Goal: Information Seeking & Learning: Learn about a topic

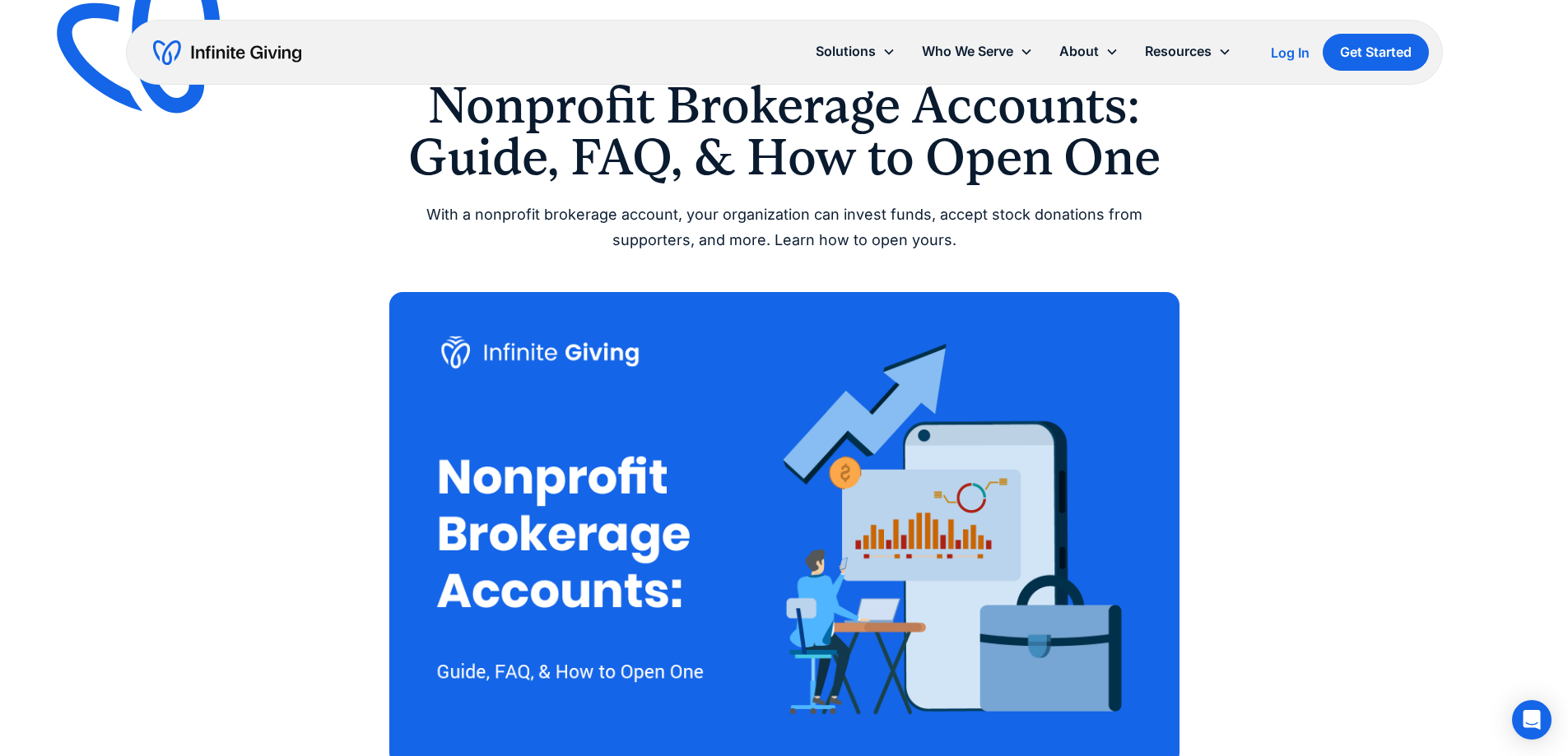
scroll to position [165, 0]
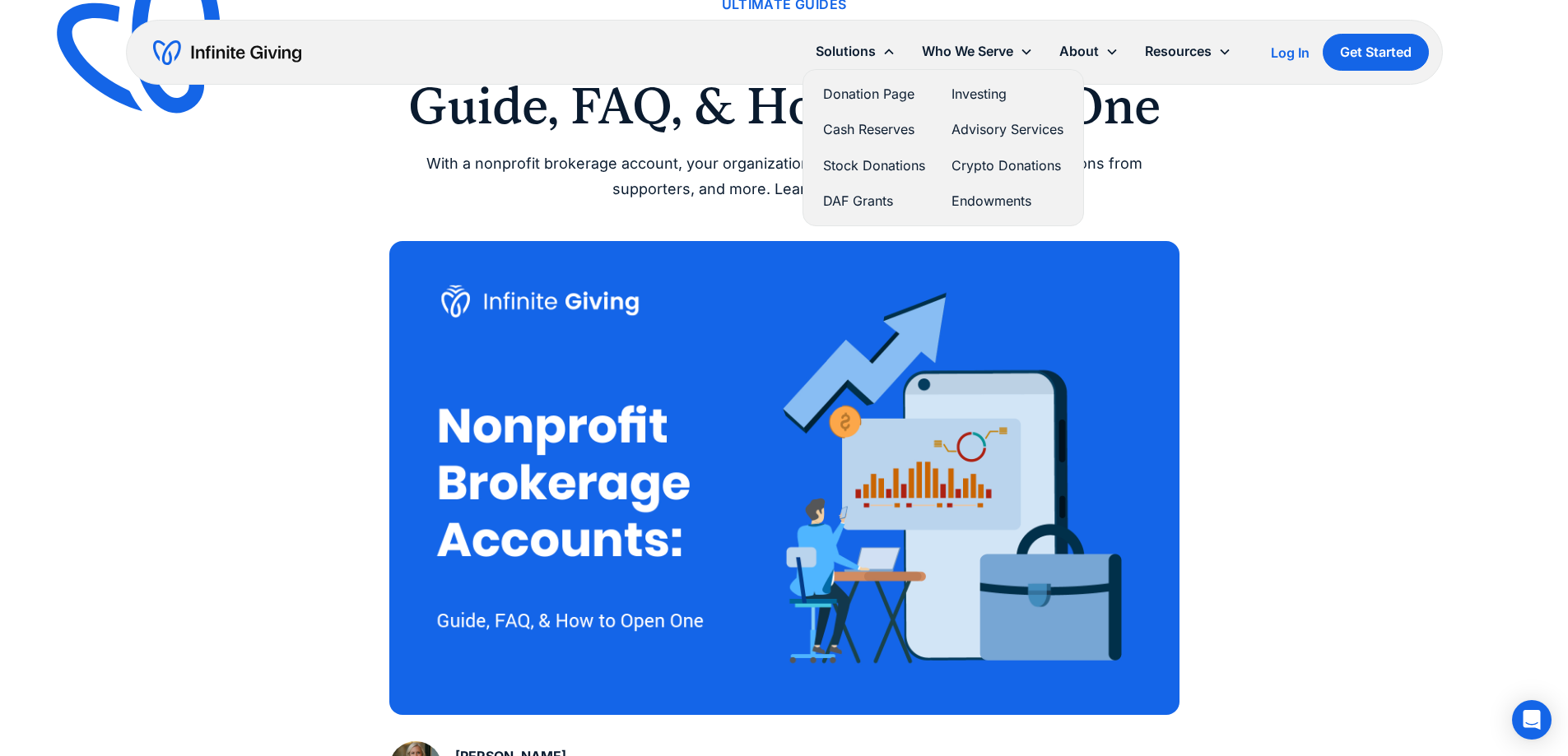
click at [882, 134] on link "Cash Reserves" at bounding box center [873, 129] width 102 height 22
click at [873, 92] on link "Donation Page" at bounding box center [873, 94] width 102 height 22
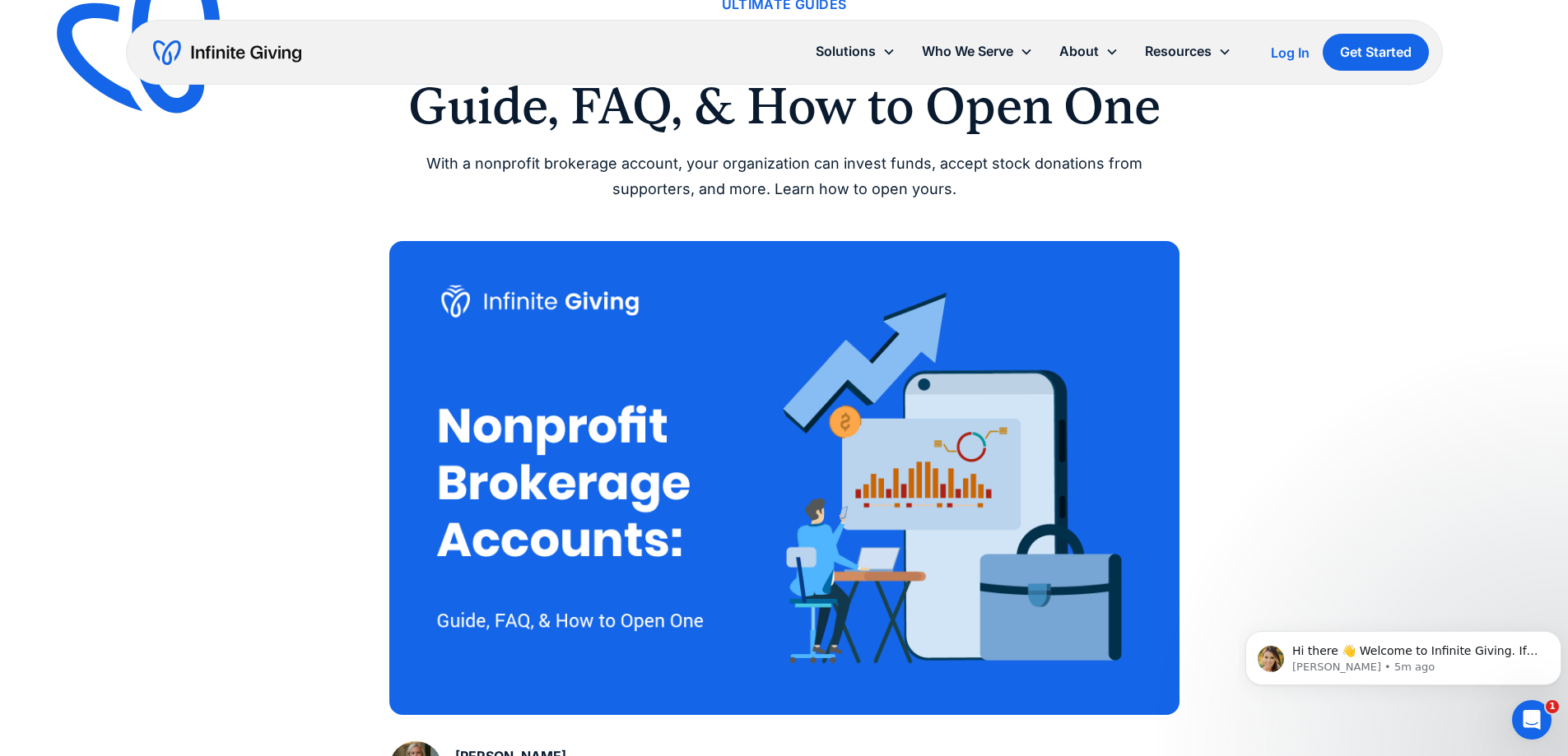
scroll to position [0, 0]
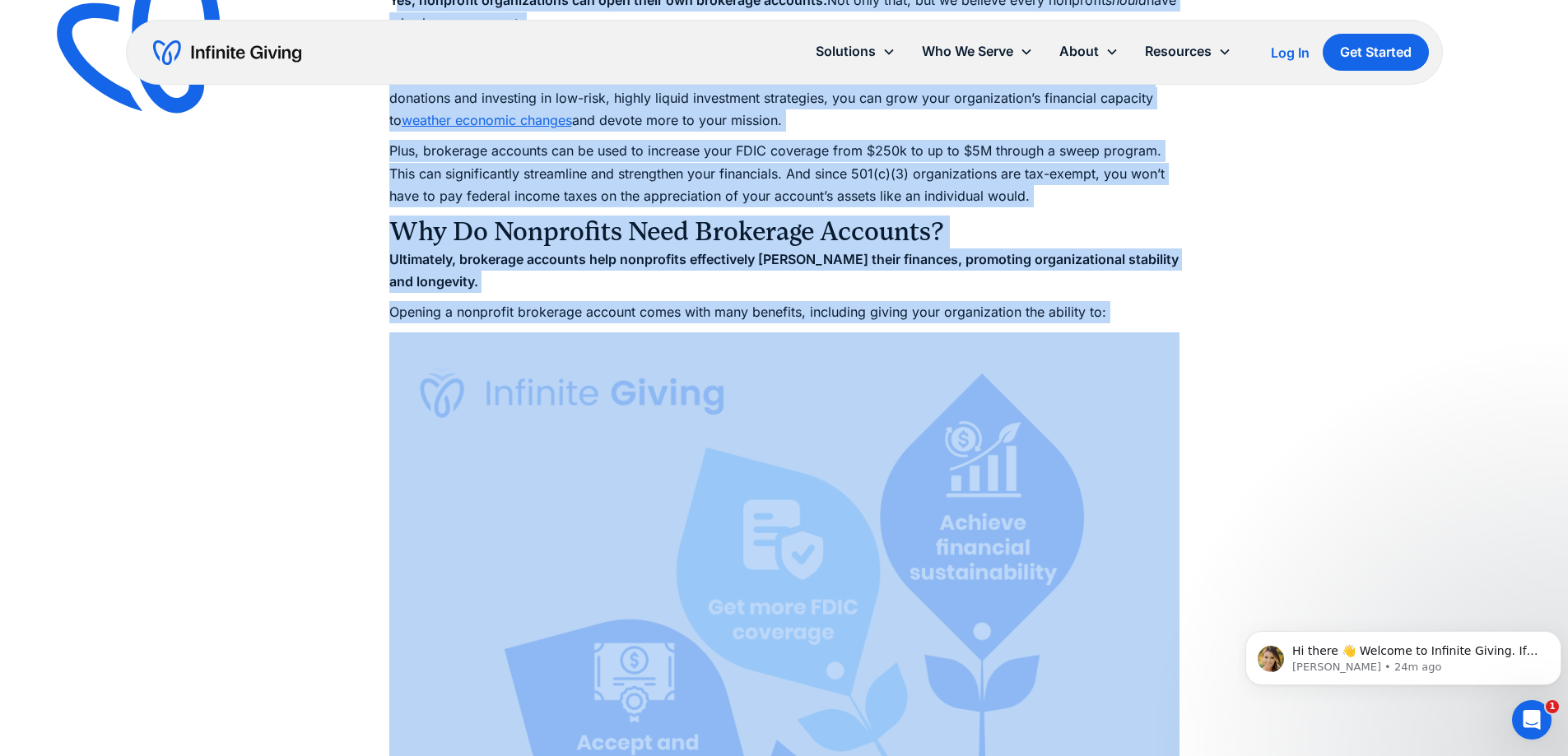
scroll to position [1810, 0]
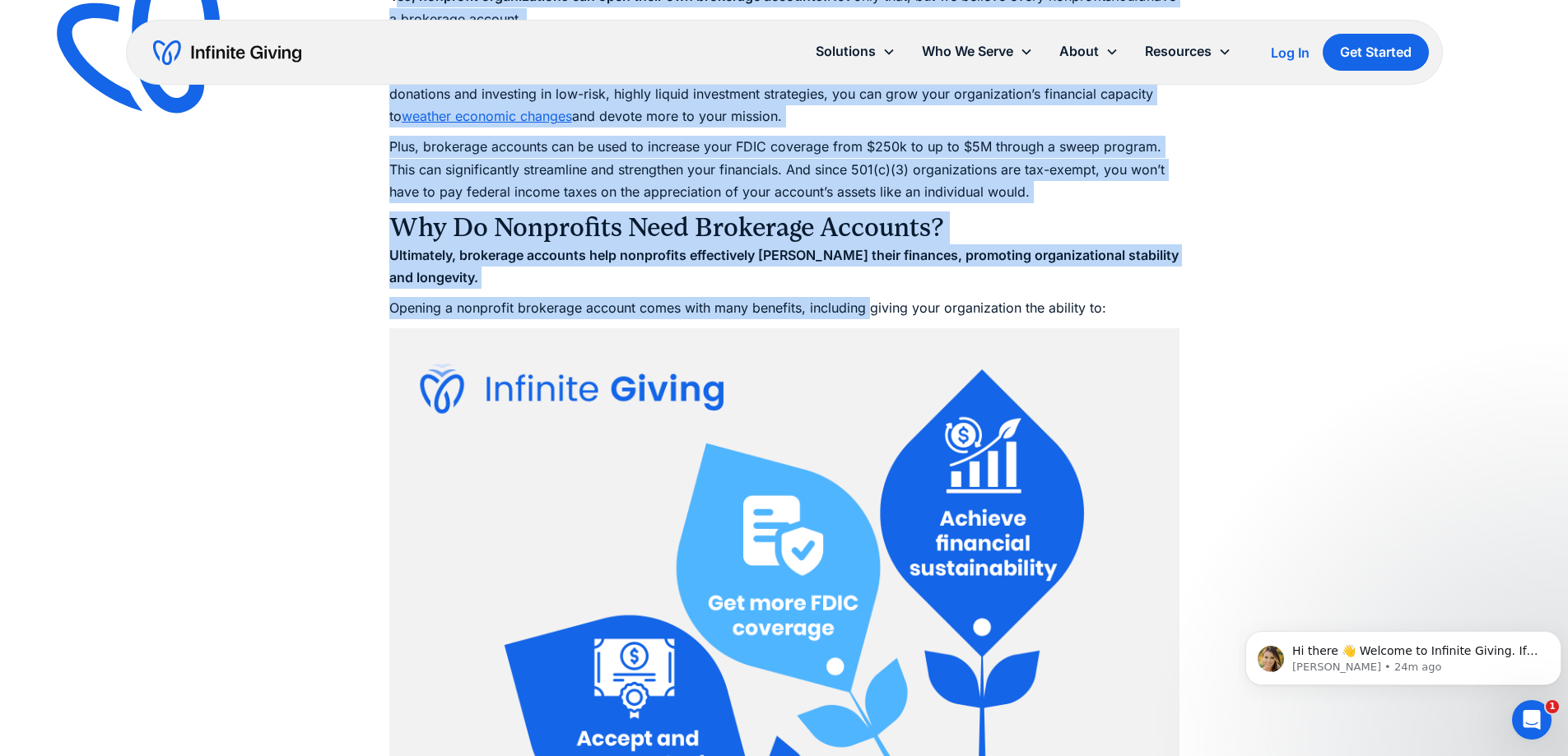
drag, startPoint x: 445, startPoint y: 169, endPoint x: 869, endPoint y: 301, distance: 444.1
click at [869, 301] on p "Opening a nonprofit brokerage account comes with many benefits, including givin…" at bounding box center [784, 308] width 790 height 22
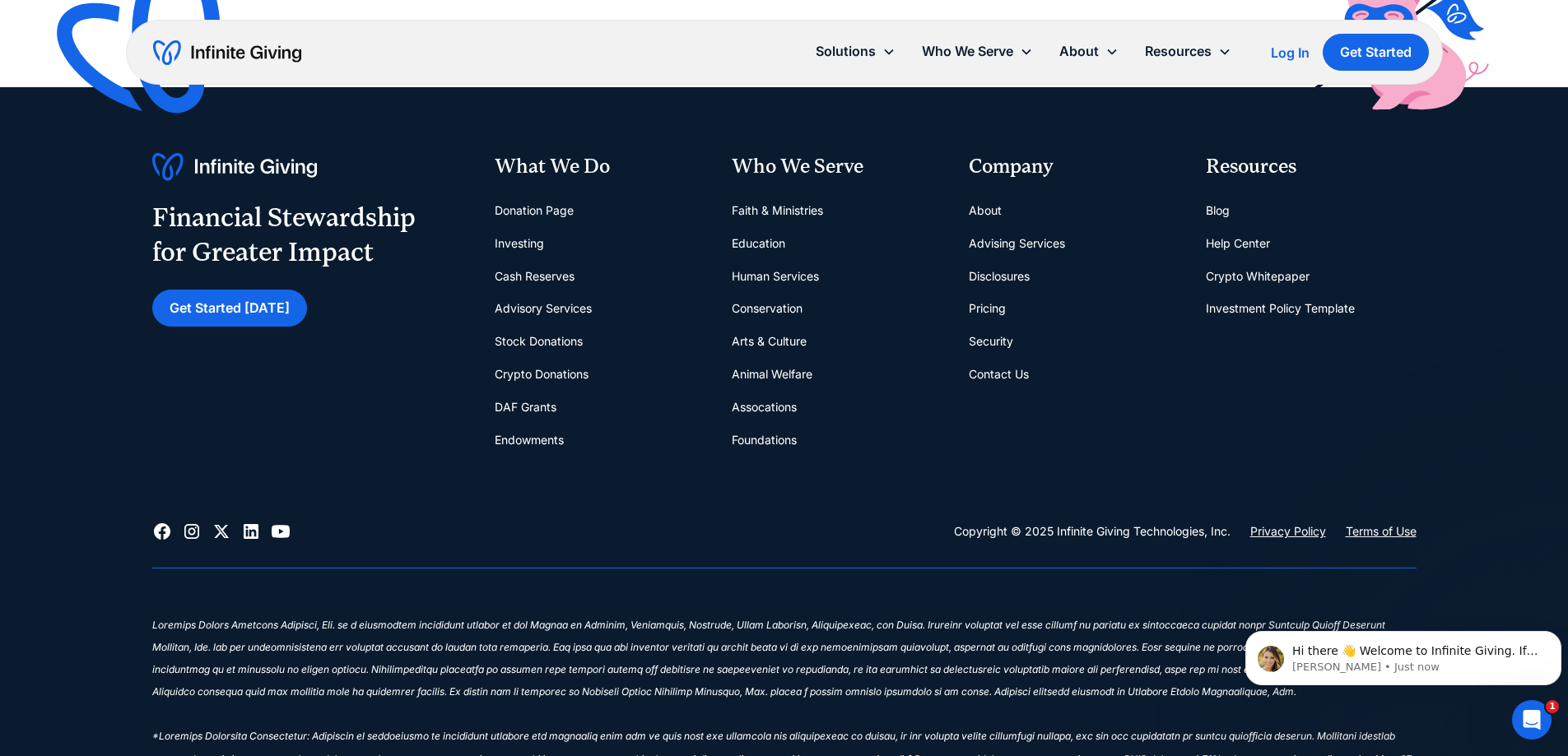
scroll to position [3949, 0]
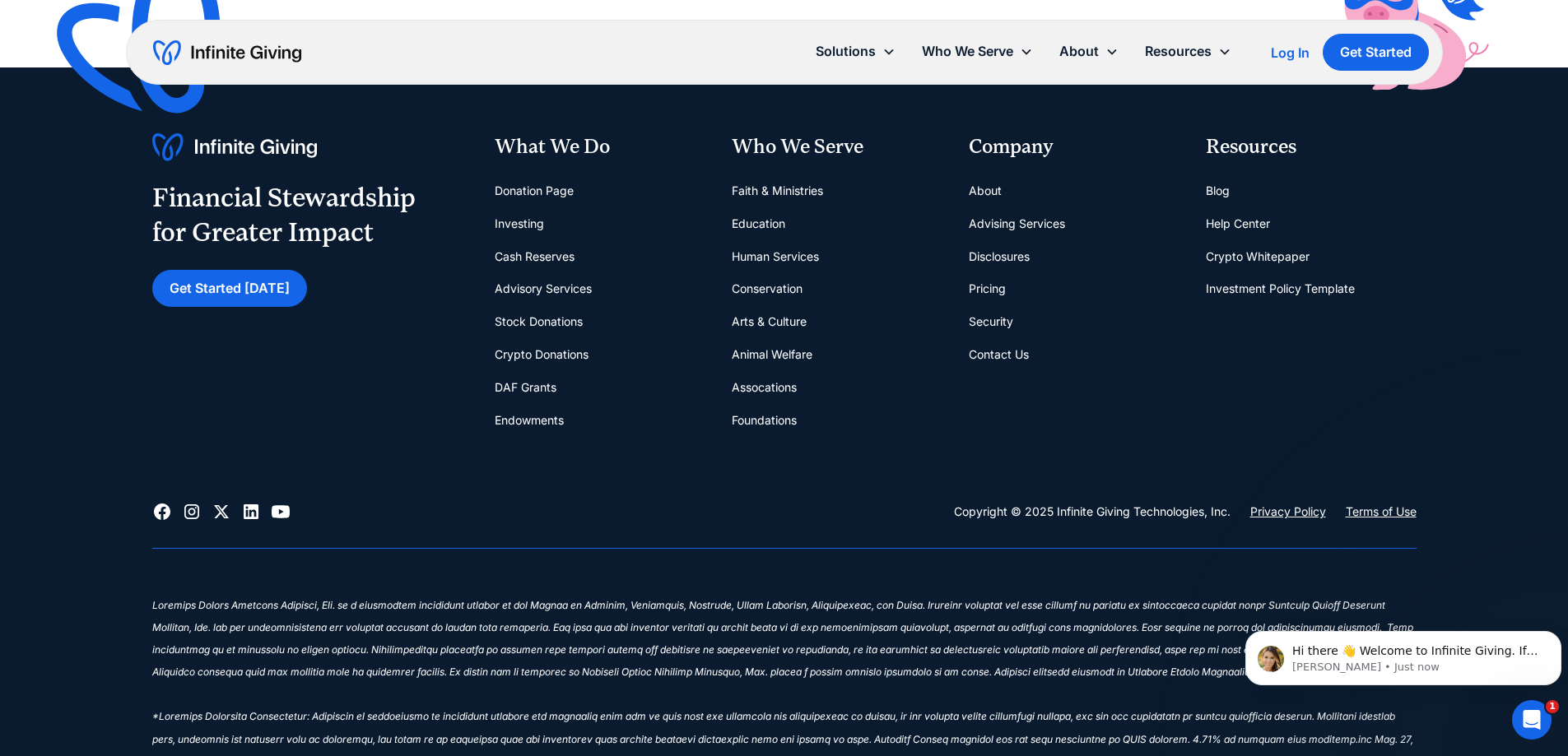
click at [550, 424] on link "Endowments" at bounding box center [529, 420] width 69 height 33
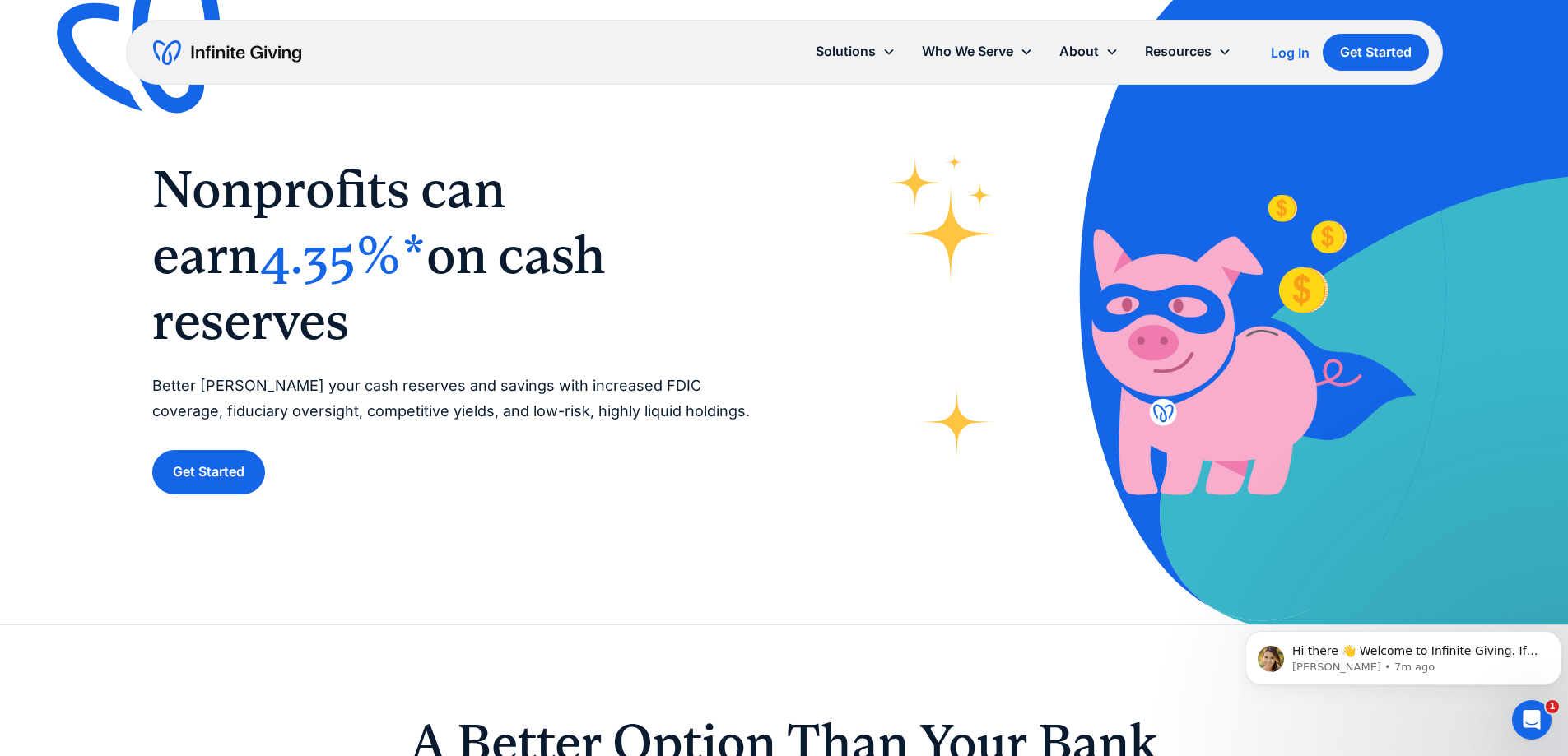
scroll to position [0, 0]
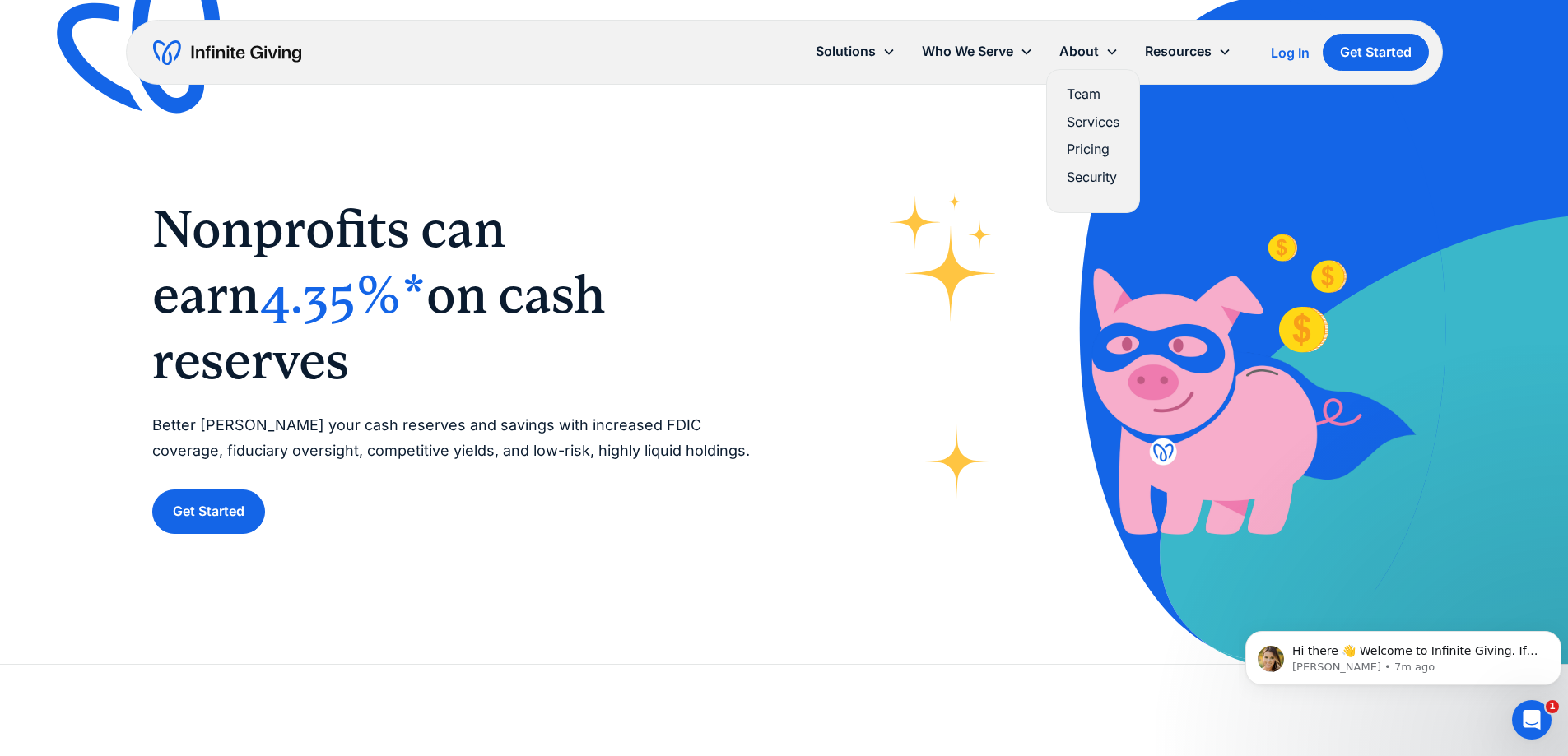
click at [1091, 150] on link "Pricing" at bounding box center [1092, 150] width 53 height 22
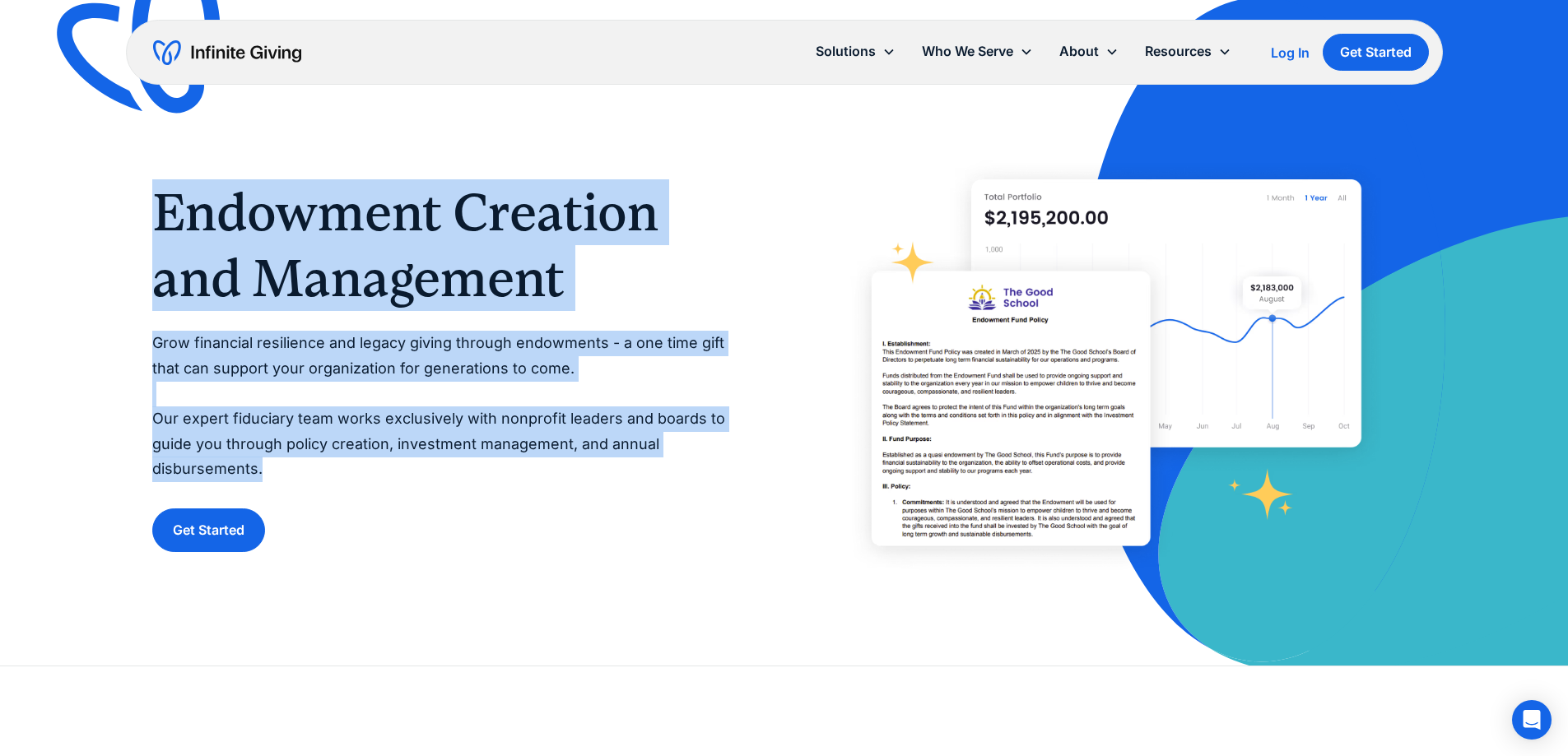
drag, startPoint x: 165, startPoint y: 186, endPoint x: 711, endPoint y: 480, distance: 620.1
click at [711, 480] on div "Endowment Creation and Management Grow financial resilience and legacy giving t…" at bounding box center [451, 365] width 599 height 373
click at [711, 480] on p "Grow financial resilience and legacy giving through endowments - a one time gif…" at bounding box center [451, 407] width 599 height 151
drag, startPoint x: 325, startPoint y: 469, endPoint x: 148, endPoint y: 208, distance: 315.4
click at [148, 208] on div "Endowment Creation and Management Grow financial resilience and legacy giving t…" at bounding box center [784, 333] width 1568 height 665
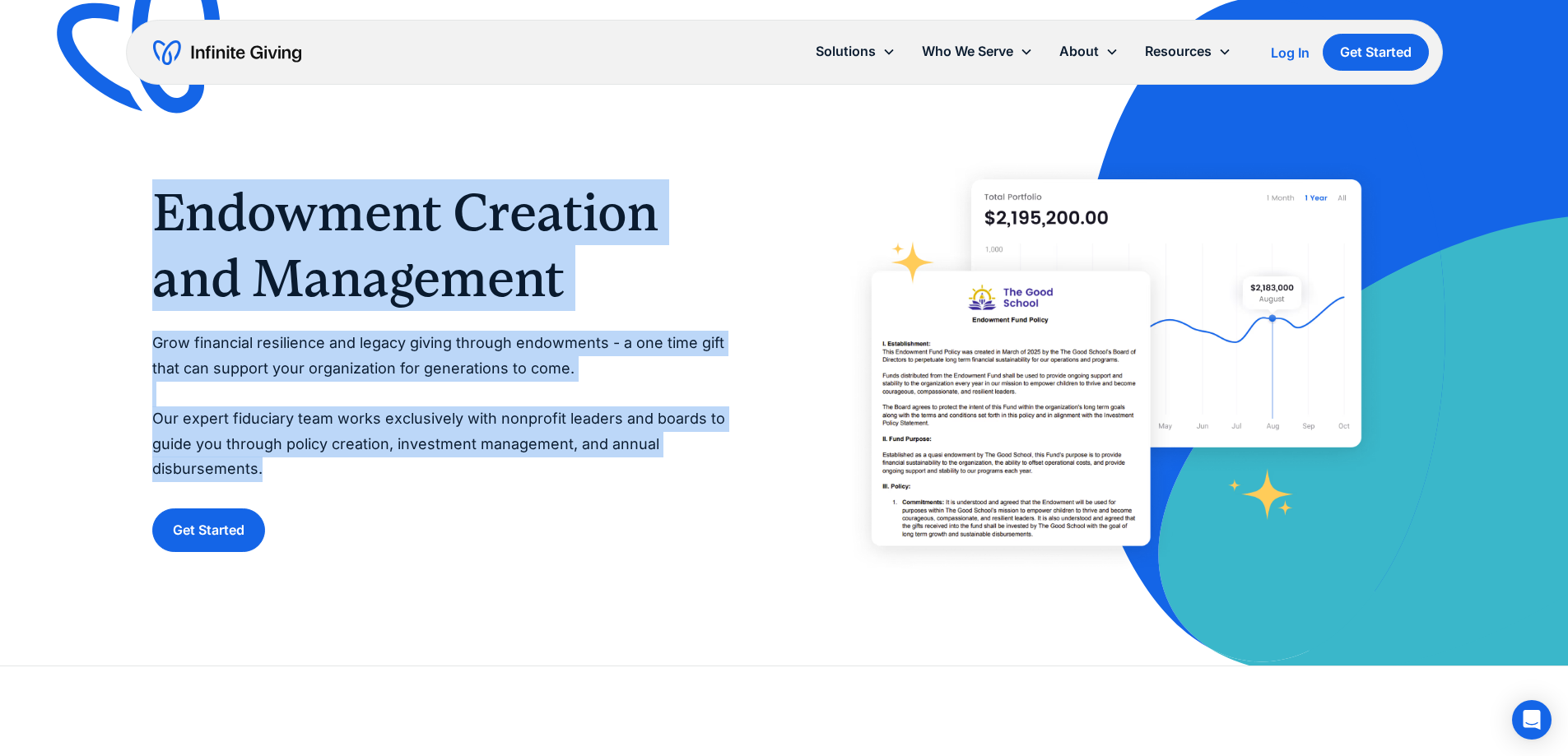
click at [148, 208] on div "Endowment Creation and Management Grow financial resilience and legacy giving t…" at bounding box center [784, 333] width 1568 height 665
drag, startPoint x: 142, startPoint y: 214, endPoint x: 399, endPoint y: 476, distance: 367.0
click at [399, 476] on div "Endowment Creation and Management Grow financial resilience and legacy giving t…" at bounding box center [784, 333] width 1568 height 665
click at [399, 476] on p "Grow financial resilience and legacy giving through endowments - a one time gif…" at bounding box center [451, 407] width 599 height 151
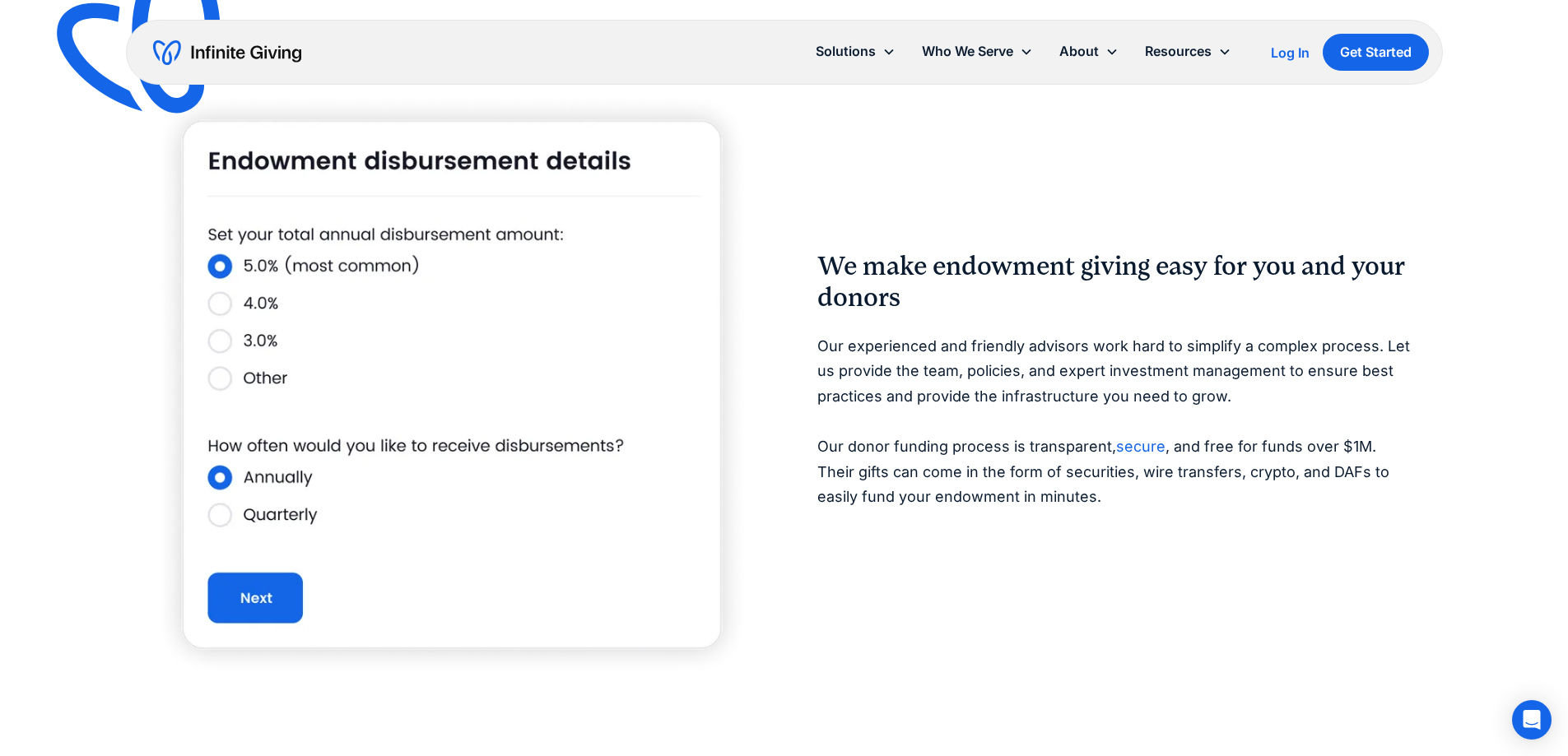
scroll to position [2880, 0]
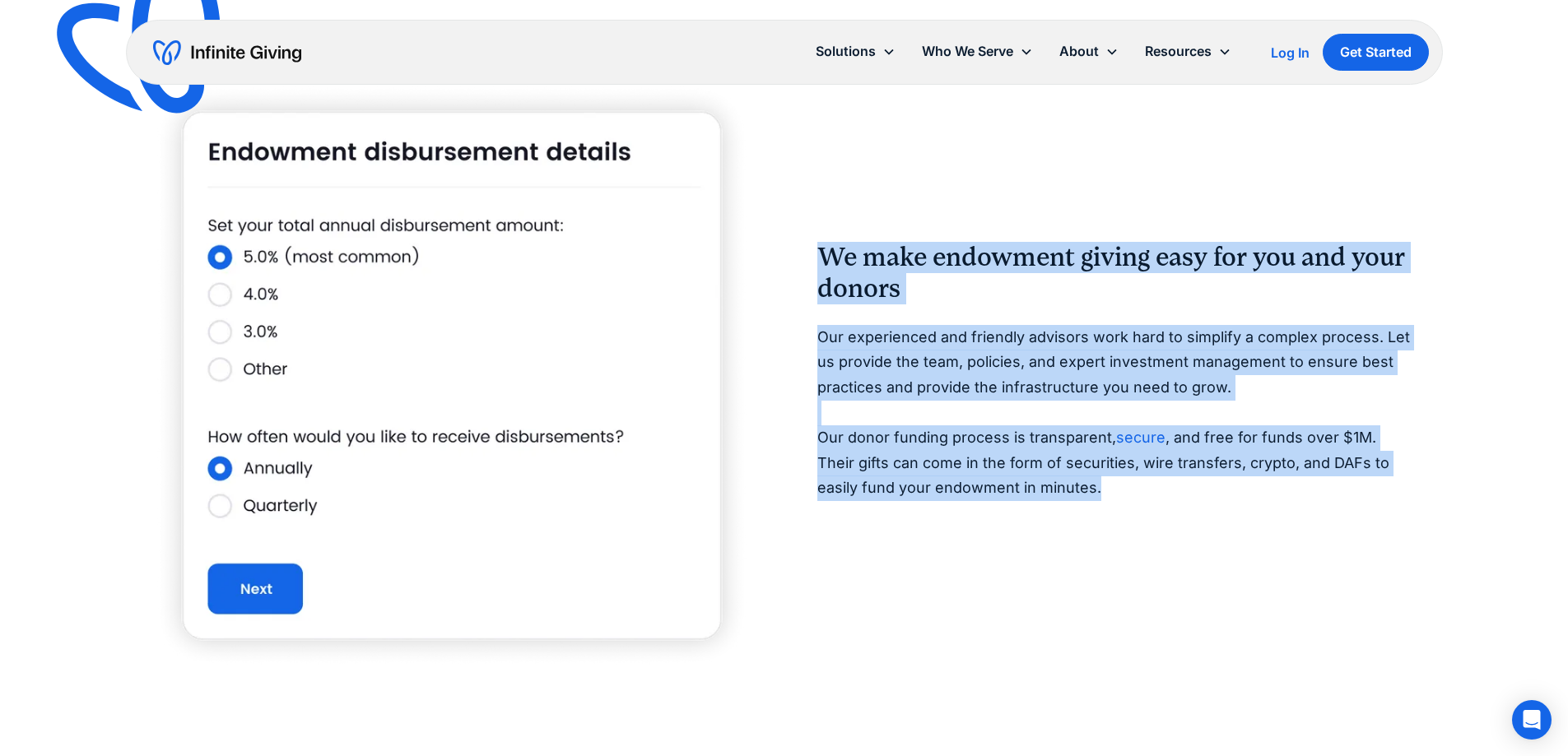
drag, startPoint x: 822, startPoint y: 252, endPoint x: 1068, endPoint y: 482, distance: 336.8
click at [1068, 482] on div "We make endowment giving easy for you and your donors Our experienced and frien…" at bounding box center [1116, 375] width 599 height 267
click at [1068, 482] on p "Our experienced and friendly advisors work hard to simplify a complex process. …" at bounding box center [1116, 413] width 599 height 176
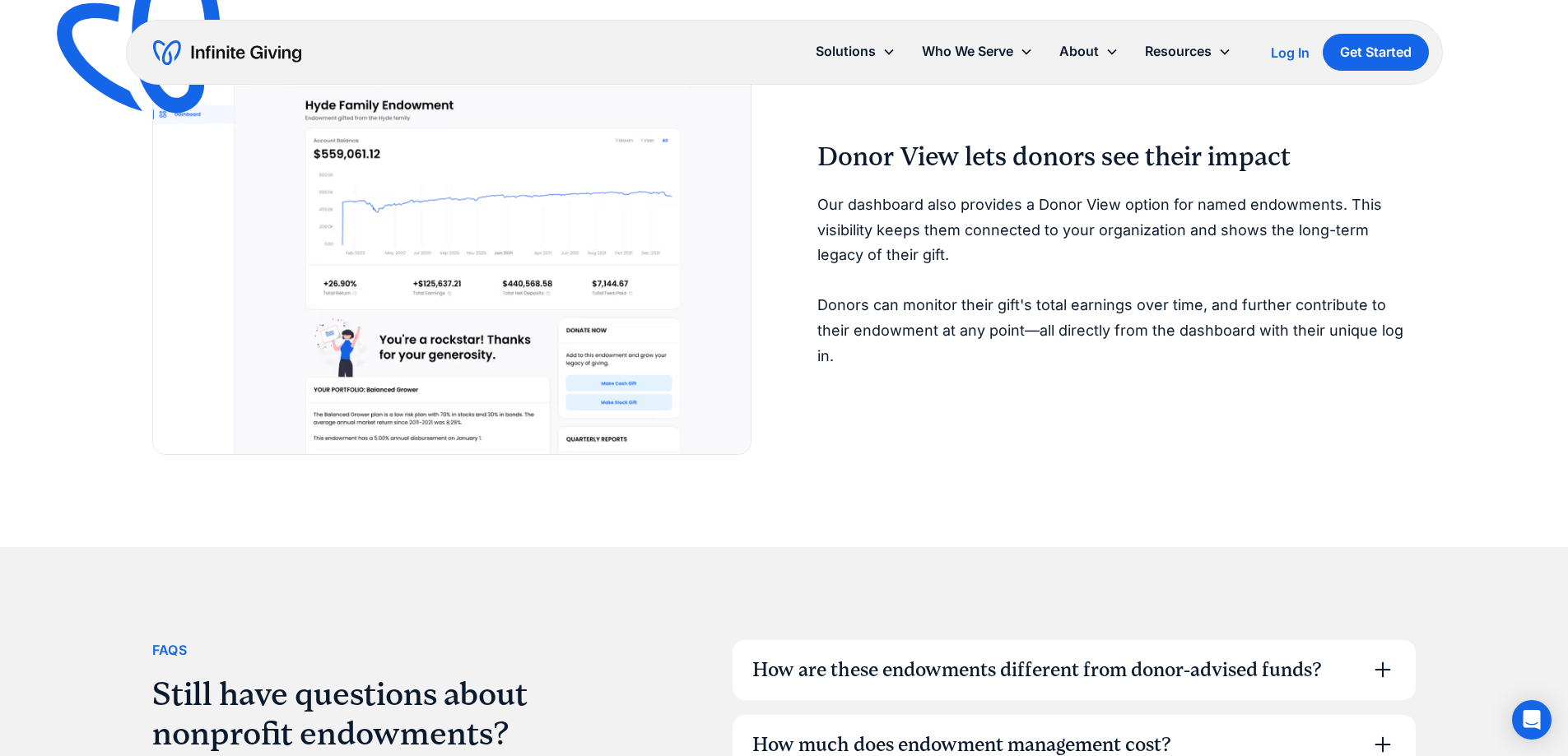
scroll to position [4854, 0]
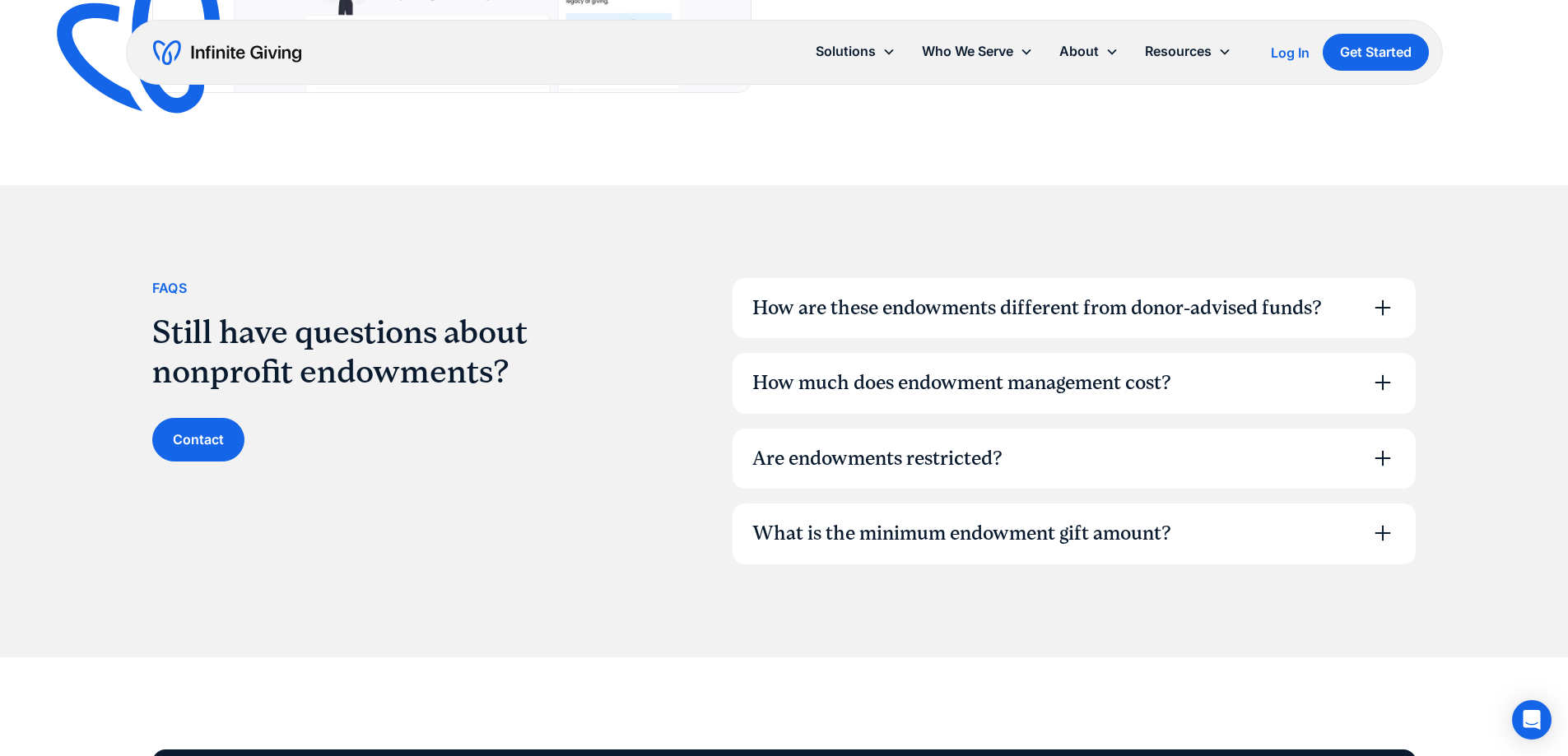
click at [1133, 310] on div "How are these endowments different from donor-advised funds?" at bounding box center [1037, 308] width 570 height 28
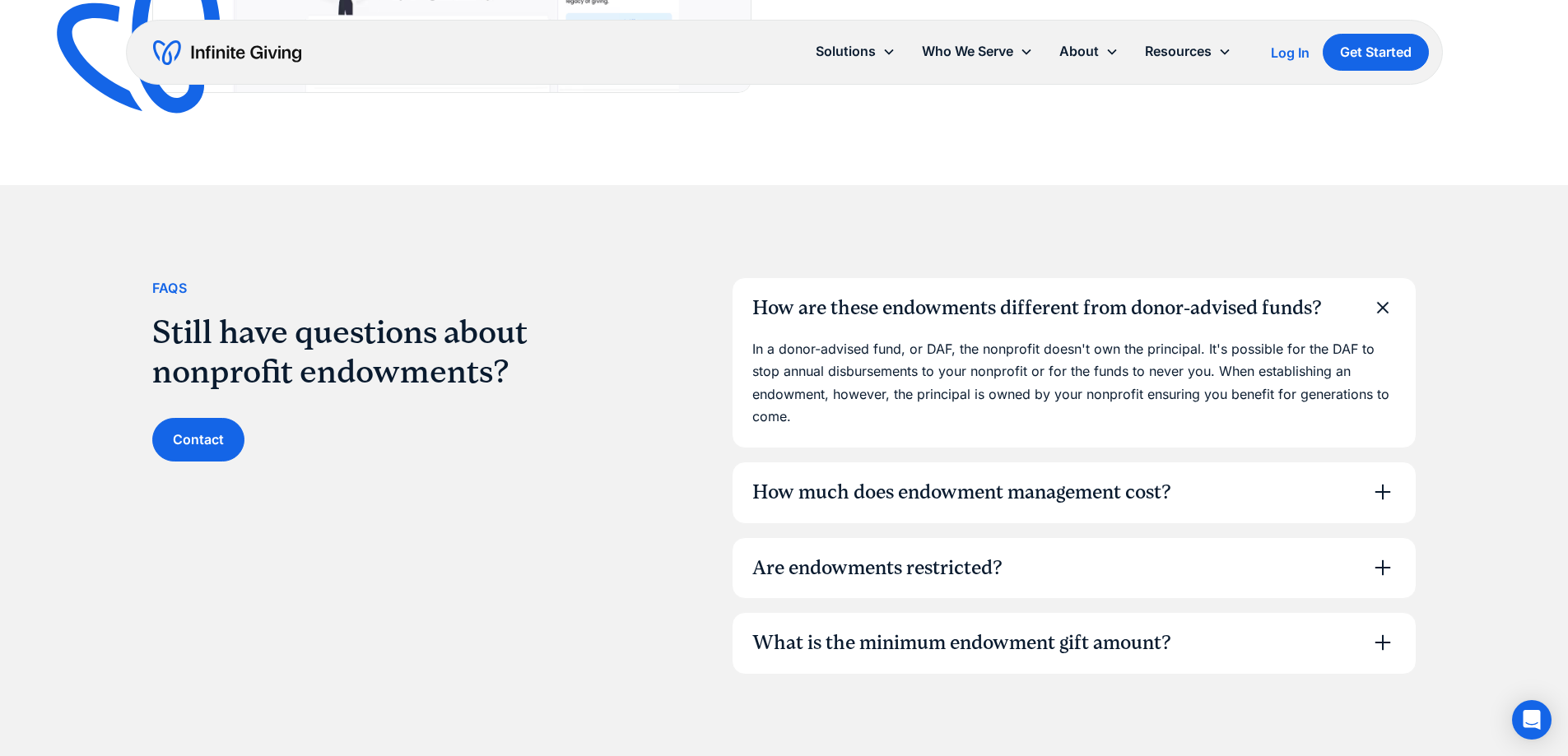
click at [1121, 309] on div "How are these endowments different from donor-advised funds?" at bounding box center [1037, 308] width 570 height 28
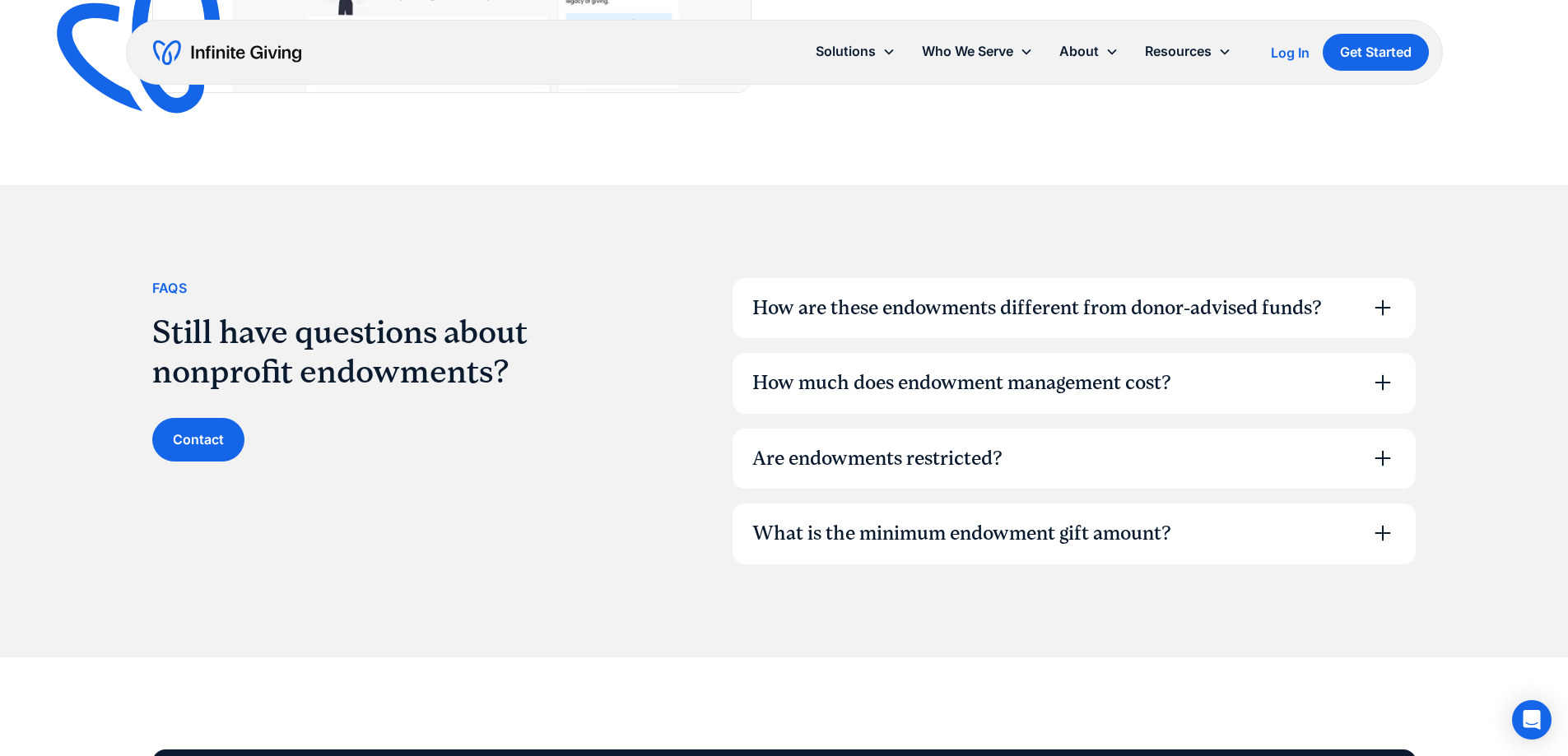
click at [1112, 383] on div "How much does endowment management cost?" at bounding box center [961, 383] width 418 height 28
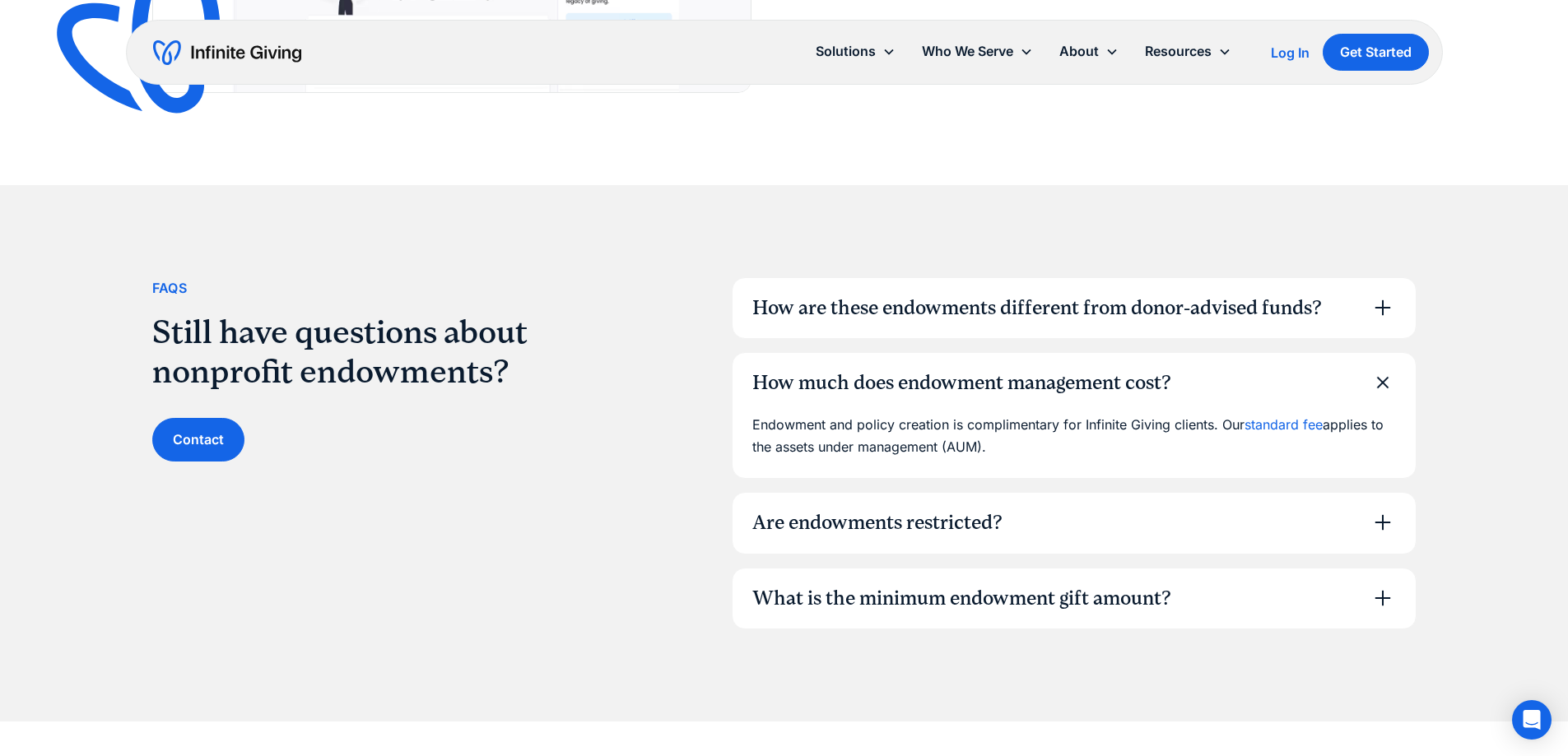
drag, startPoint x: 1019, startPoint y: 459, endPoint x: 1077, endPoint y: 461, distance: 58.0
click at [1077, 461] on div "Endowment and policy creation is complimentary for Infinite Giving clients. Our…" at bounding box center [1074, 446] width 683 height 64
click at [1283, 423] on link "standard fee" at bounding box center [1283, 425] width 78 height 17
click at [1081, 515] on div "Are endowments restricted?" at bounding box center [1074, 523] width 683 height 60
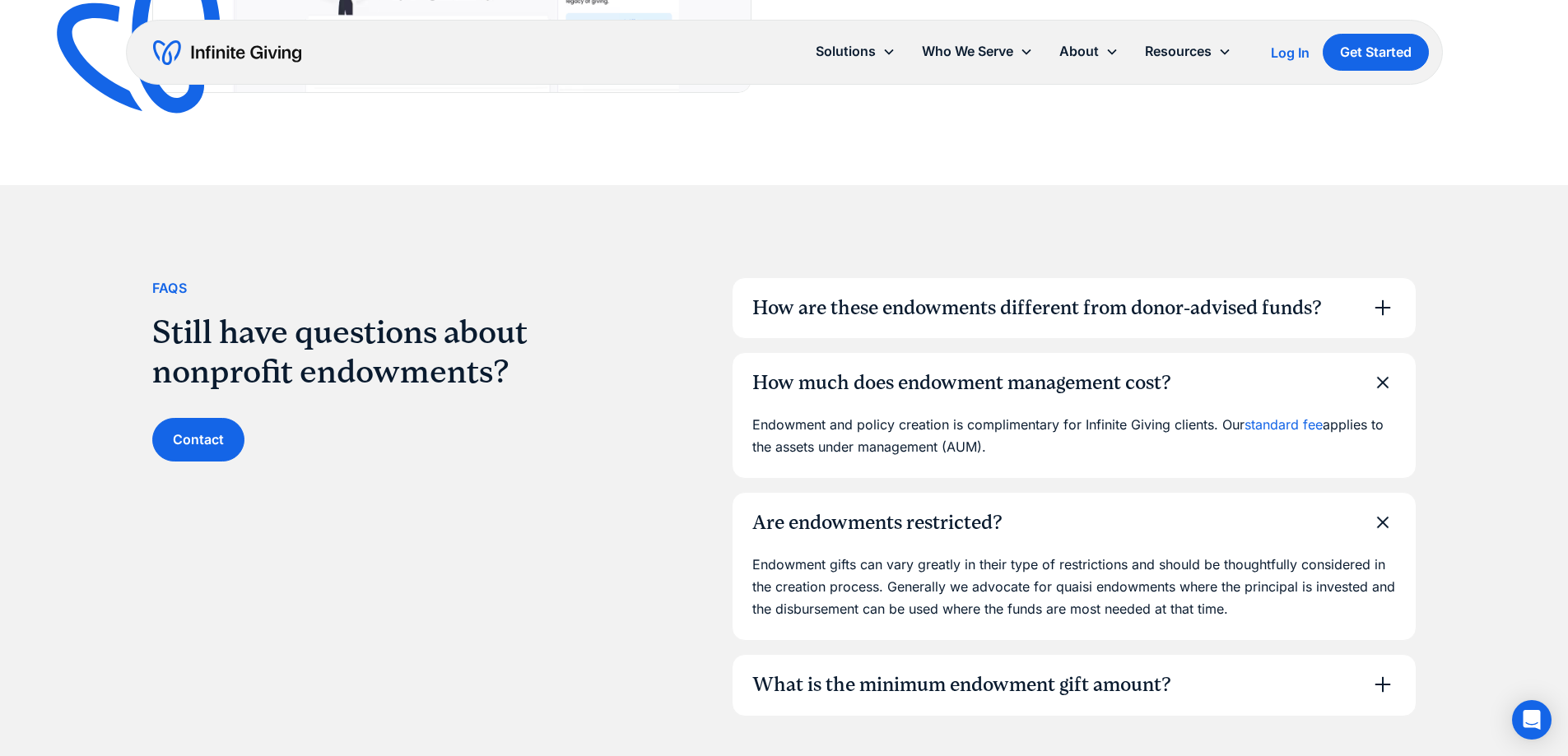
click at [1078, 513] on div "Are endowments restricted?" at bounding box center [1074, 523] width 683 height 60
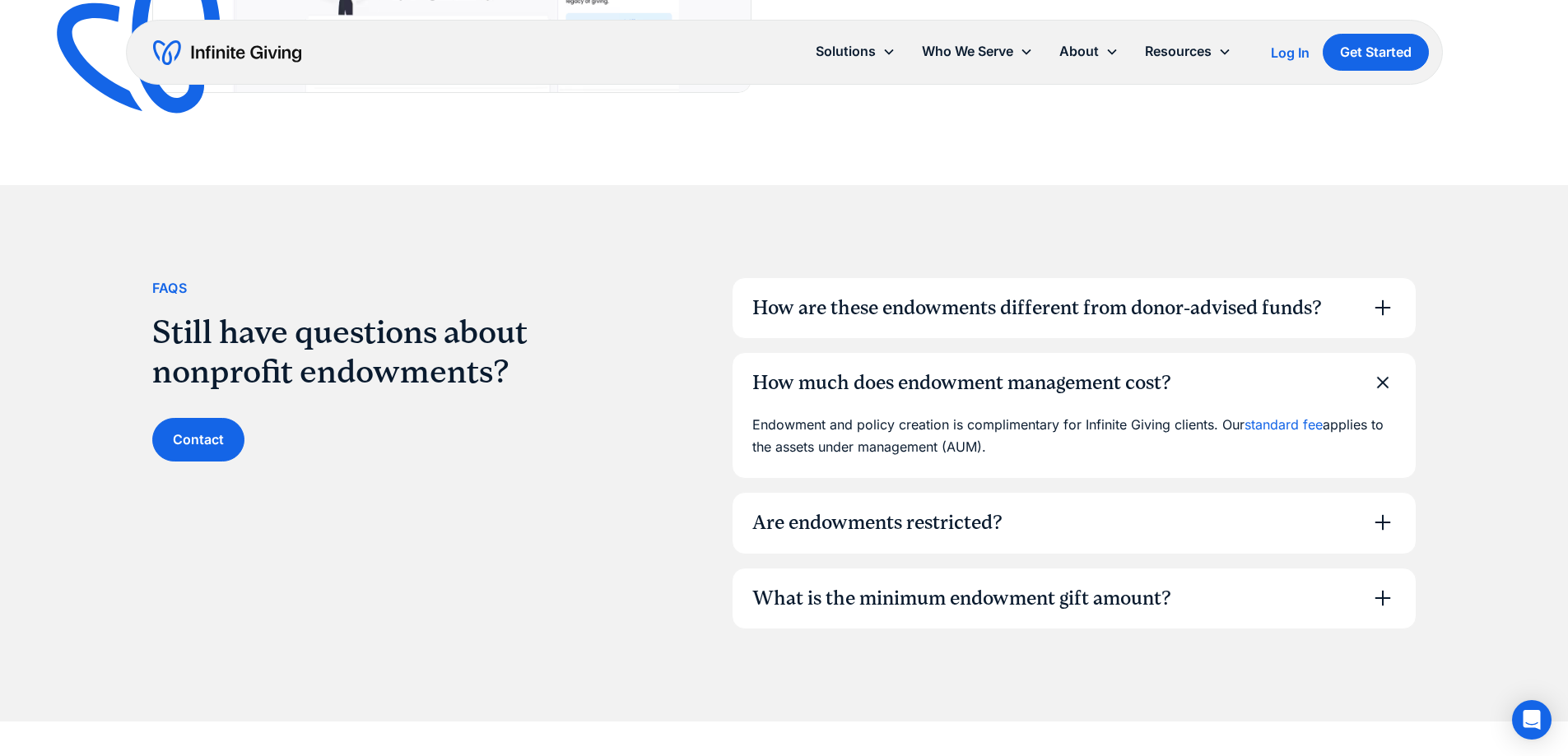
click at [1008, 606] on div "What is the minimum endowment gift amount?" at bounding box center [961, 598] width 418 height 28
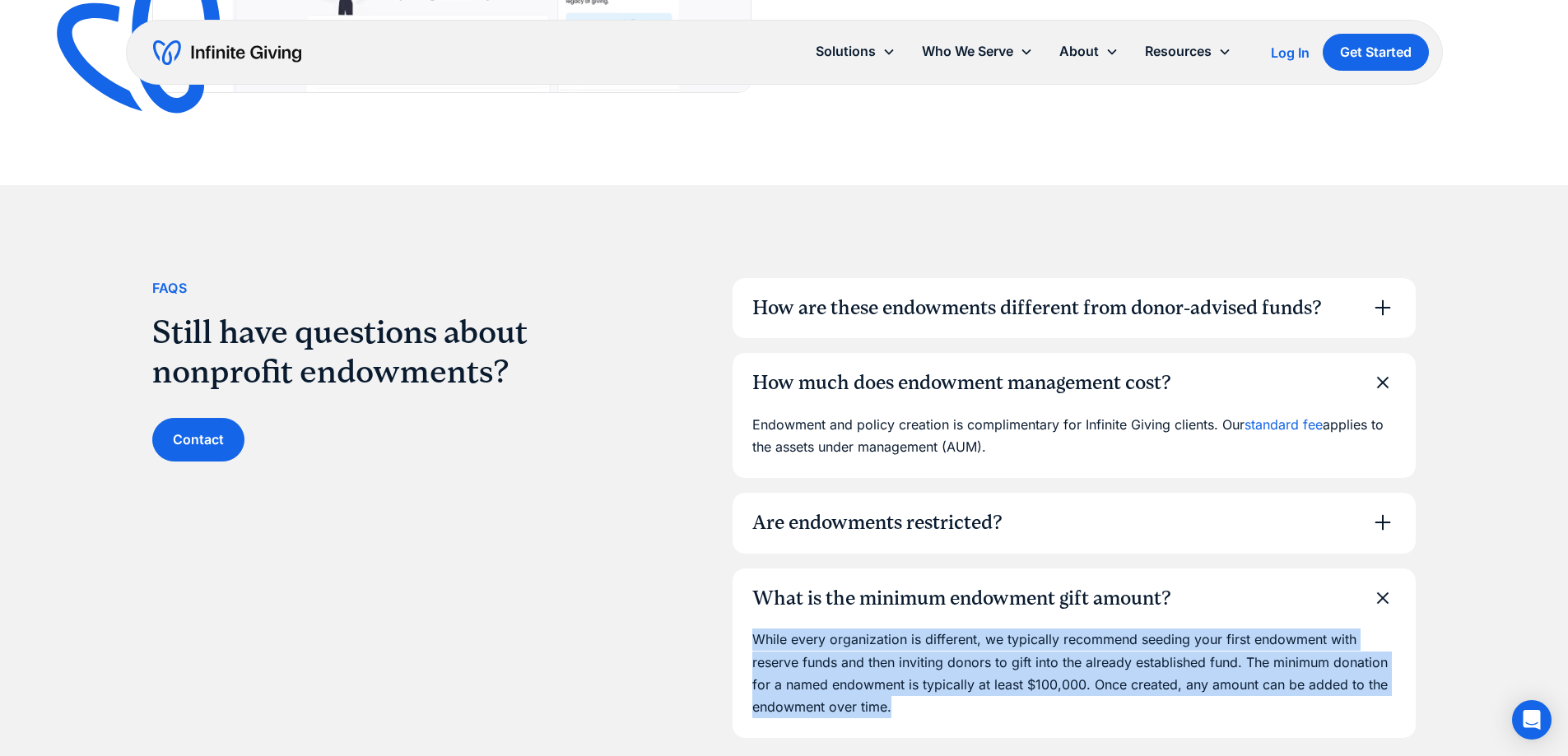
drag, startPoint x: 758, startPoint y: 639, endPoint x: 902, endPoint y: 709, distance: 160.1
click at [902, 709] on p "While every organization is different, we typically recommend seeding your firs…" at bounding box center [1074, 673] width 644 height 90
click at [903, 709] on p "While every organization is different, we typically recommend seeding your firs…" at bounding box center [1074, 673] width 644 height 90
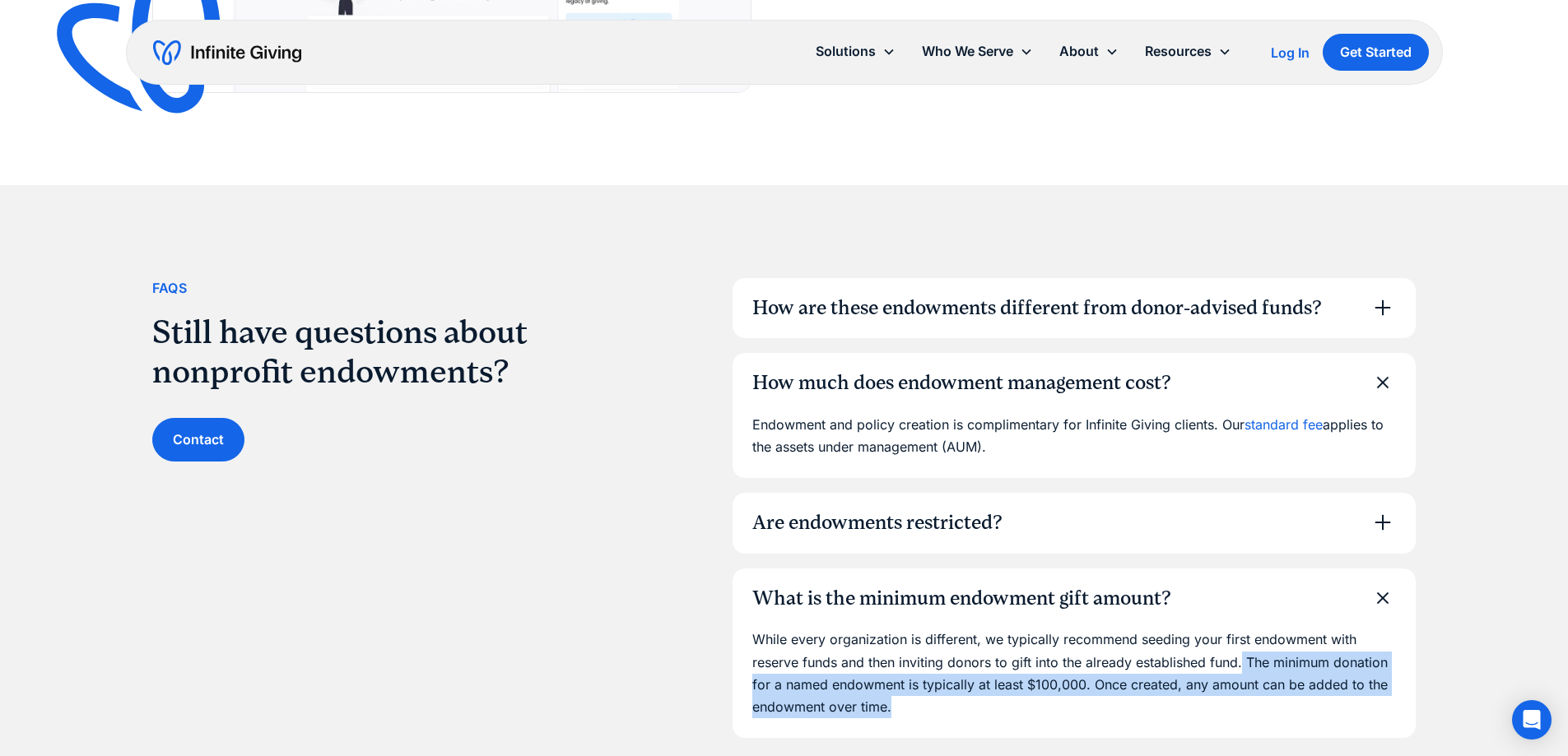
drag, startPoint x: 908, startPoint y: 711, endPoint x: 1244, endPoint y: 658, distance: 340.2
click at [1244, 658] on p "While every organization is different, we typically recommend seeding your firs…" at bounding box center [1074, 673] width 644 height 90
click at [937, 710] on p "While every organization is different, we typically recommend seeding your firs…" at bounding box center [1074, 673] width 644 height 90
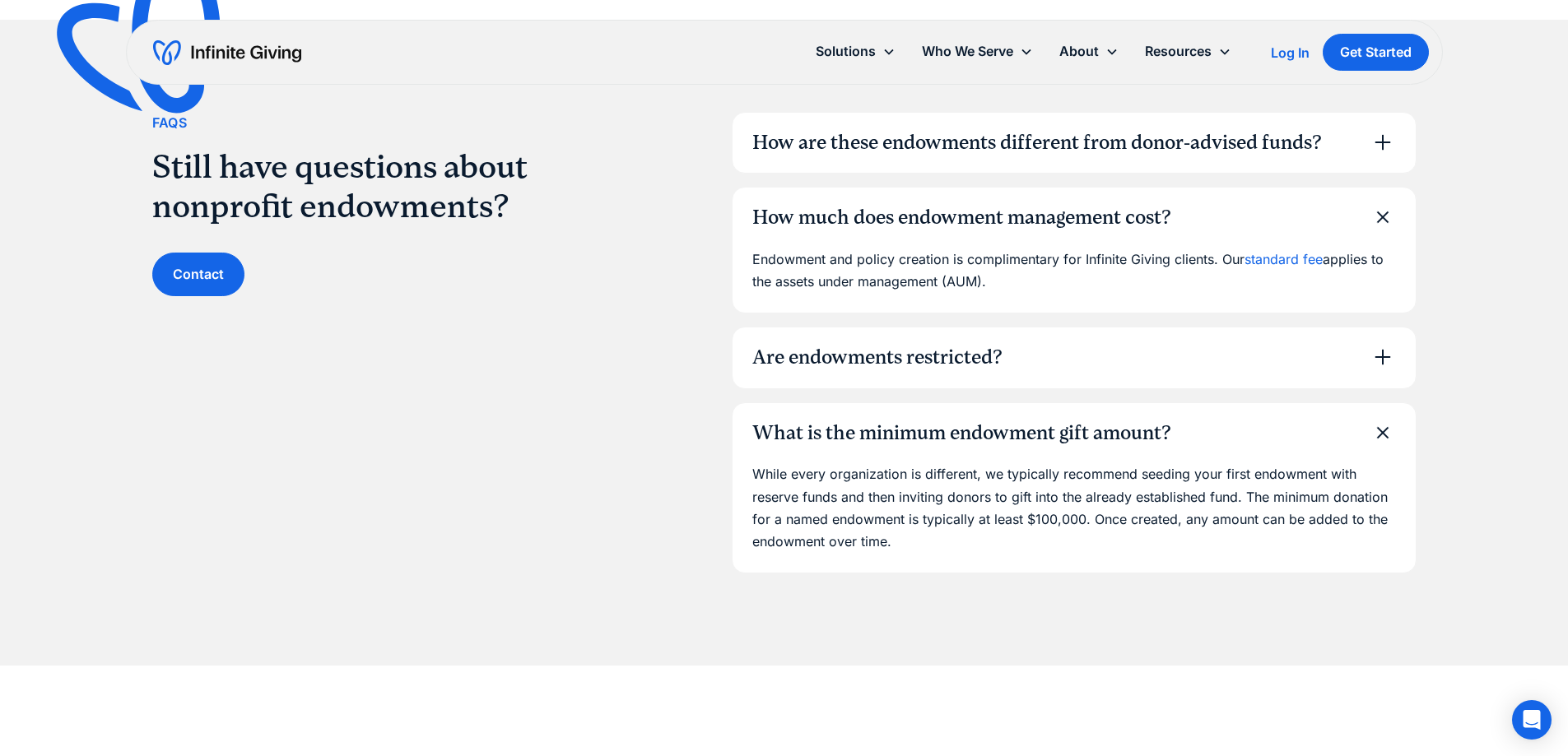
scroll to position [5018, 0]
click at [1311, 430] on div "What is the minimum endowment gift amount?" at bounding box center [1074, 434] width 683 height 60
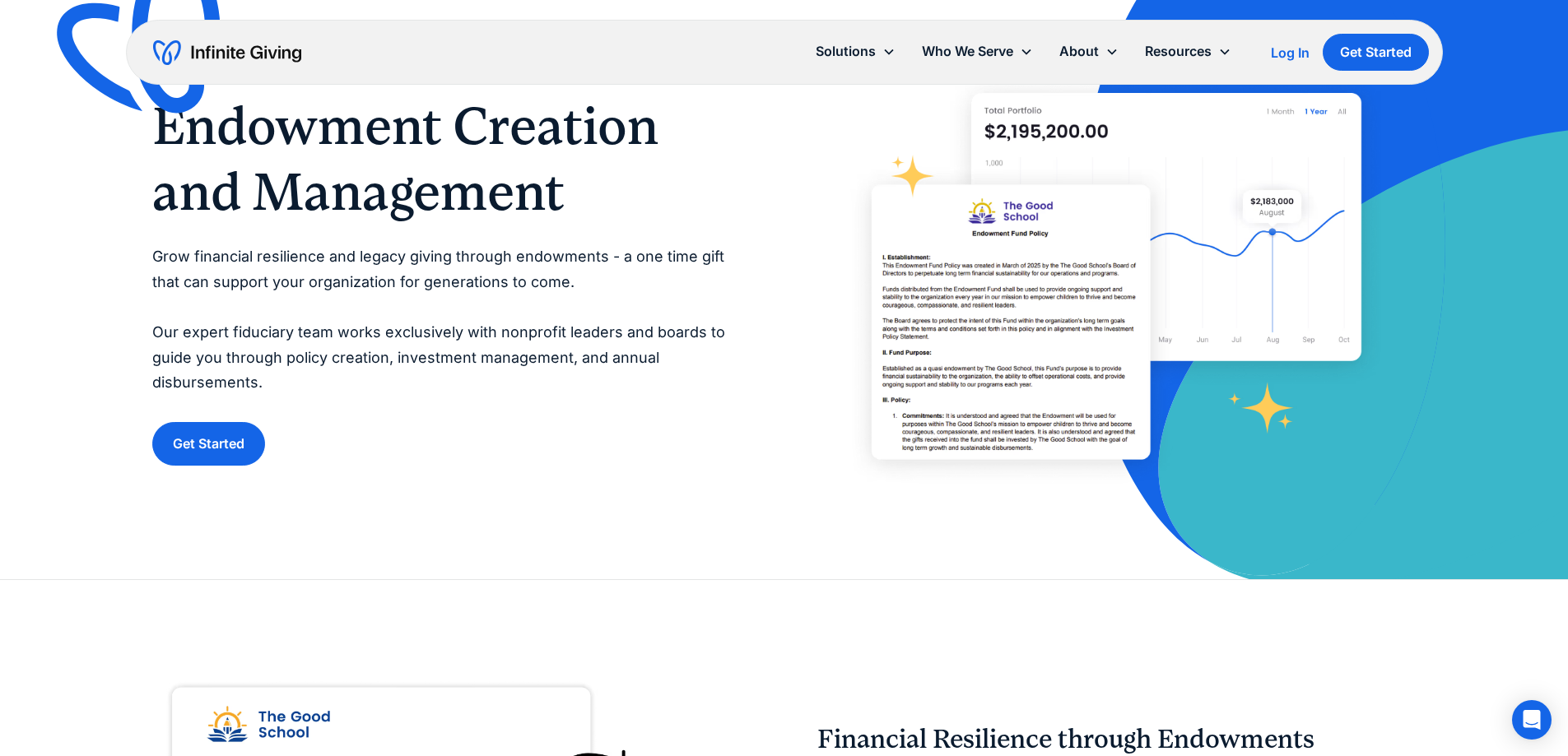
scroll to position [0, 0]
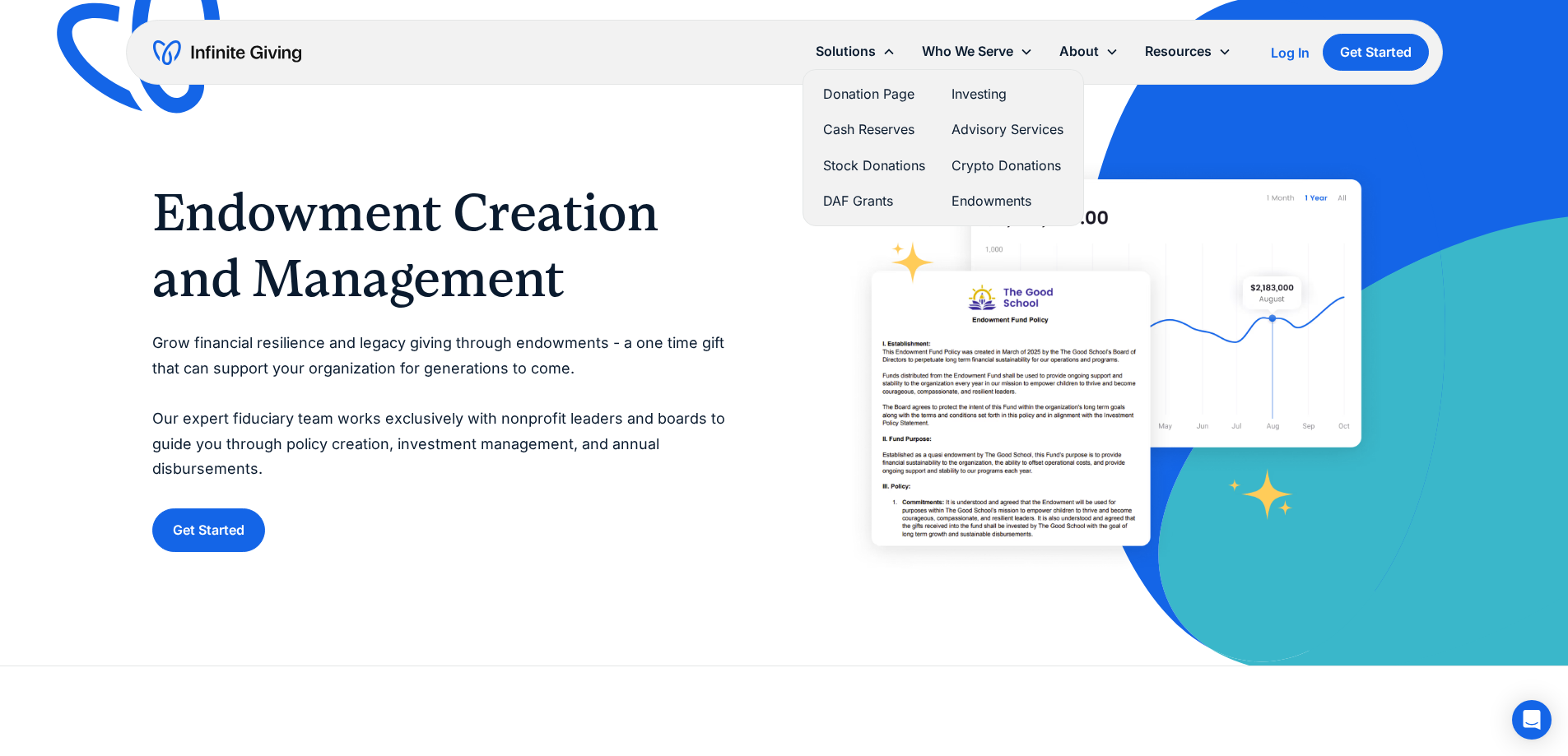
click at [984, 130] on link "Advisory Services" at bounding box center [1007, 129] width 112 height 22
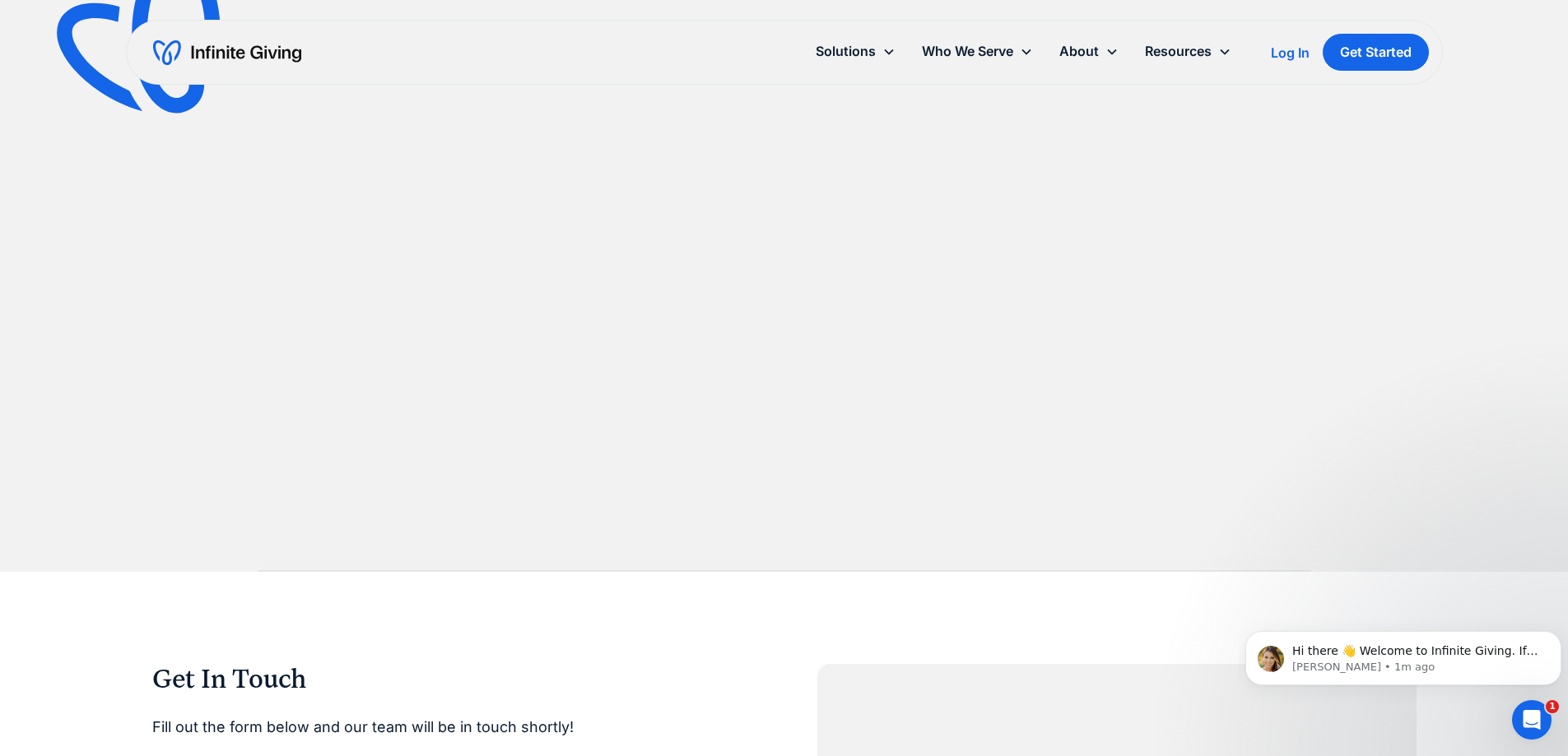
scroll to position [1481, 0]
click at [1095, 157] on link "Pricing" at bounding box center [1092, 150] width 53 height 22
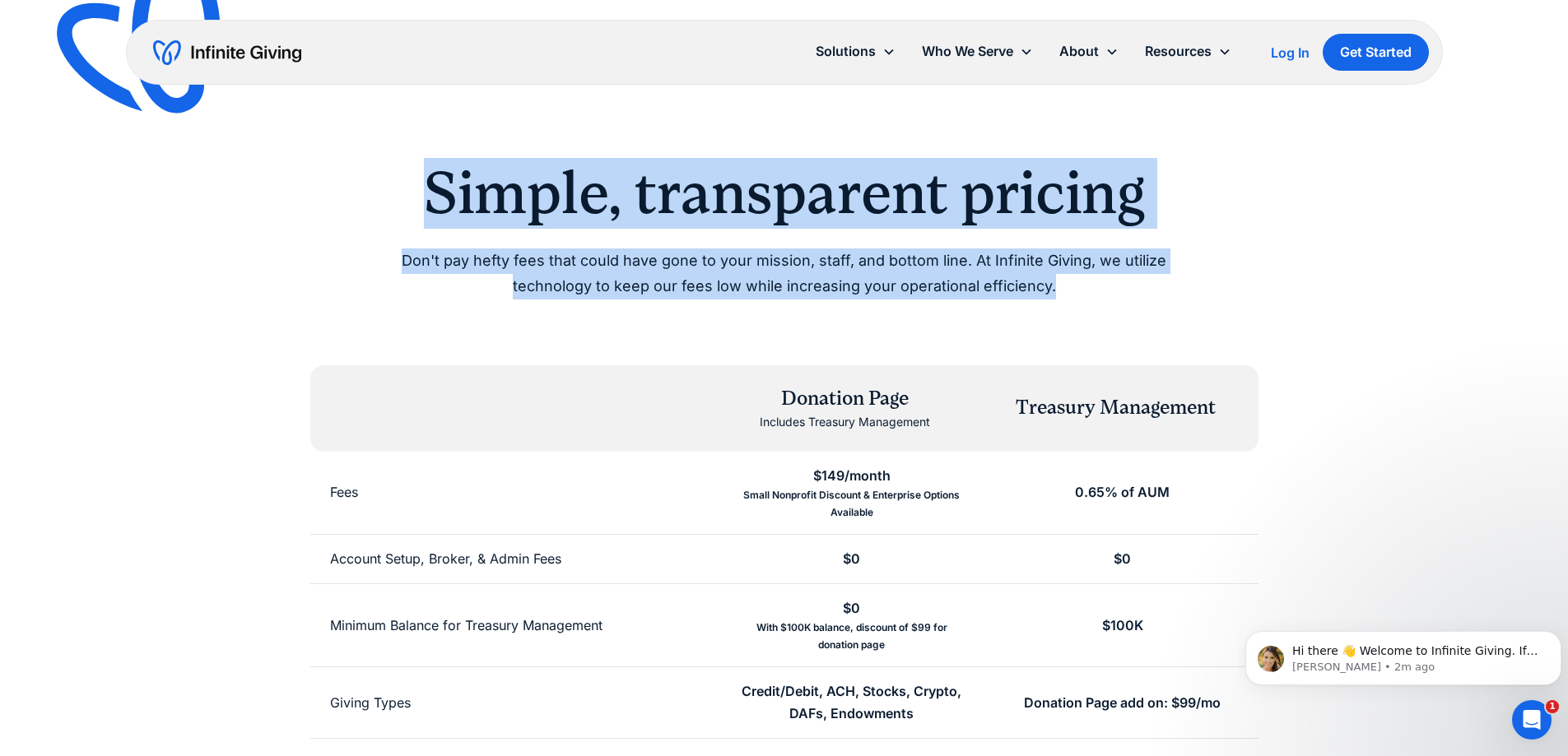
drag, startPoint x: 418, startPoint y: 176, endPoint x: 1035, endPoint y: 291, distance: 627.6
click at [1035, 291] on div "Simple, transparent pricing Don't pay hefty fees that could have gone to your m…" at bounding box center [784, 228] width 843 height 141
click at [1035, 291] on p "Don't pay hefty fees that could have gone to your mission, staff, and bottom li…" at bounding box center [784, 274] width 843 height 50
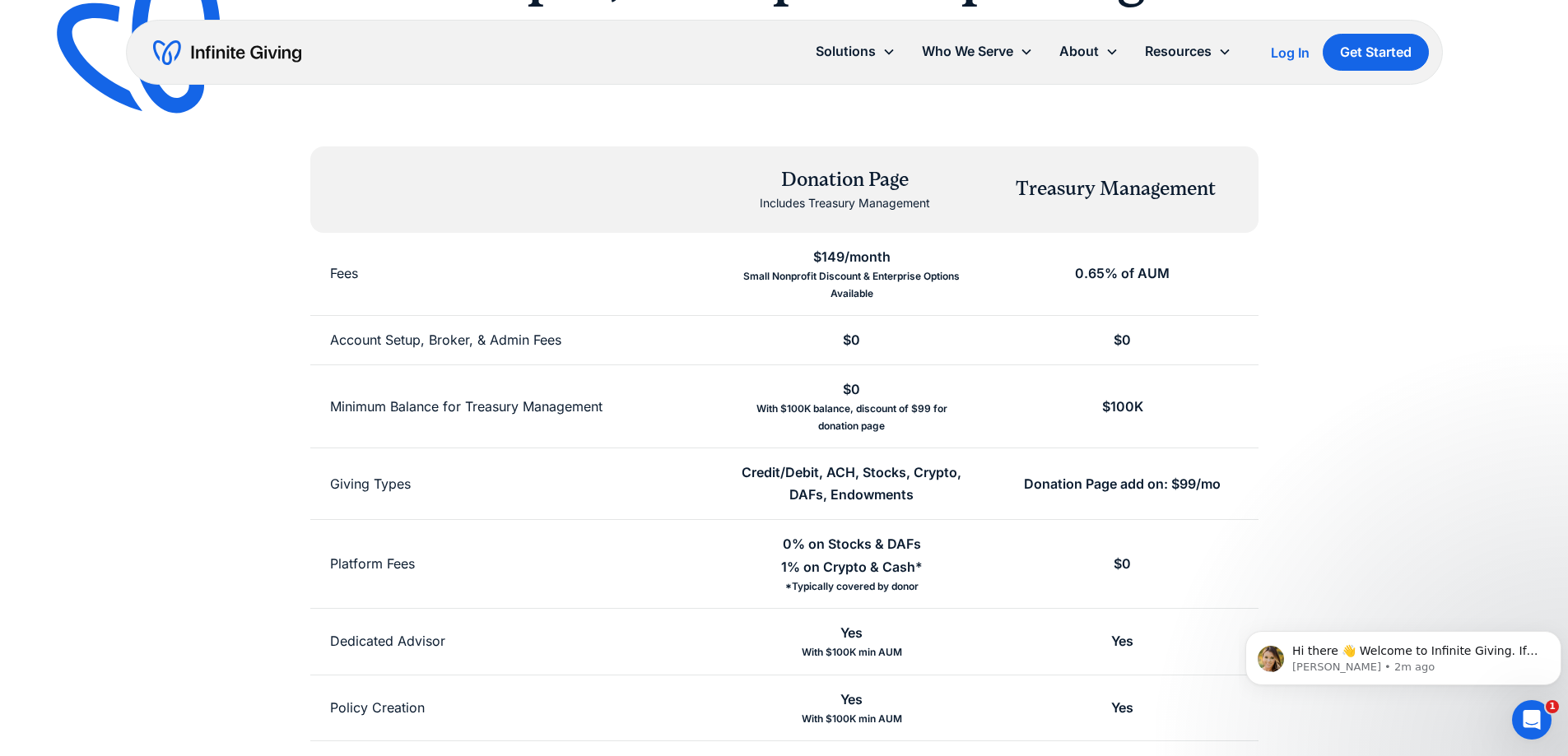
scroll to position [247, 0]
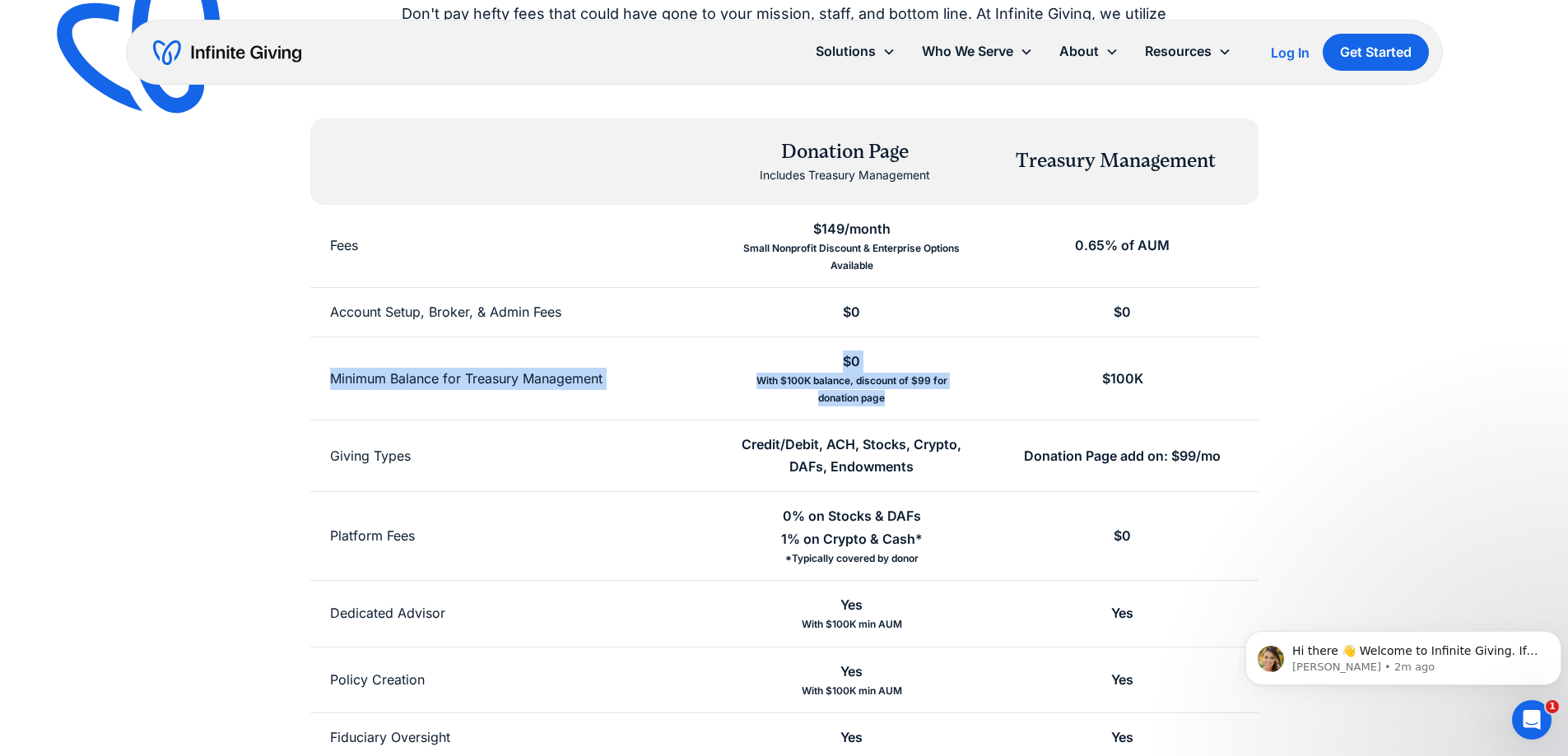
drag, startPoint x: 330, startPoint y: 367, endPoint x: 892, endPoint y: 406, distance: 563.4
click at [892, 406] on div "Minimum Balance for Treasury Management $0 With $100K balance, discount of $99 …" at bounding box center [784, 379] width 948 height 83
click at [892, 406] on div "With $100K balance, discount of $99 for donation page" at bounding box center [851, 390] width 231 height 34
drag, startPoint x: 899, startPoint y: 406, endPoint x: 826, endPoint y: 357, distance: 87.9
click at [826, 357] on div "$0 With $100K balance, discount of $99 for donation page" at bounding box center [851, 379] width 271 height 82
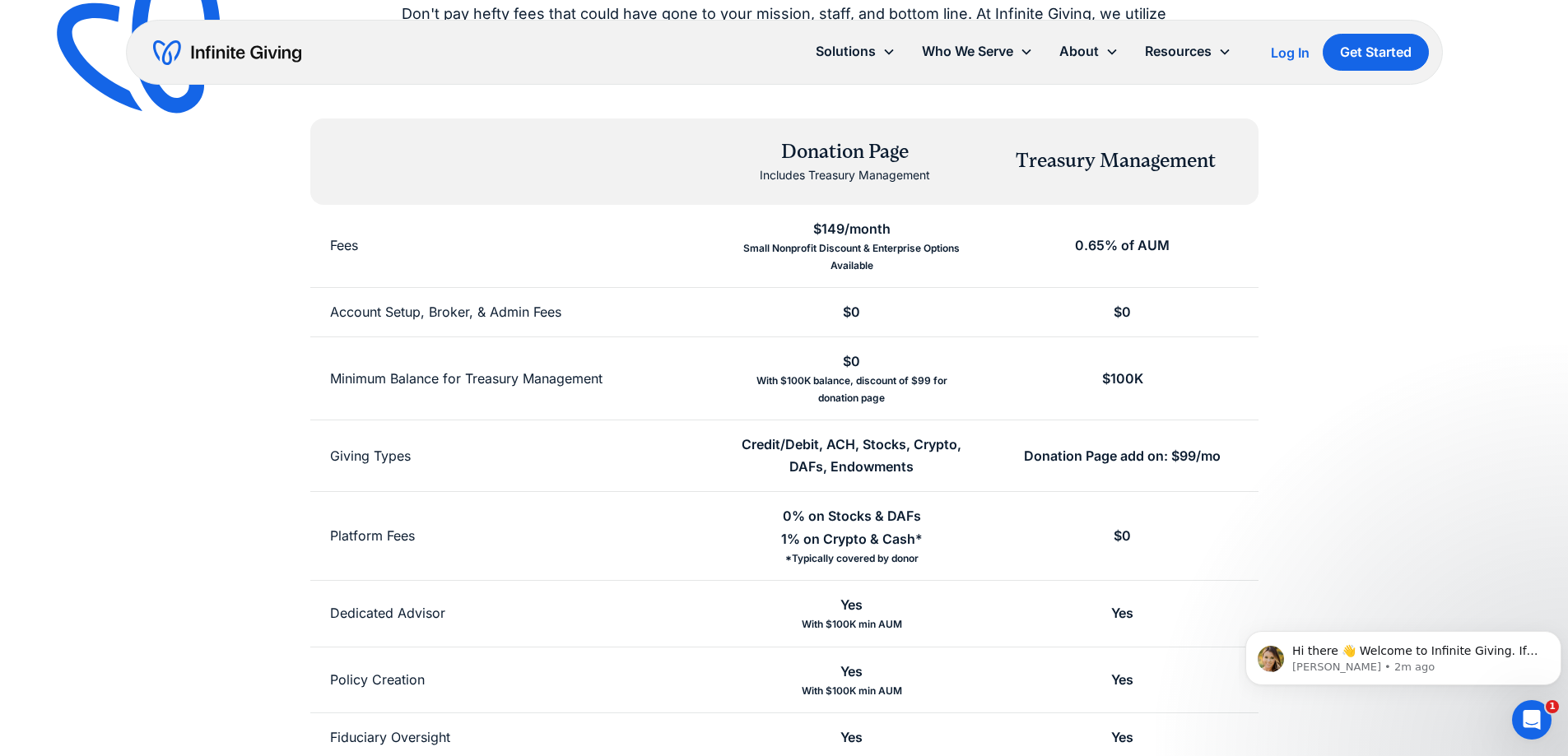
click at [826, 353] on div "$0 With $100K balance, discount of $99 for donation page" at bounding box center [851, 379] width 271 height 82
drag, startPoint x: 835, startPoint y: 360, endPoint x: 893, endPoint y: 404, distance: 72.8
click at [893, 404] on div "$0 With $100K balance, discount of $99 for donation page" at bounding box center [851, 379] width 271 height 82
click at [892, 402] on div "With $100K balance, discount of $99 for donation page" at bounding box center [851, 390] width 231 height 34
click at [1143, 370] on div "$100K" at bounding box center [1122, 379] width 271 height 82
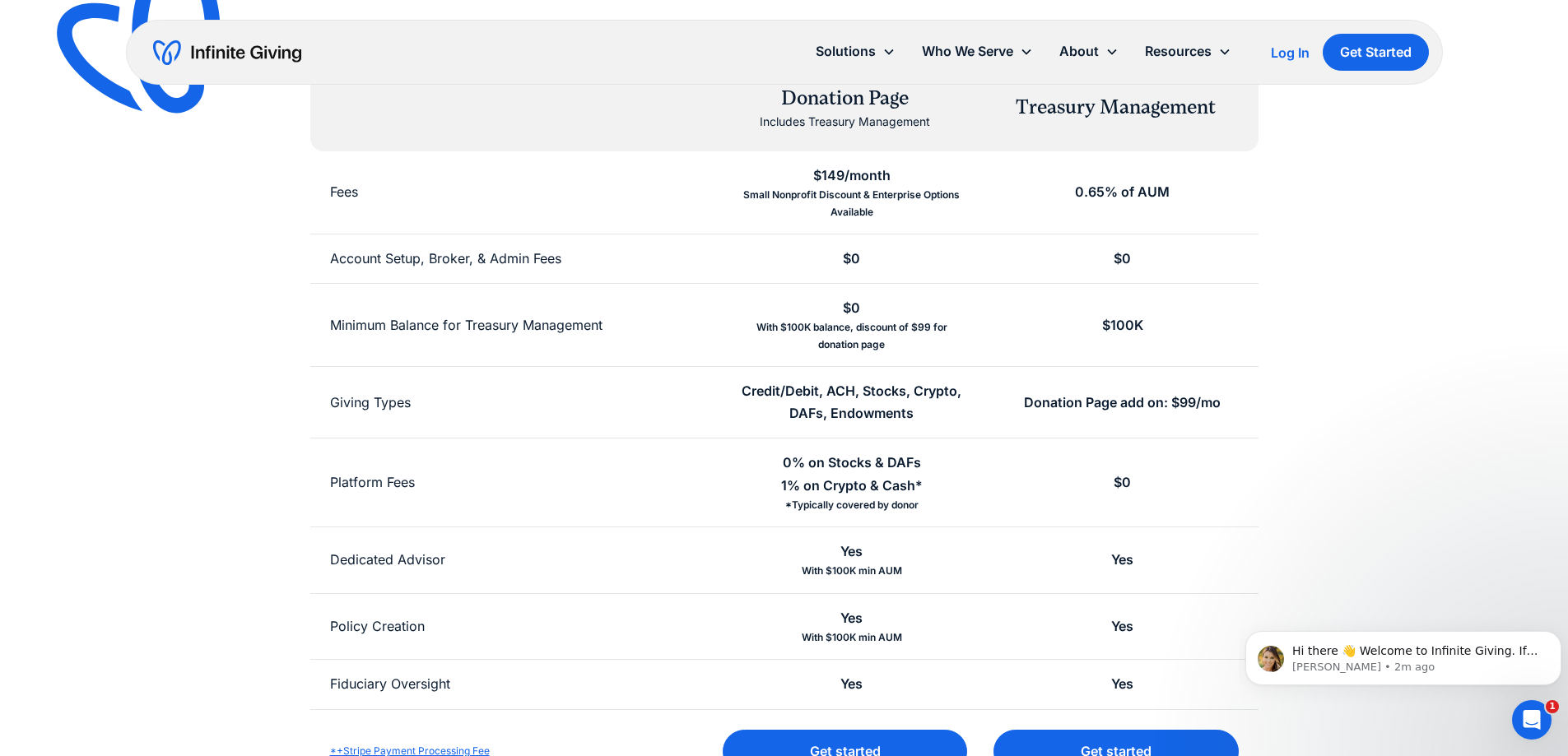
scroll to position [329, 0]
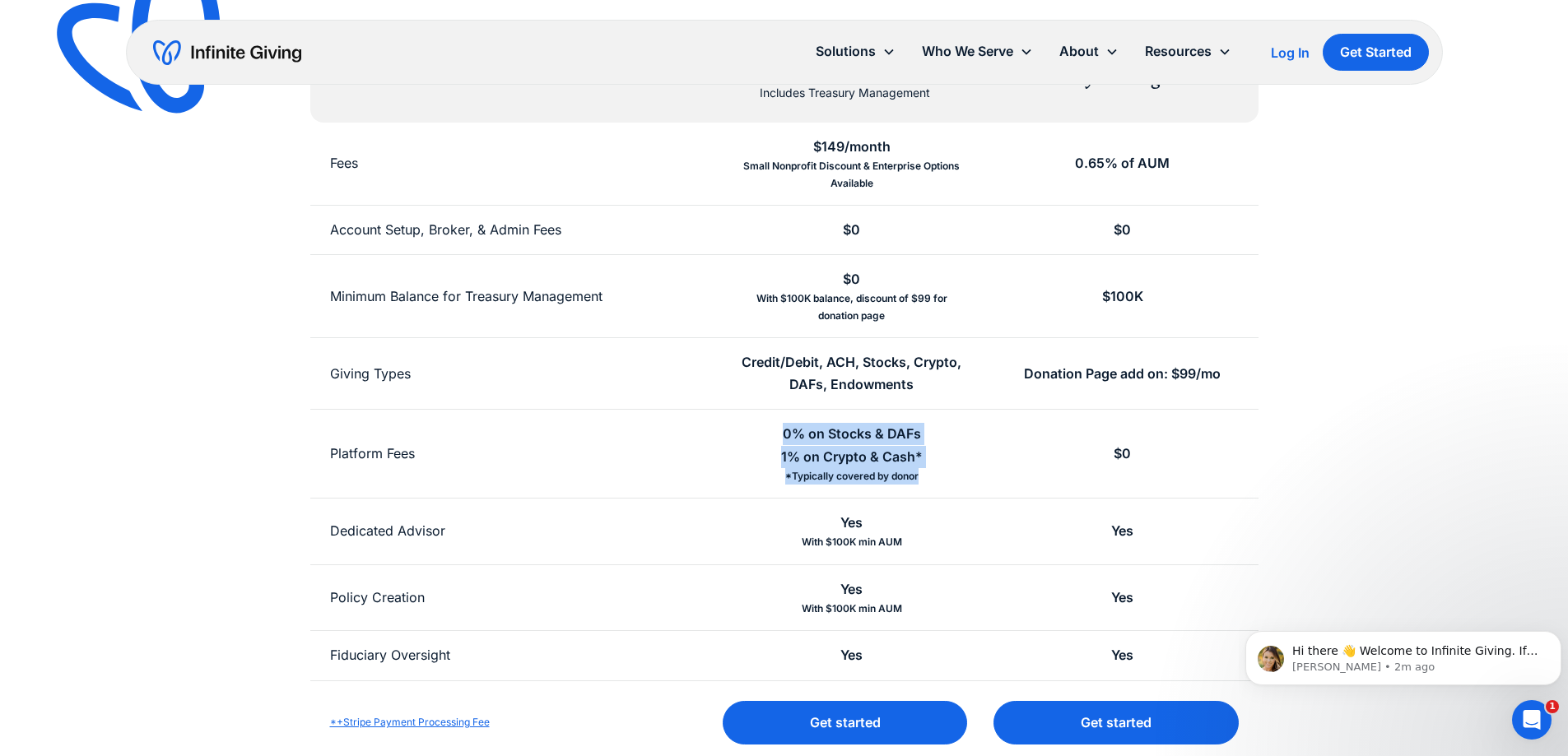
drag, startPoint x: 798, startPoint y: 429, endPoint x: 930, endPoint y: 478, distance: 140.8
click at [930, 478] on div "0% on Stocks & DAFs 1% on Crypto & Cash* *Typically covered by donor" at bounding box center [851, 454] width 271 height 88
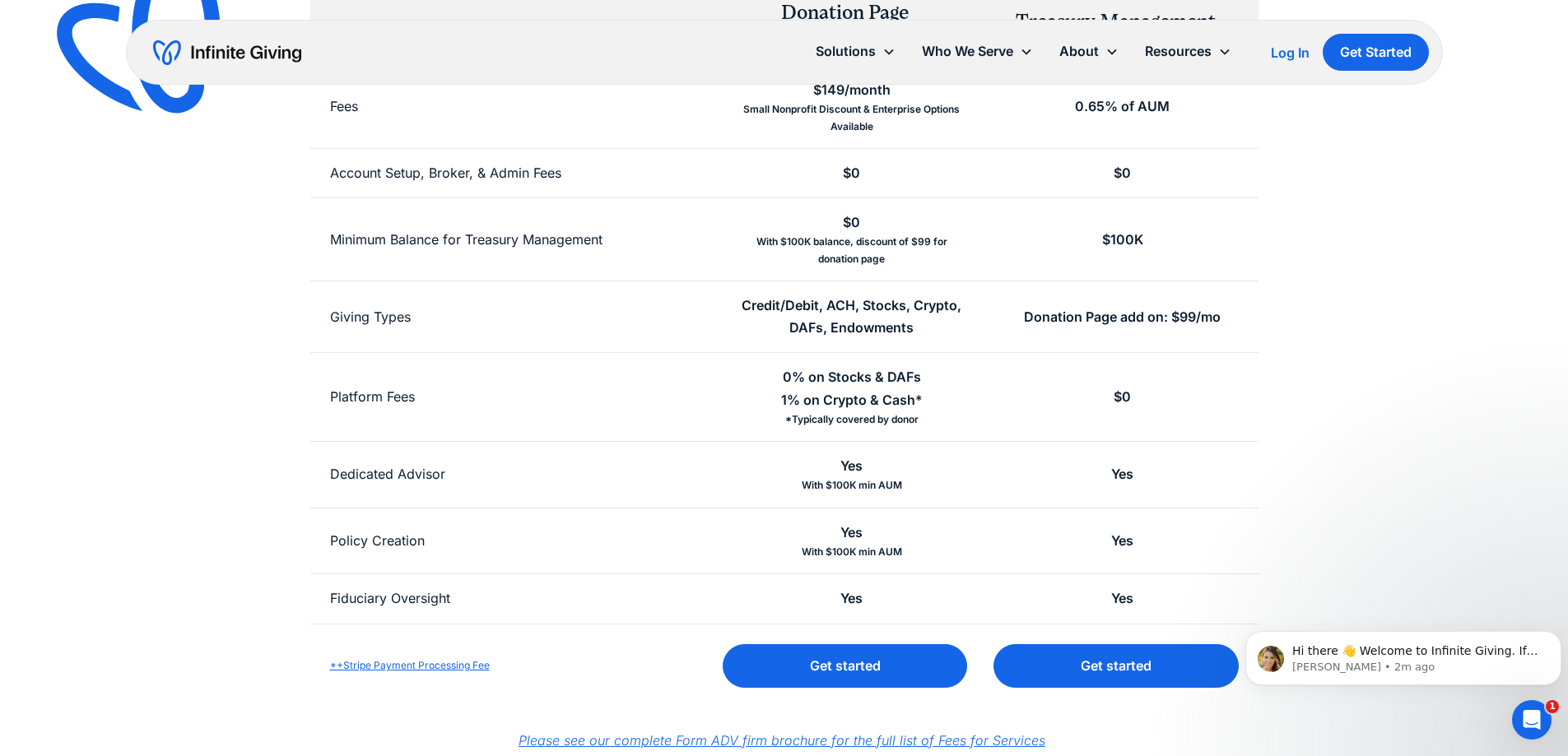
scroll to position [412, 0]
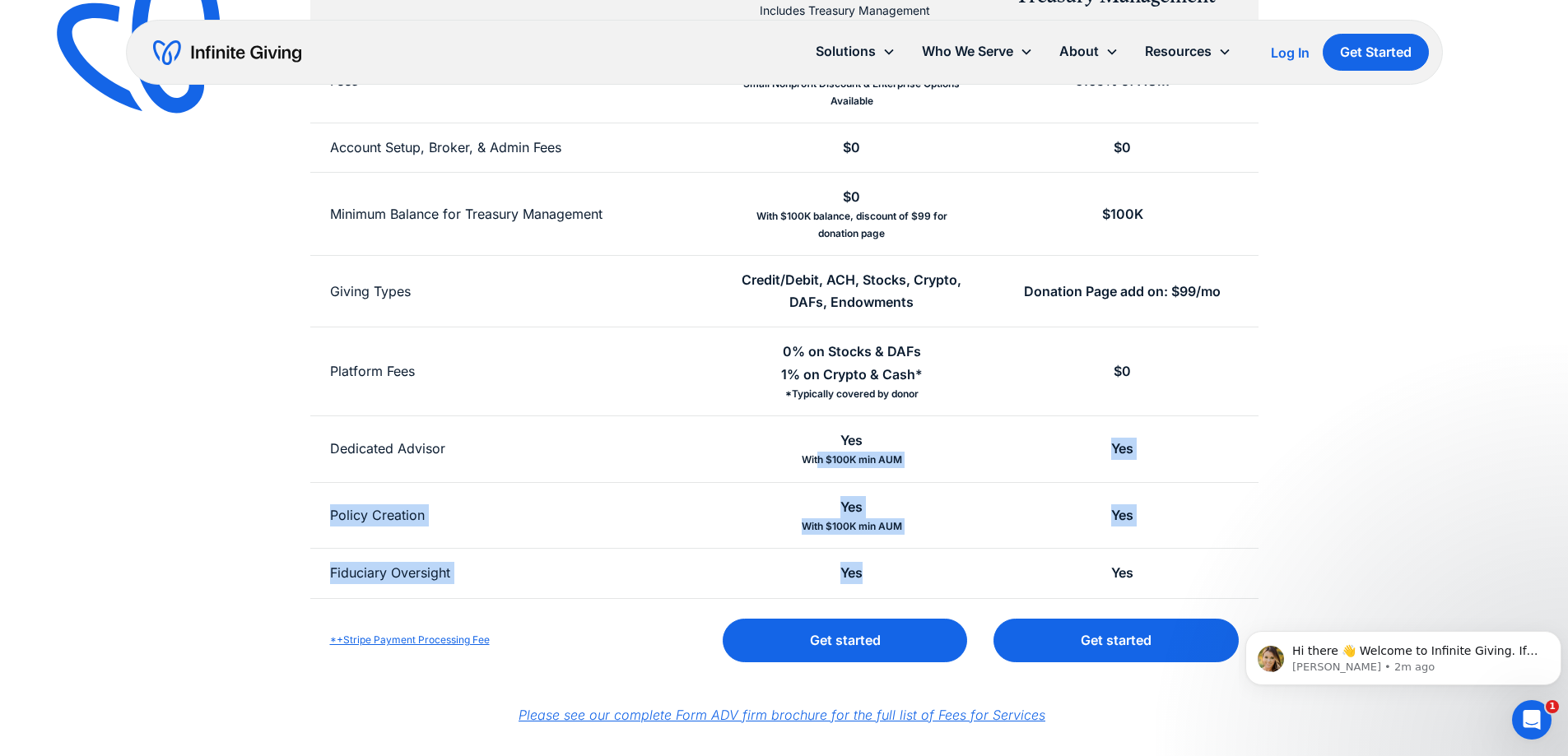
drag, startPoint x: 950, startPoint y: 514, endPoint x: 954, endPoint y: 570, distance: 56.1
click at [954, 570] on div "Donation Page Includes Treasury Management Treasury Management Fees $149/month …" at bounding box center [784, 318] width 948 height 728
click at [954, 570] on div "Yes" at bounding box center [851, 573] width 271 height 49
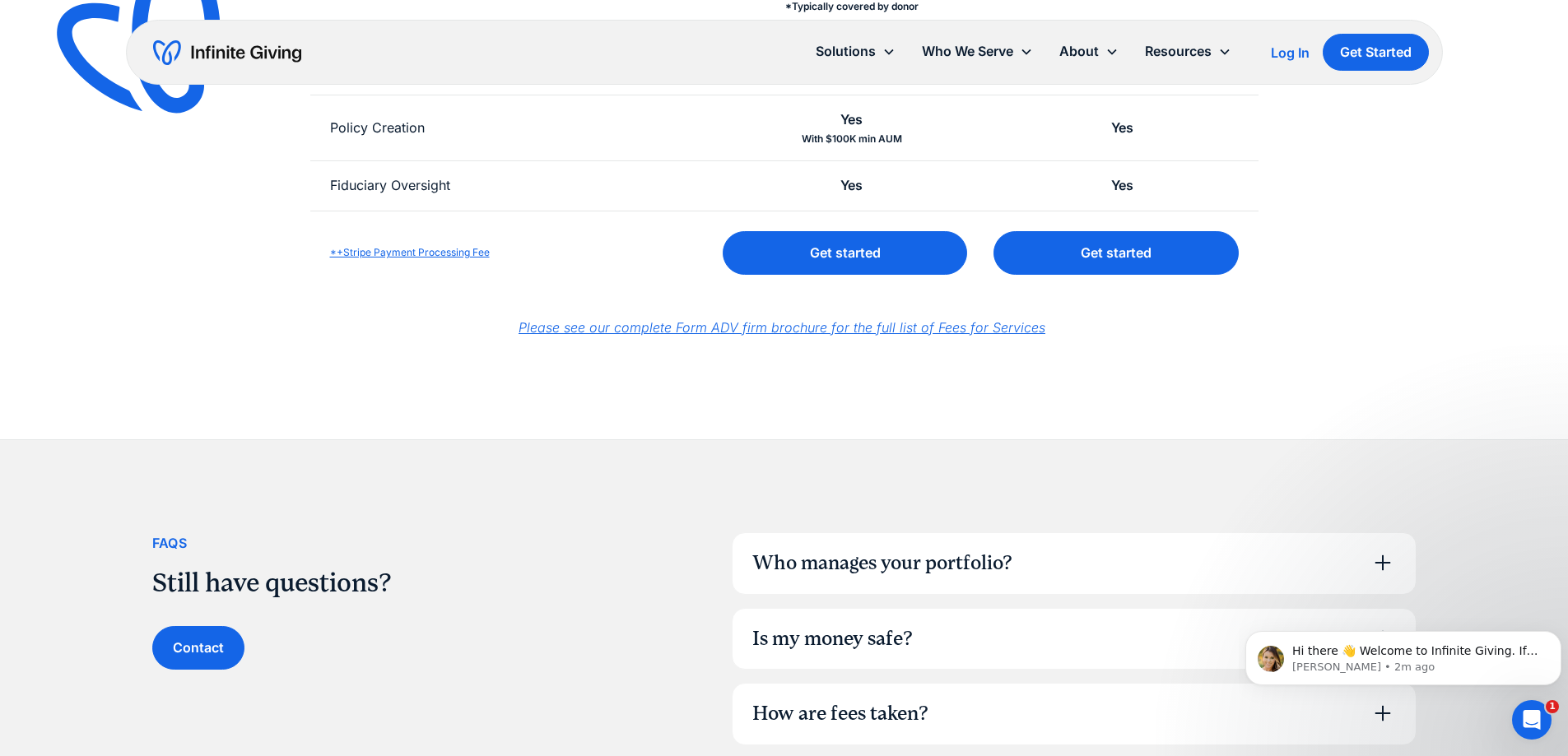
scroll to position [1069, 0]
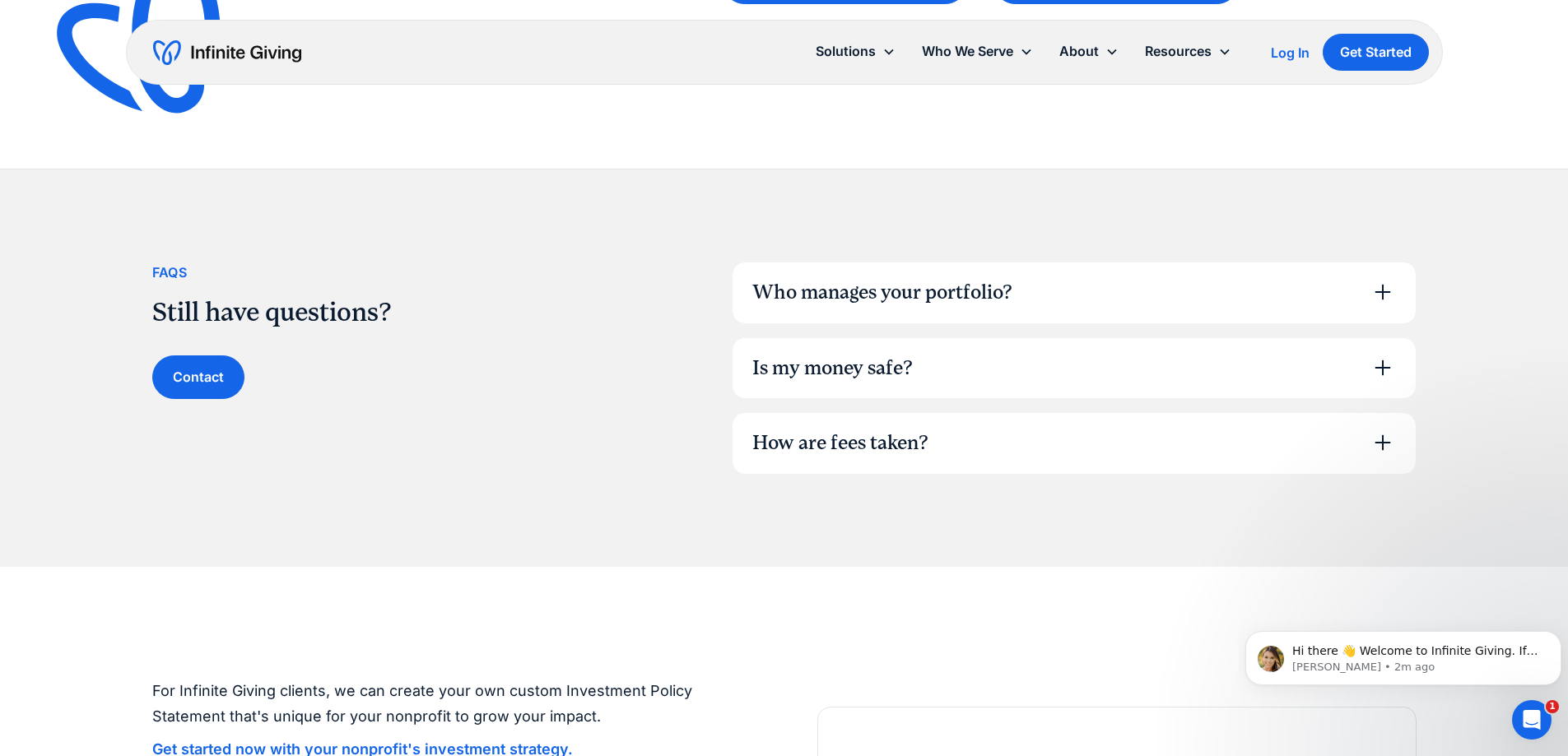
click at [876, 391] on div "Is my money safe?" at bounding box center [1074, 369] width 683 height 60
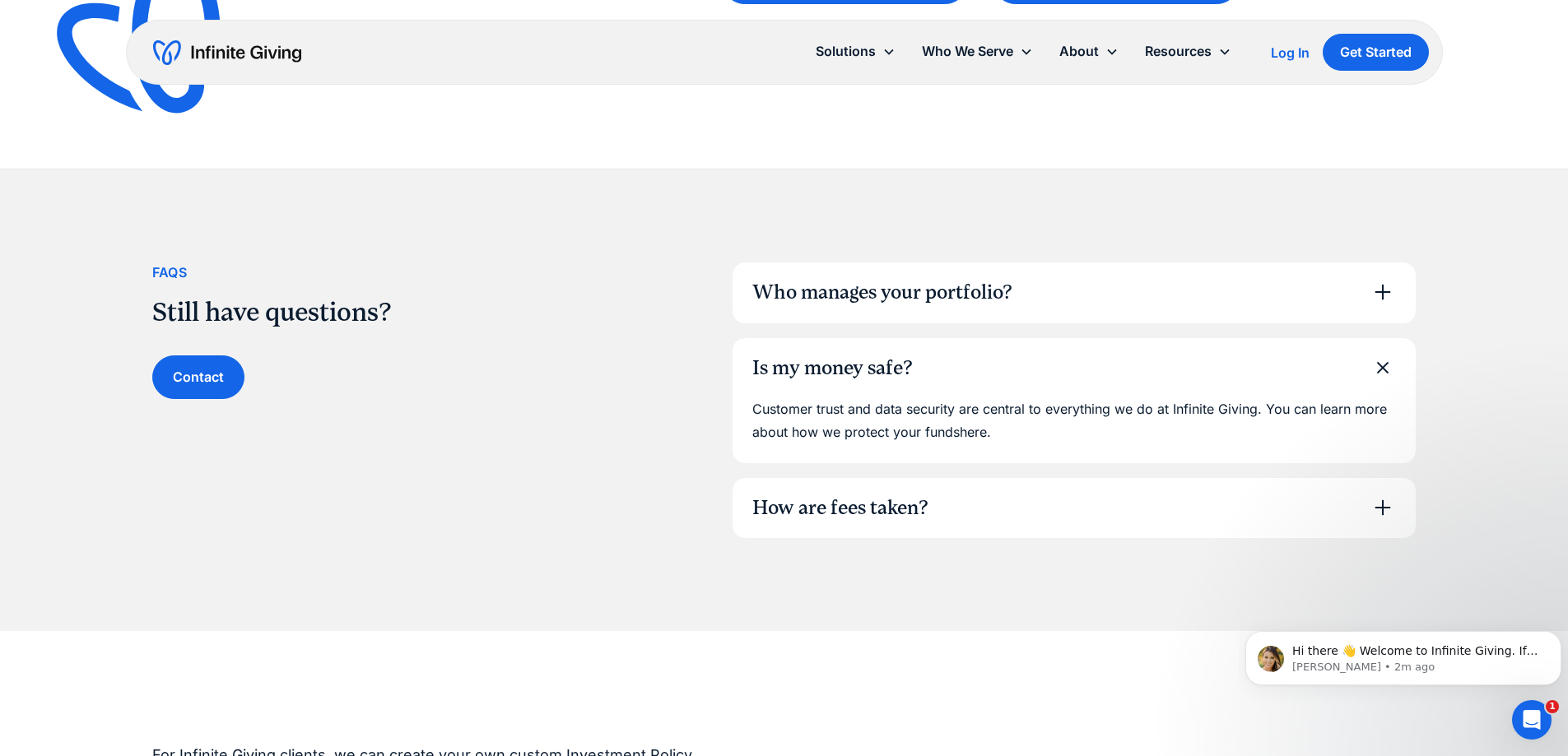
click at [859, 512] on div "How are fees taken?" at bounding box center [840, 508] width 176 height 28
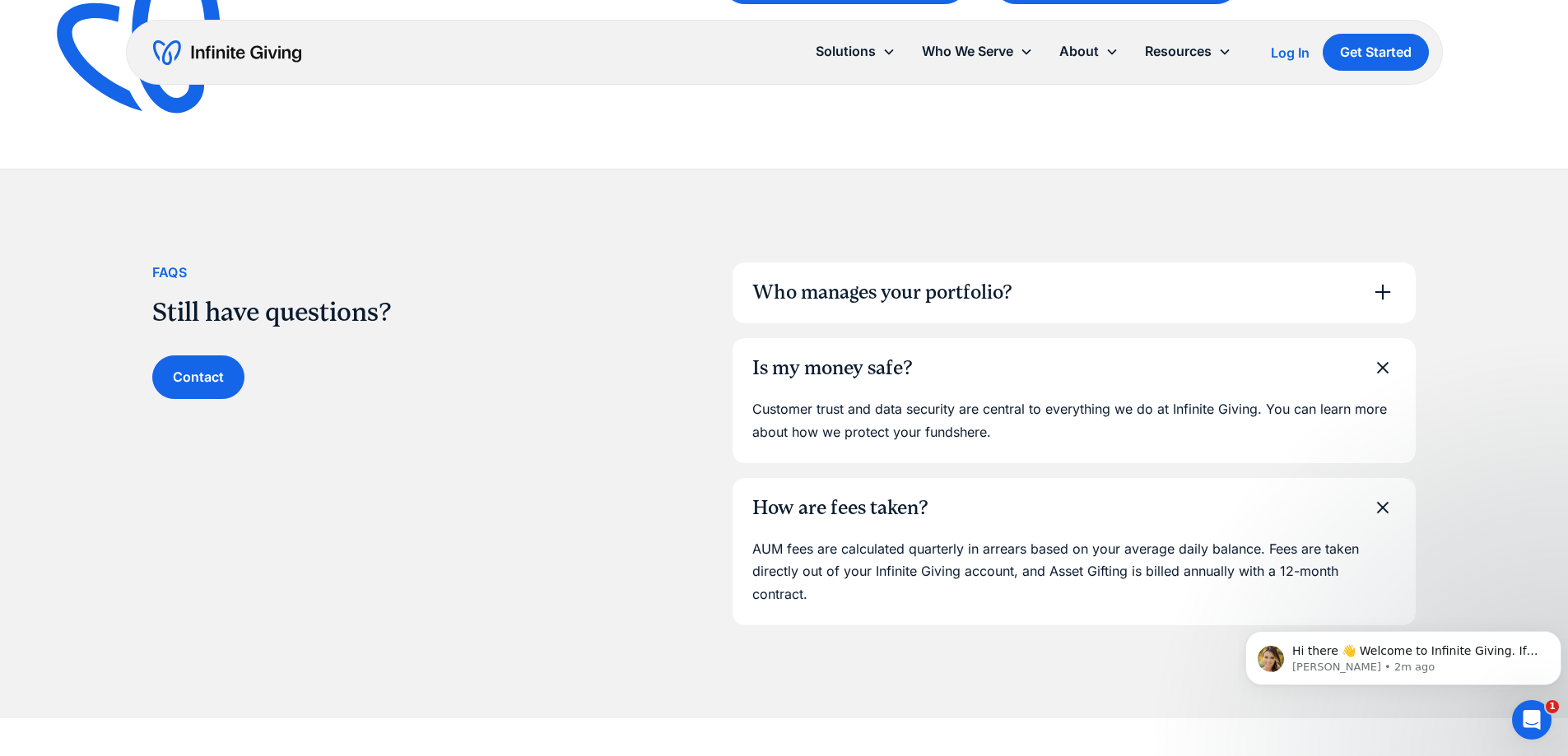
click at [868, 291] on div "Who manages your portfolio?" at bounding box center [881, 292] width 260 height 28
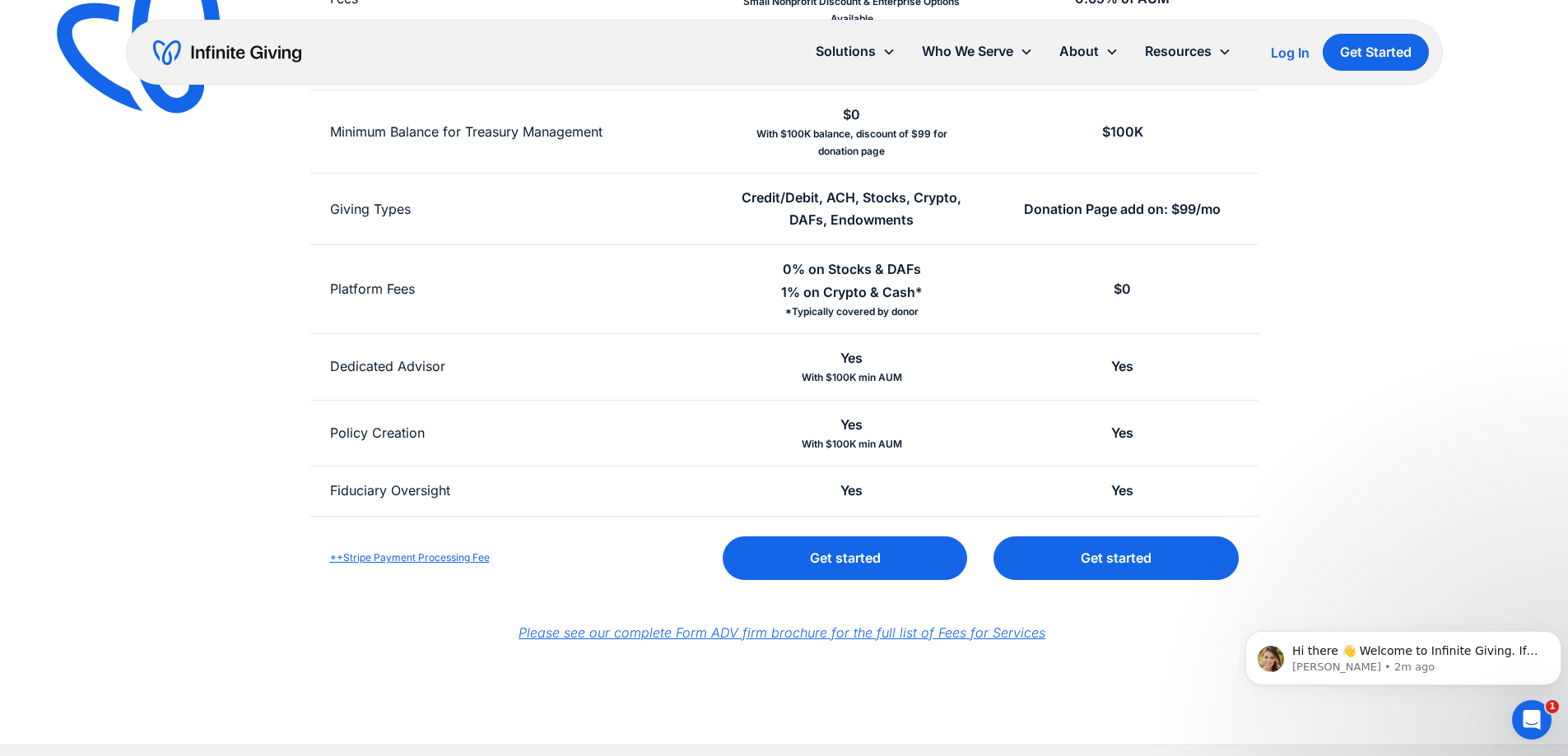
scroll to position [0, 0]
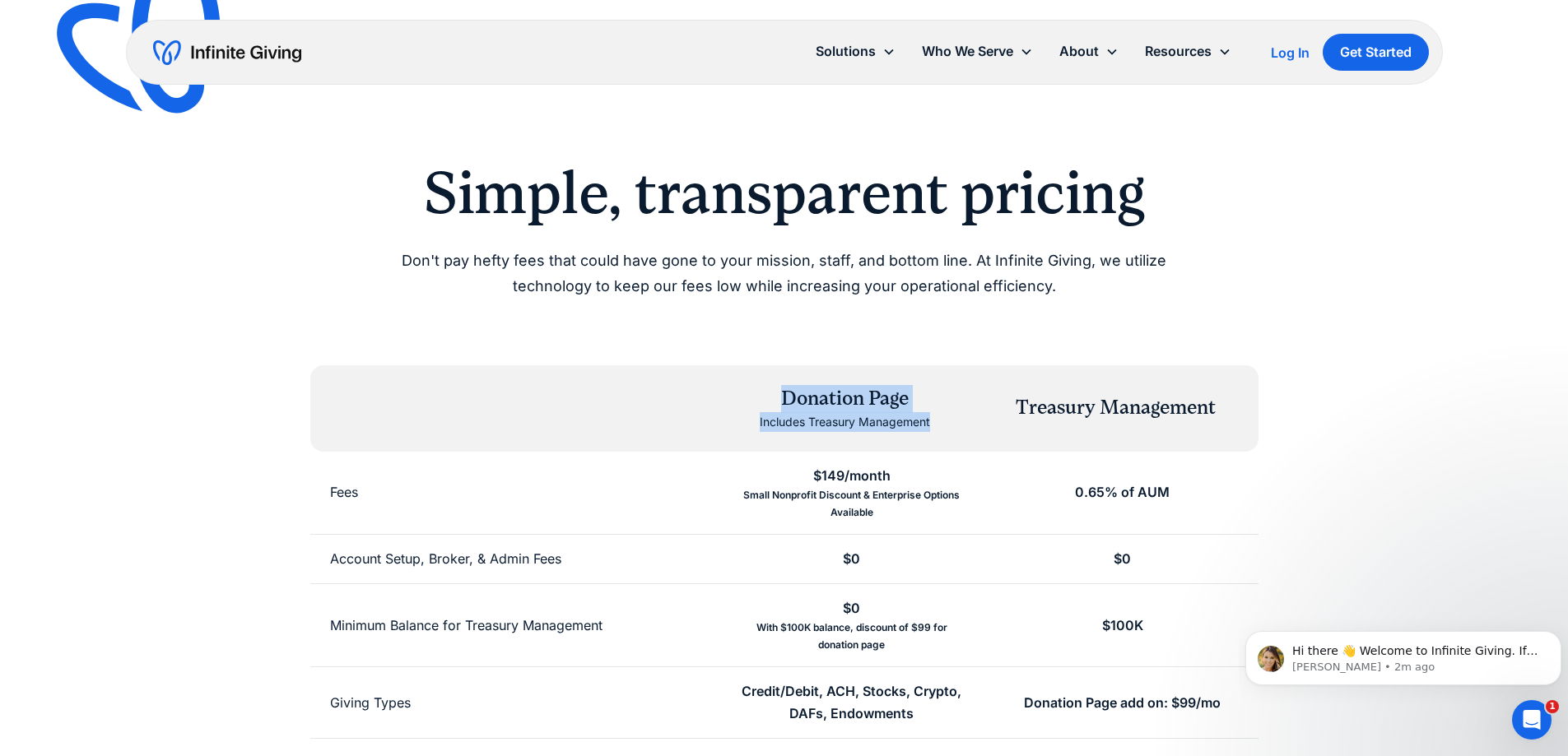
drag, startPoint x: 755, startPoint y: 388, endPoint x: 935, endPoint y: 447, distance: 189.4
click at [935, 447] on div "Donation Page Includes Treasury Management Treasury Management" at bounding box center [784, 408] width 948 height 87
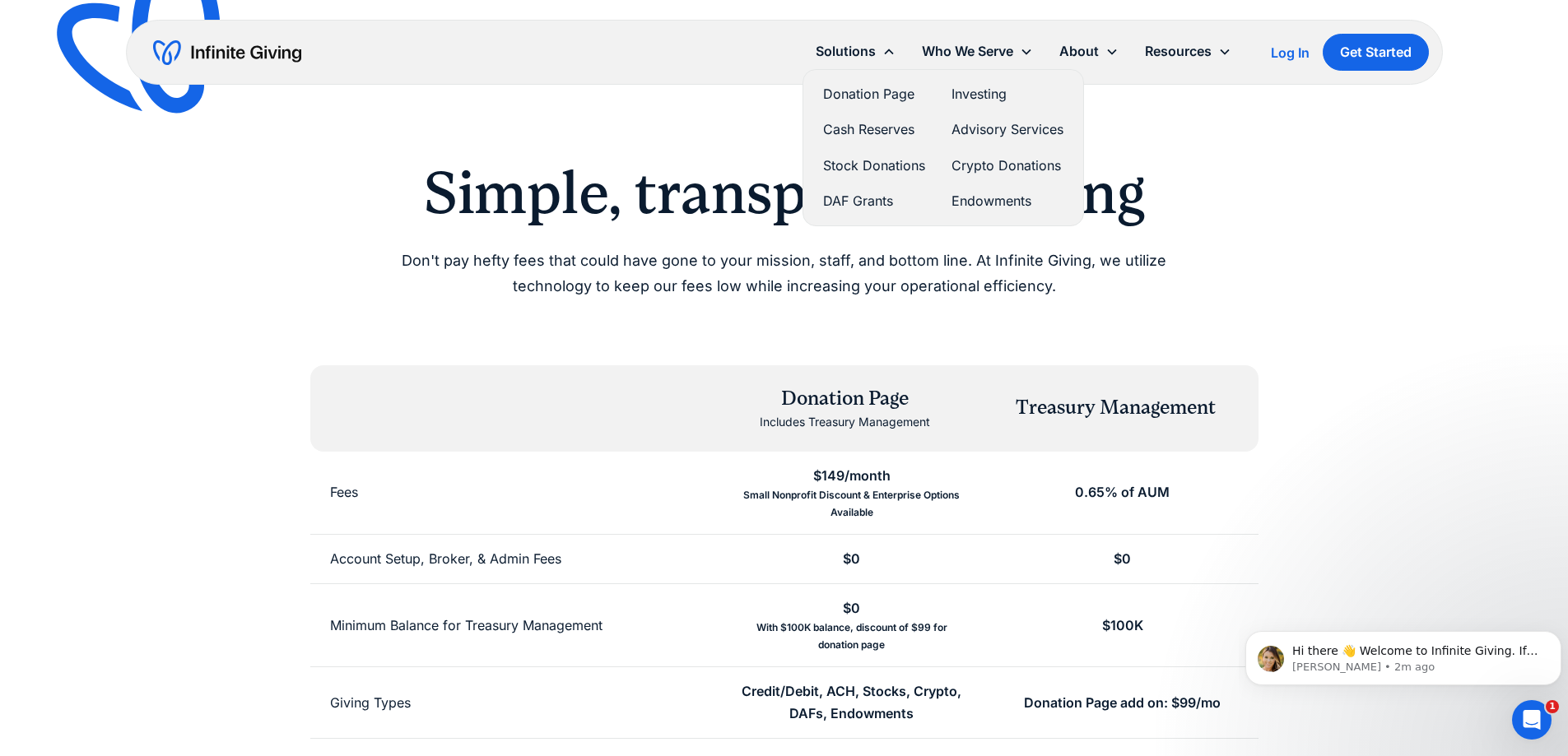
click at [881, 95] on link "Donation Page" at bounding box center [873, 94] width 102 height 22
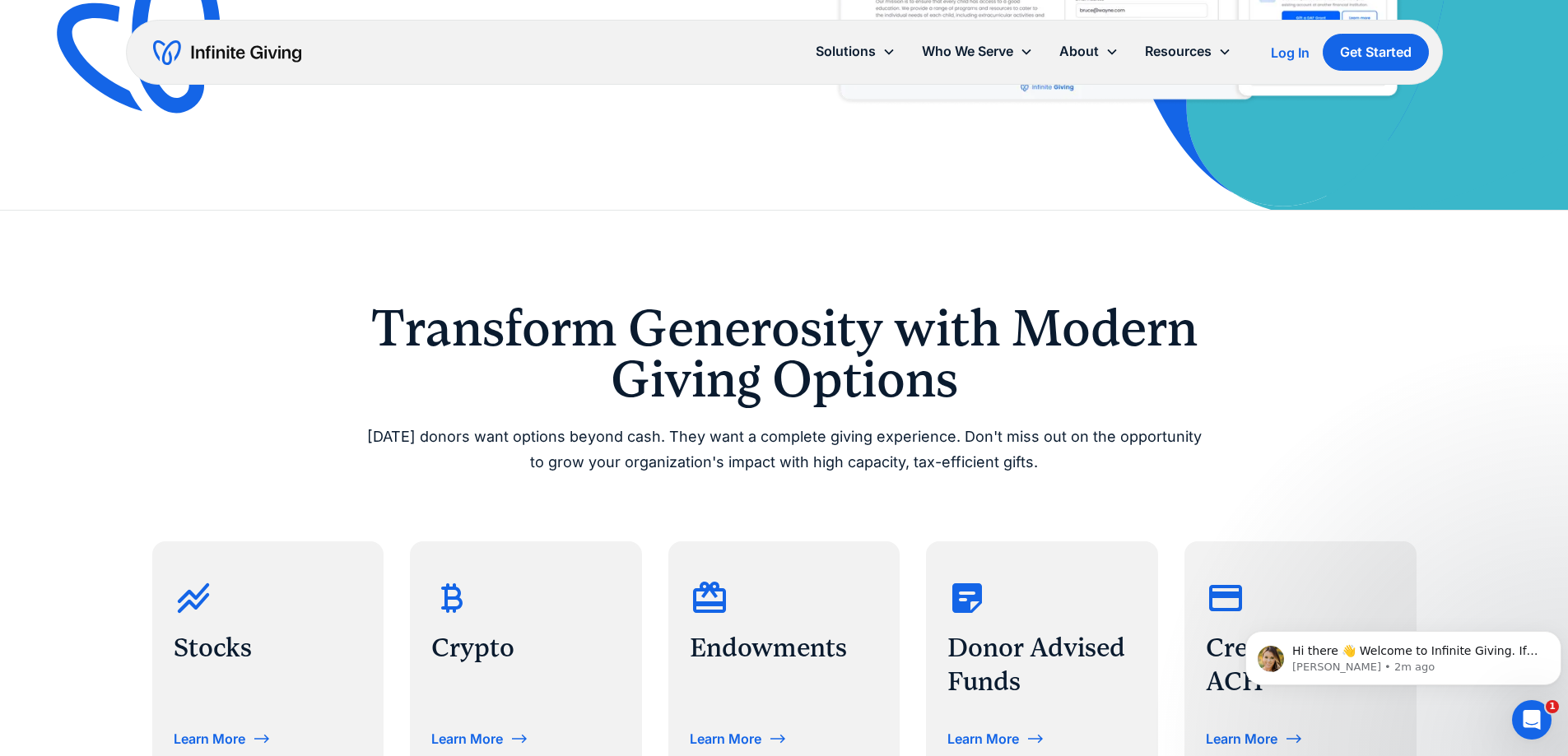
scroll to position [494, 0]
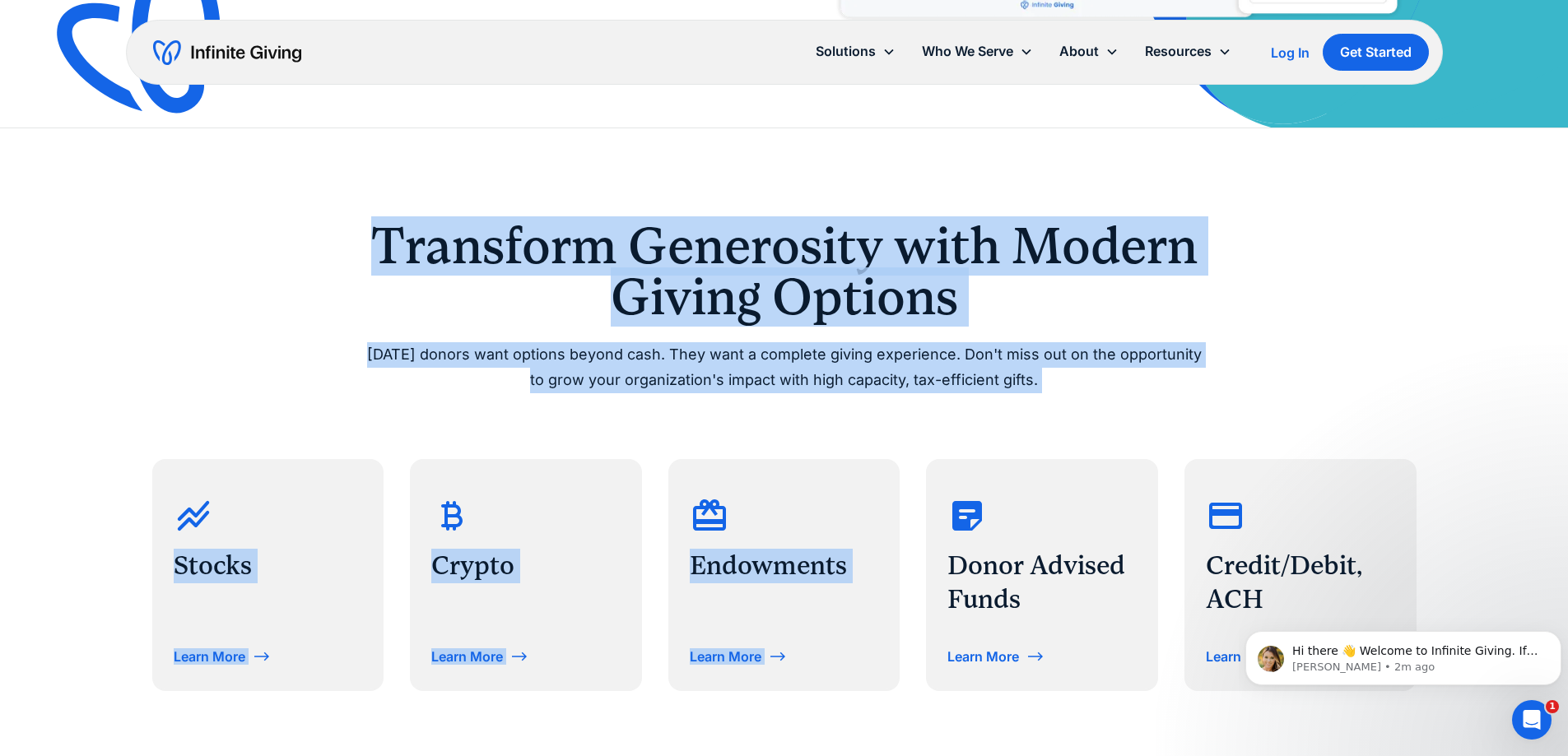
drag, startPoint x: 365, startPoint y: 242, endPoint x: 1096, endPoint y: 409, distance: 749.8
click at [1096, 409] on div "Transform Generosity with Modern Giving Options Today’s donors want options bey…" at bounding box center [784, 455] width 1264 height 470
click at [1090, 402] on div "Transform Generosity with Modern Giving Options Today’s donors want options bey…" at bounding box center [784, 455] width 1264 height 470
click at [1050, 386] on p "Today’s donors want options beyond cash. They want a complete giving experience…" at bounding box center [784, 367] width 843 height 50
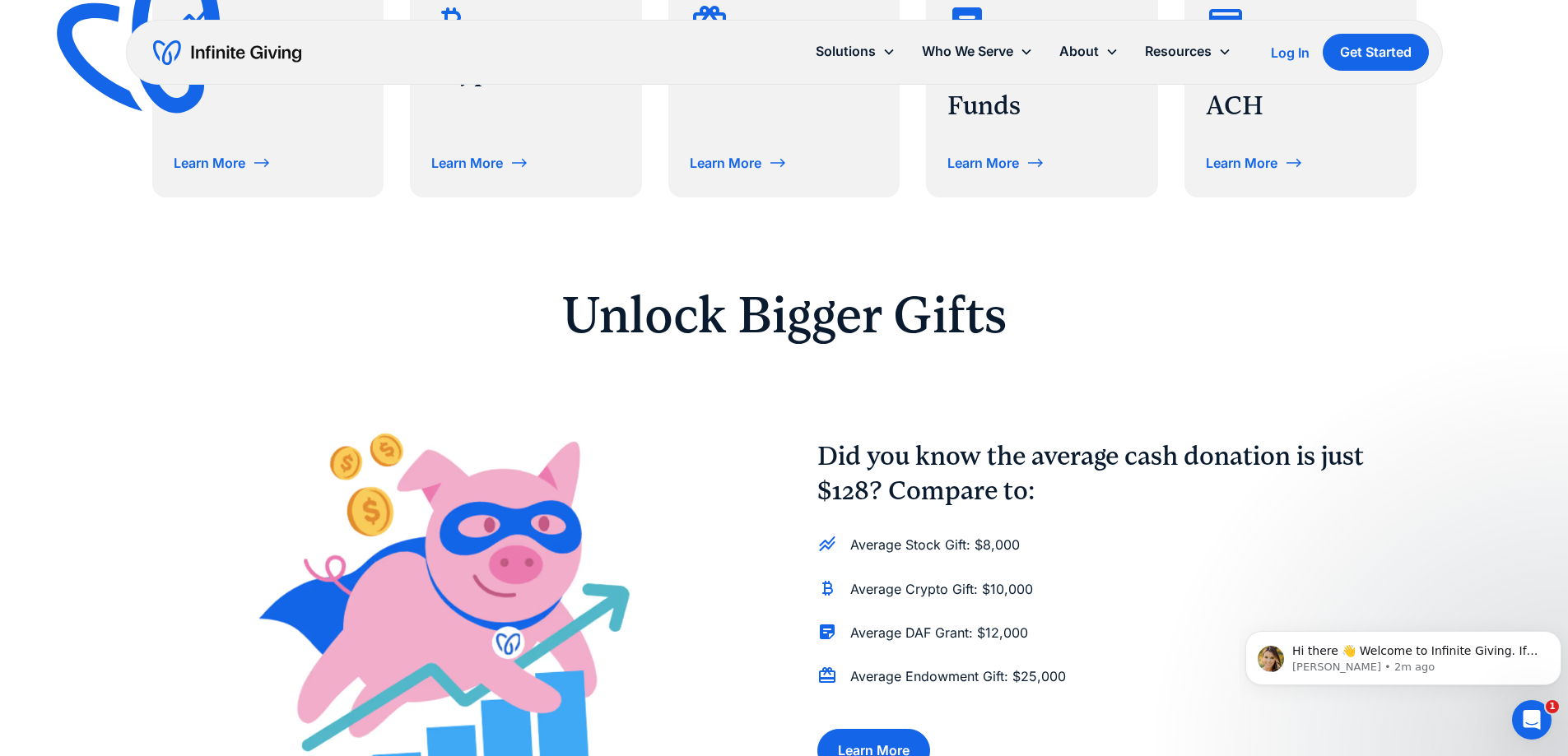
scroll to position [1069, 0]
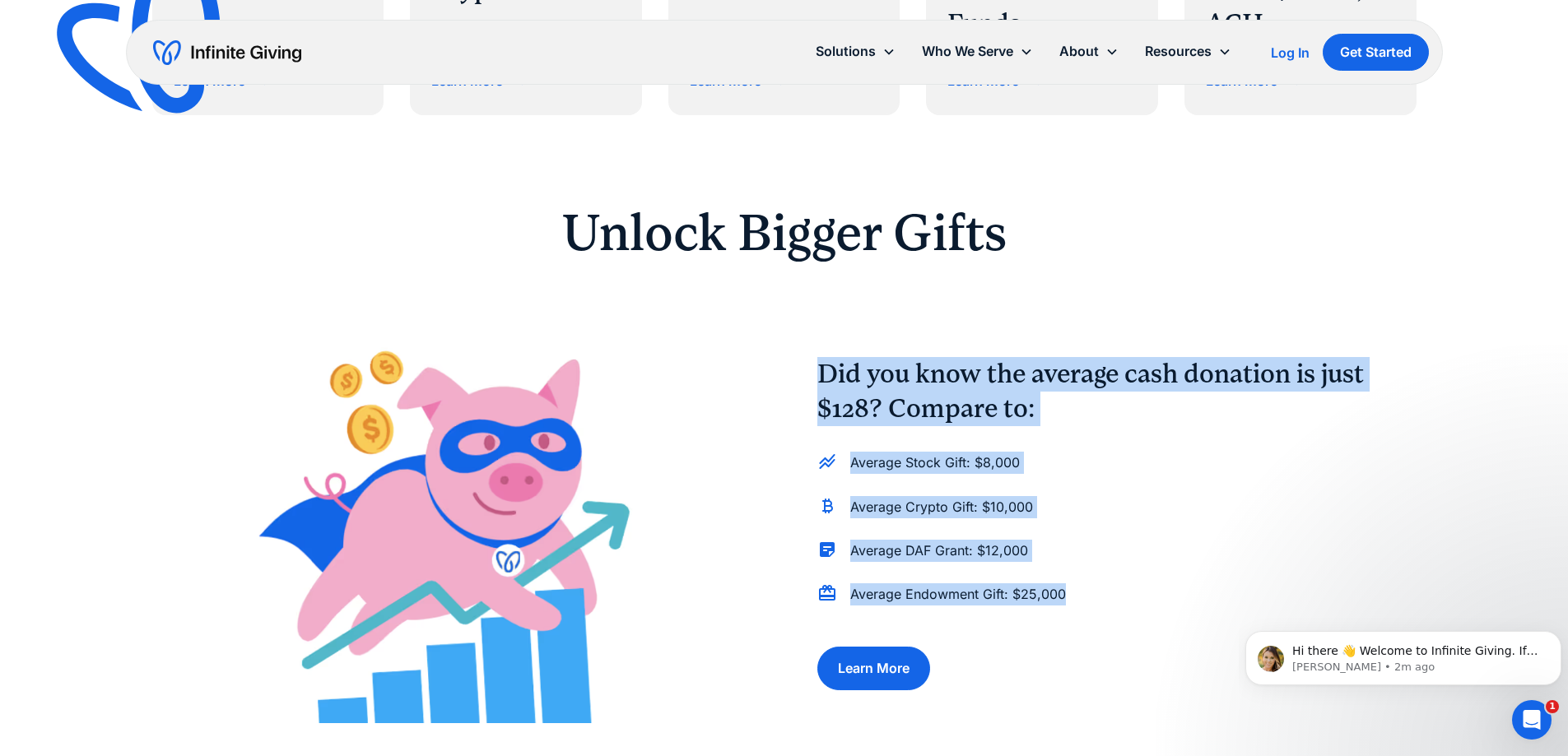
drag, startPoint x: 822, startPoint y: 392, endPoint x: 1113, endPoint y: 577, distance: 344.8
click at [1113, 577] on div "Did you know the average cash donation is just $128? Compare to: Average Stock …" at bounding box center [784, 523] width 1264 height 399
click at [1113, 577] on div "Average Stock Gift: $8,000 Average Crypto Gift: $10,000 Average DAF Grant: $12,…" at bounding box center [1116, 533] width 599 height 176
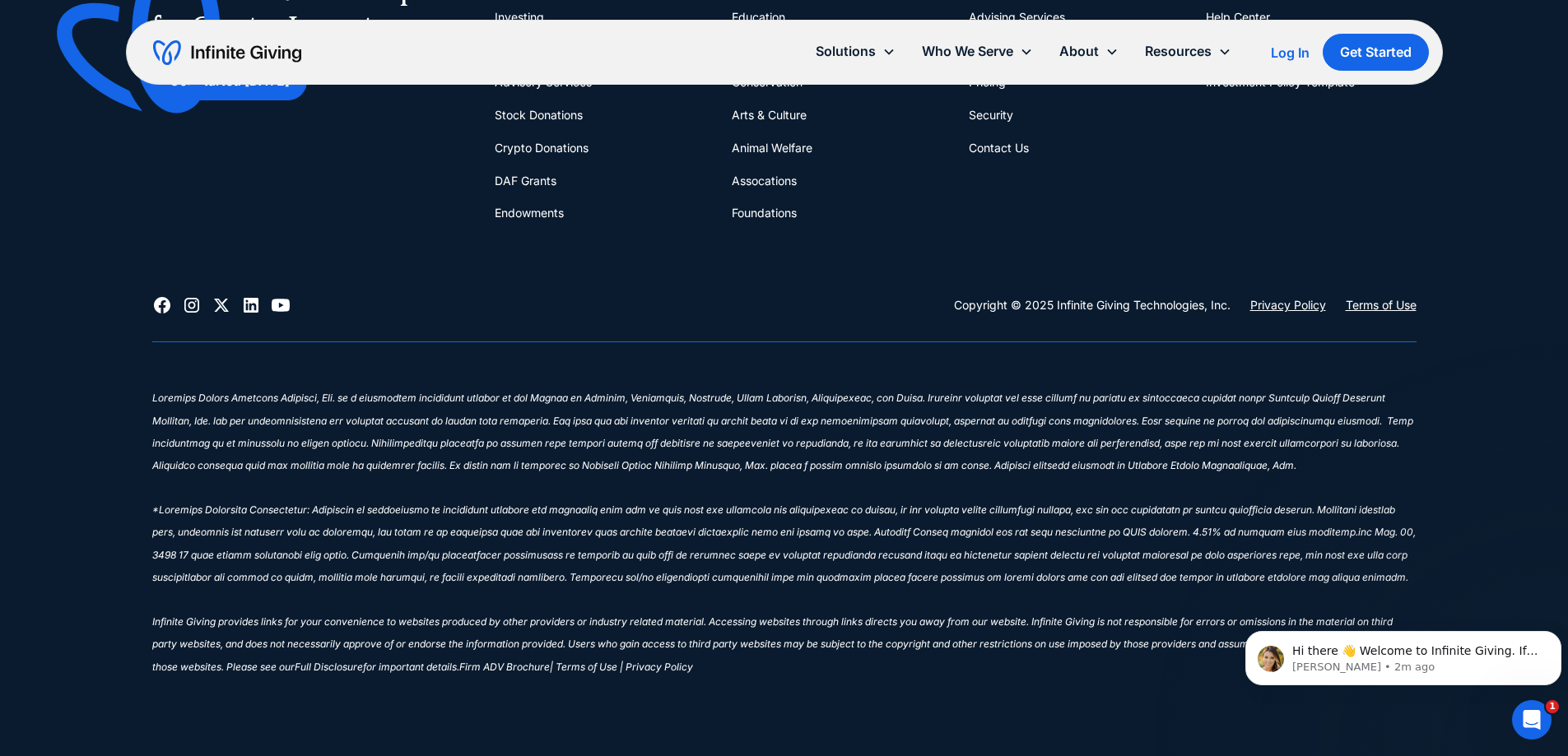
scroll to position [0, 0]
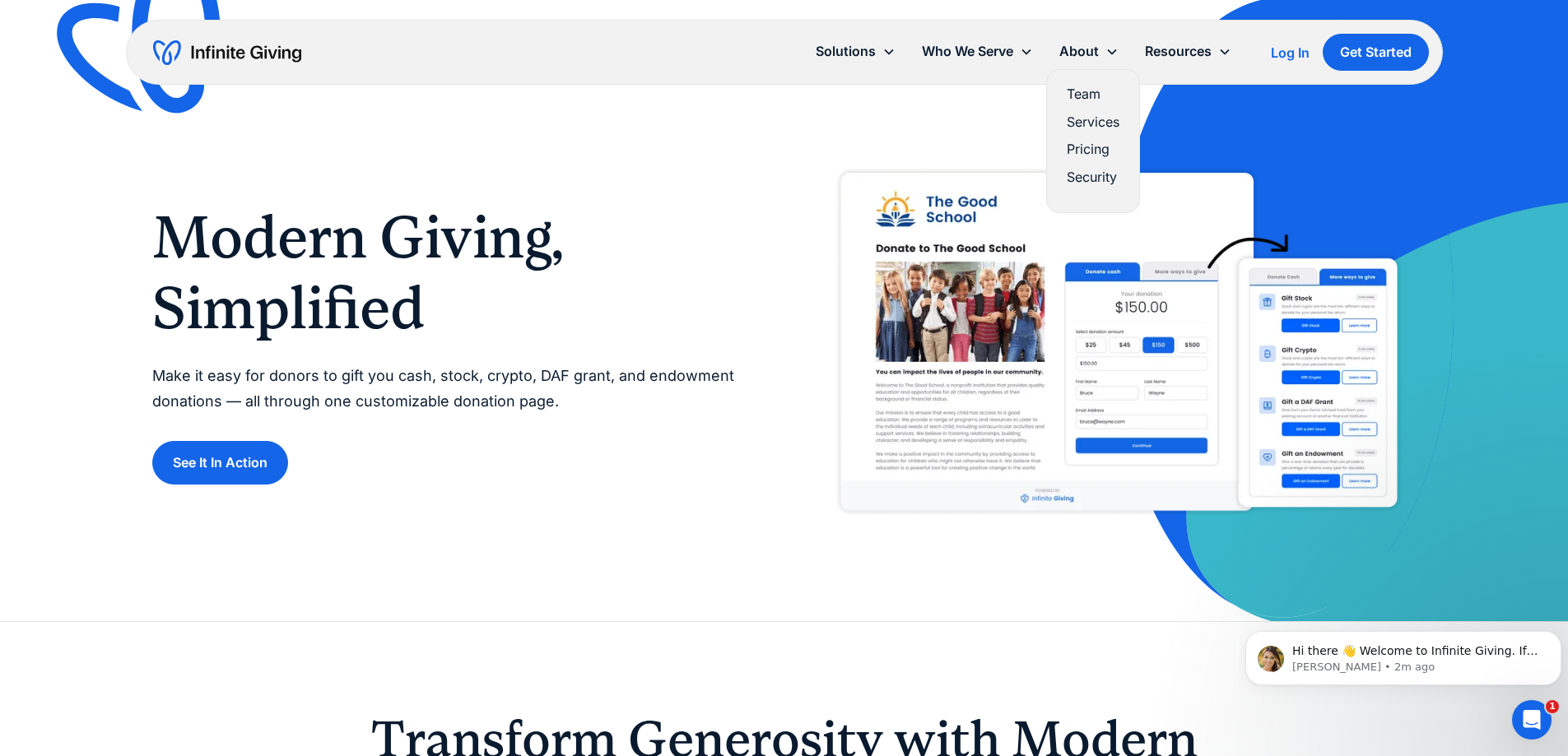
click at [1076, 150] on link "Pricing" at bounding box center [1092, 150] width 53 height 22
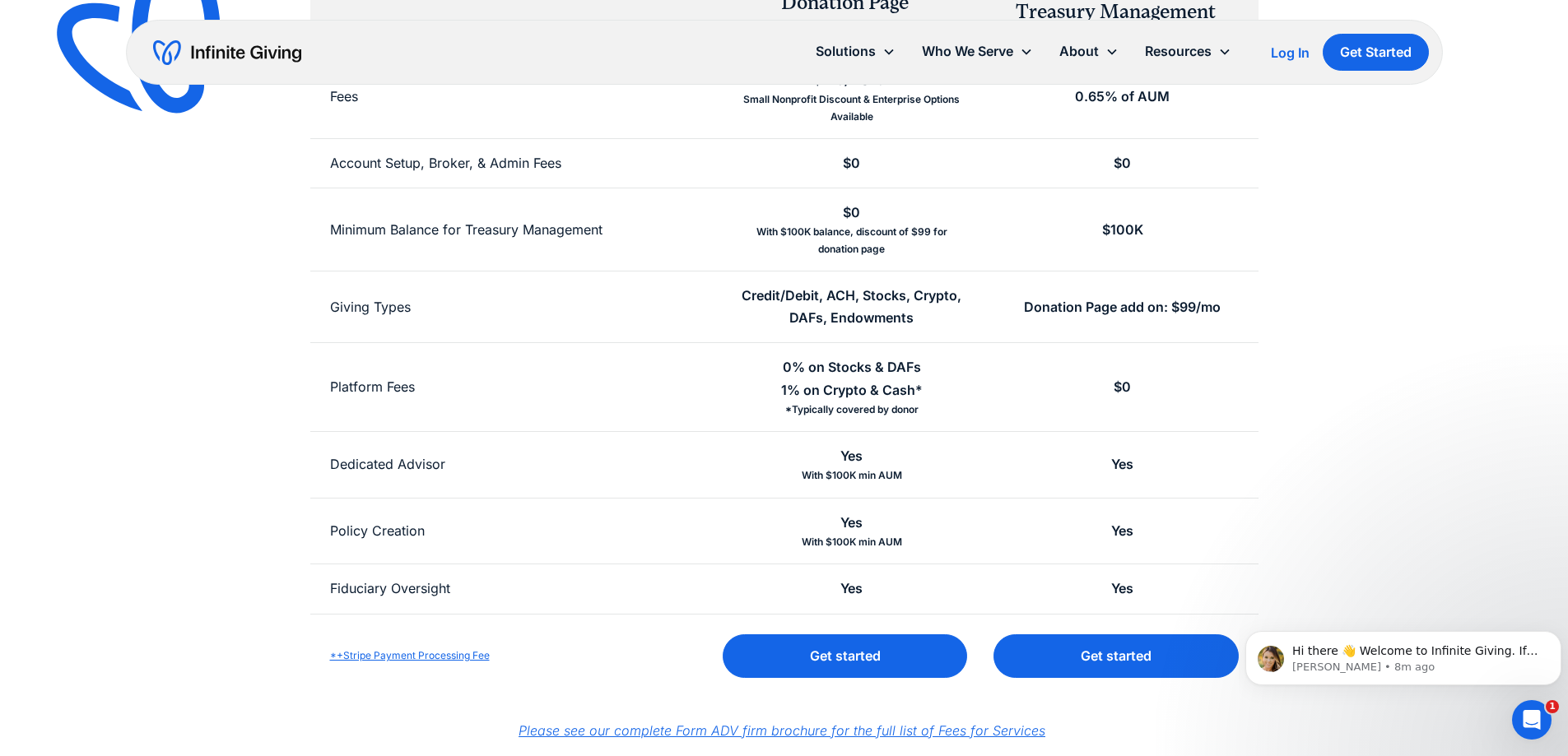
scroll to position [412, 0]
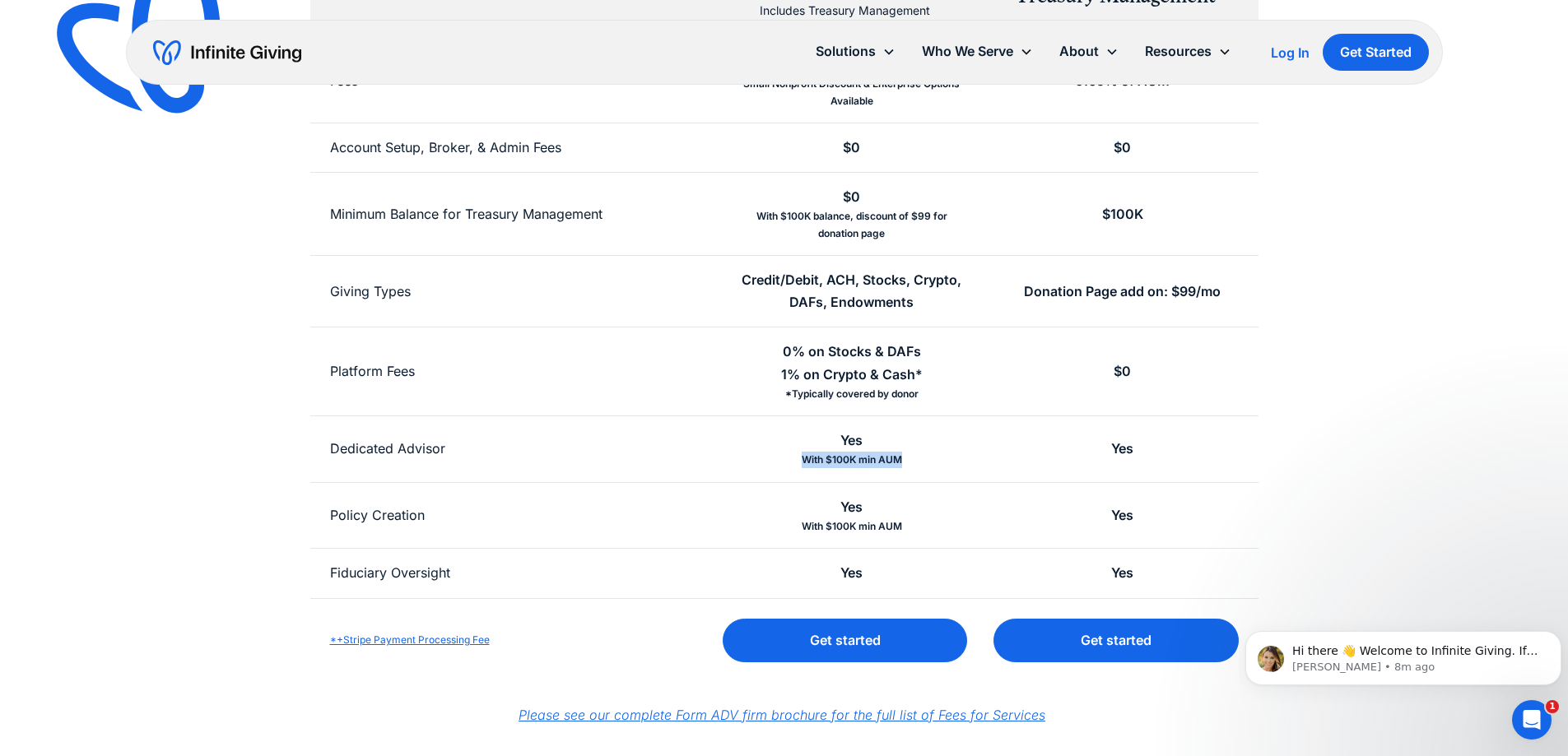
drag, startPoint x: 805, startPoint y: 438, endPoint x: 909, endPoint y: 468, distance: 108.2
click at [909, 468] on div "Yes With $100K min AUM" at bounding box center [851, 449] width 271 height 66
drag, startPoint x: 829, startPoint y: 510, endPoint x: 913, endPoint y: 543, distance: 90.2
click at [914, 544] on div "Yes With $100K min AUM" at bounding box center [851, 516] width 271 height 66
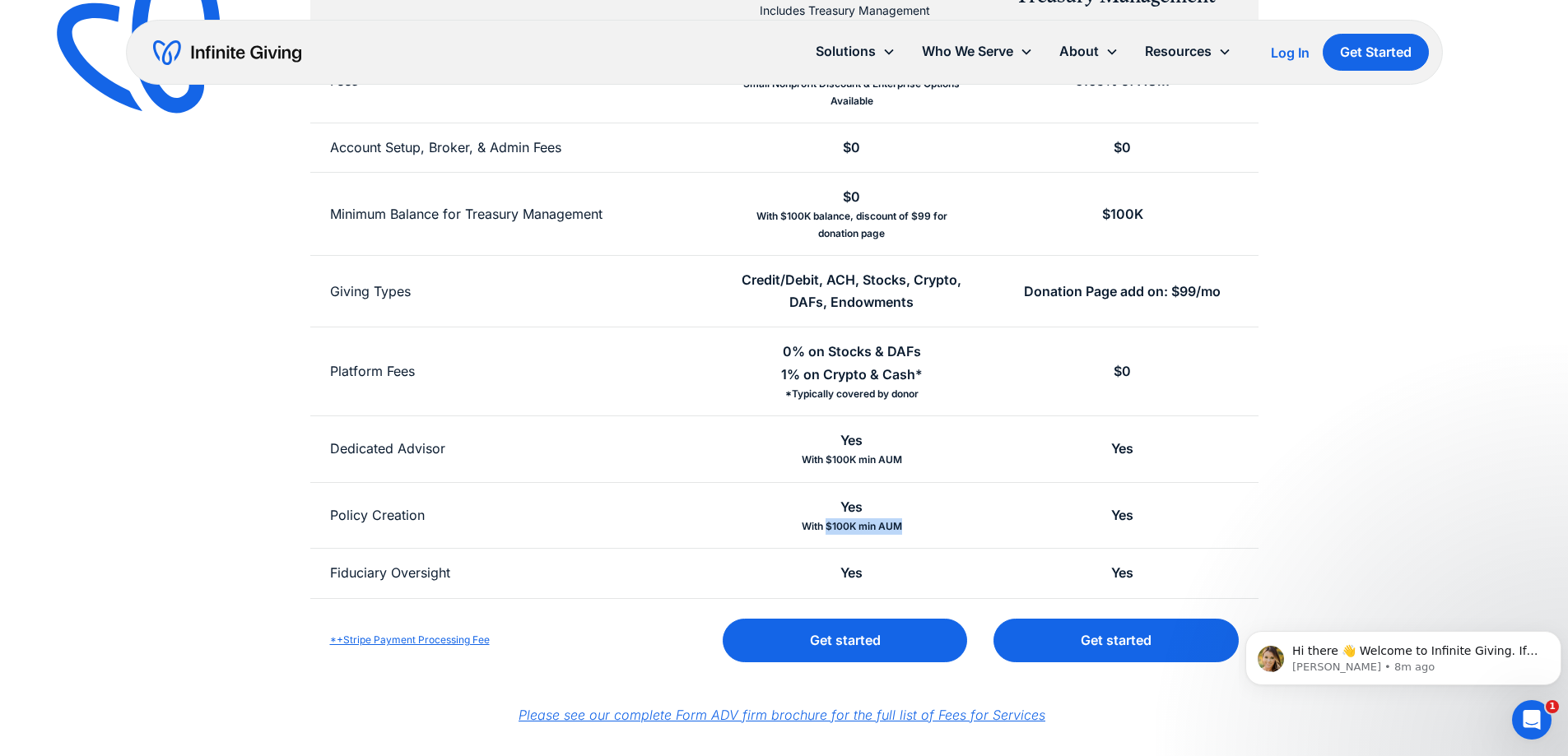
click at [913, 543] on div "Yes With $100K min AUM" at bounding box center [851, 516] width 271 height 66
drag, startPoint x: 905, startPoint y: 530, endPoint x: 829, endPoint y: 499, distance: 82.1
click at [829, 499] on div "Yes With $100K min AUM" at bounding box center [851, 516] width 271 height 66
click at [830, 499] on div "Yes With $100K min AUM" at bounding box center [851, 516] width 271 height 66
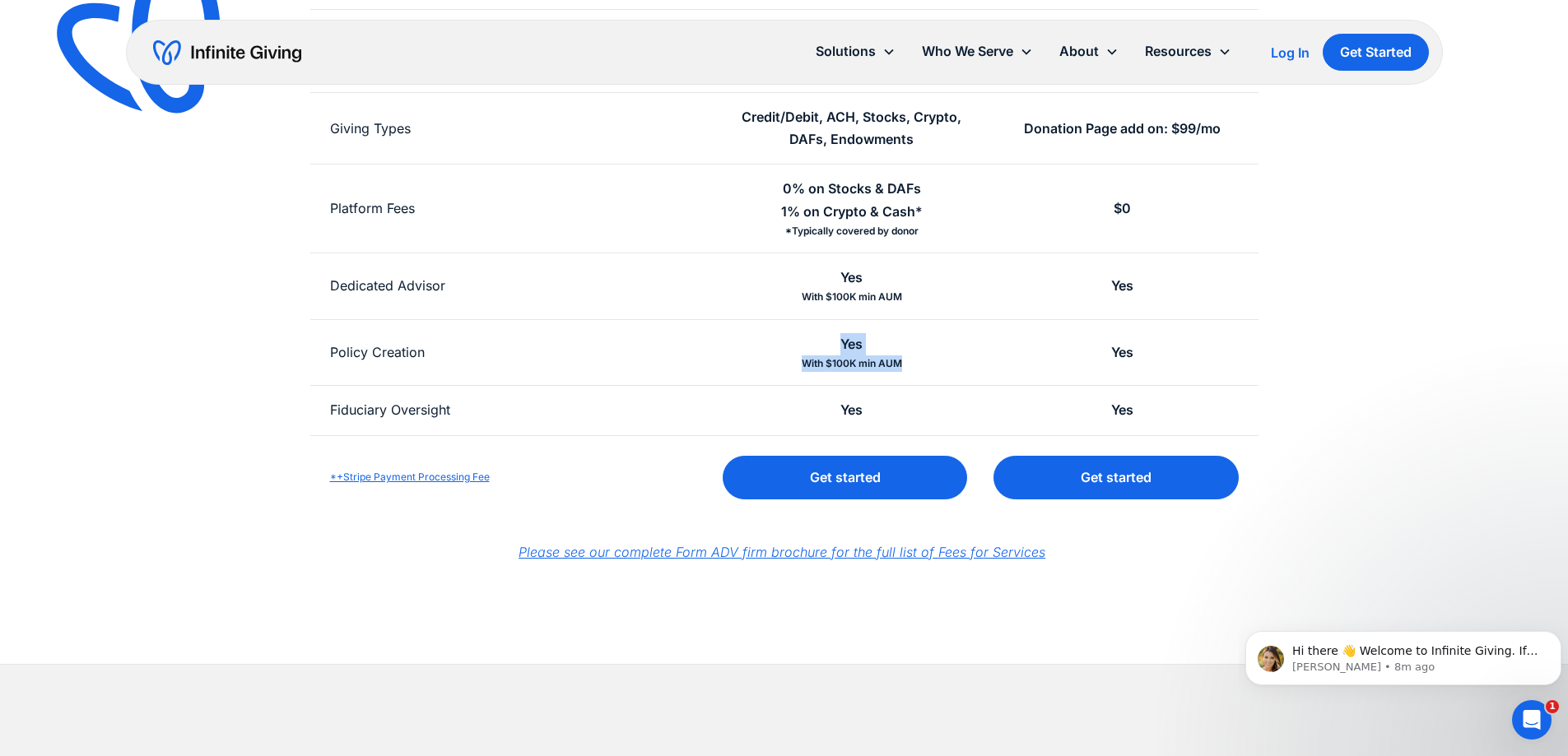
scroll to position [576, 0]
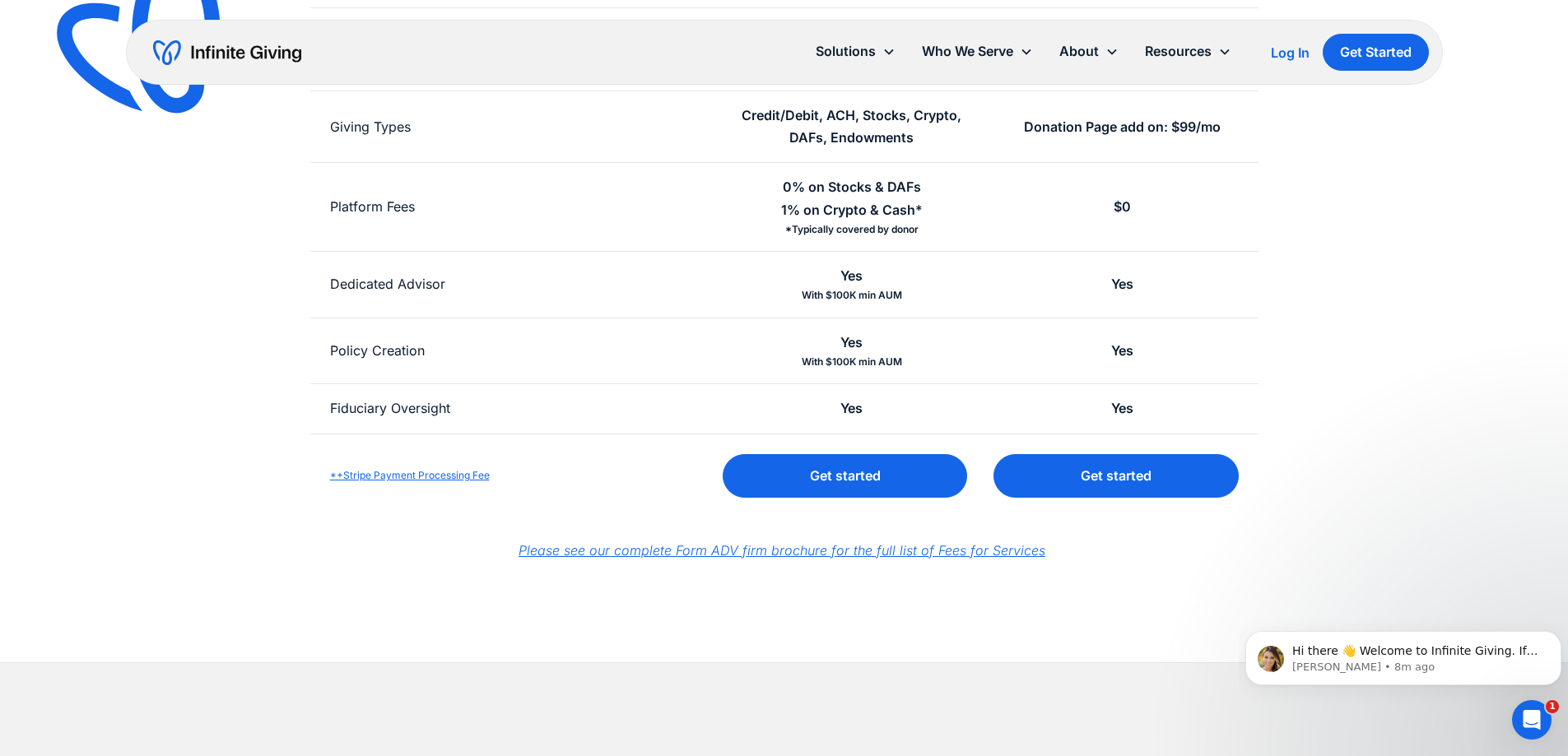
click at [909, 408] on div "Yes" at bounding box center [851, 408] width 271 height 49
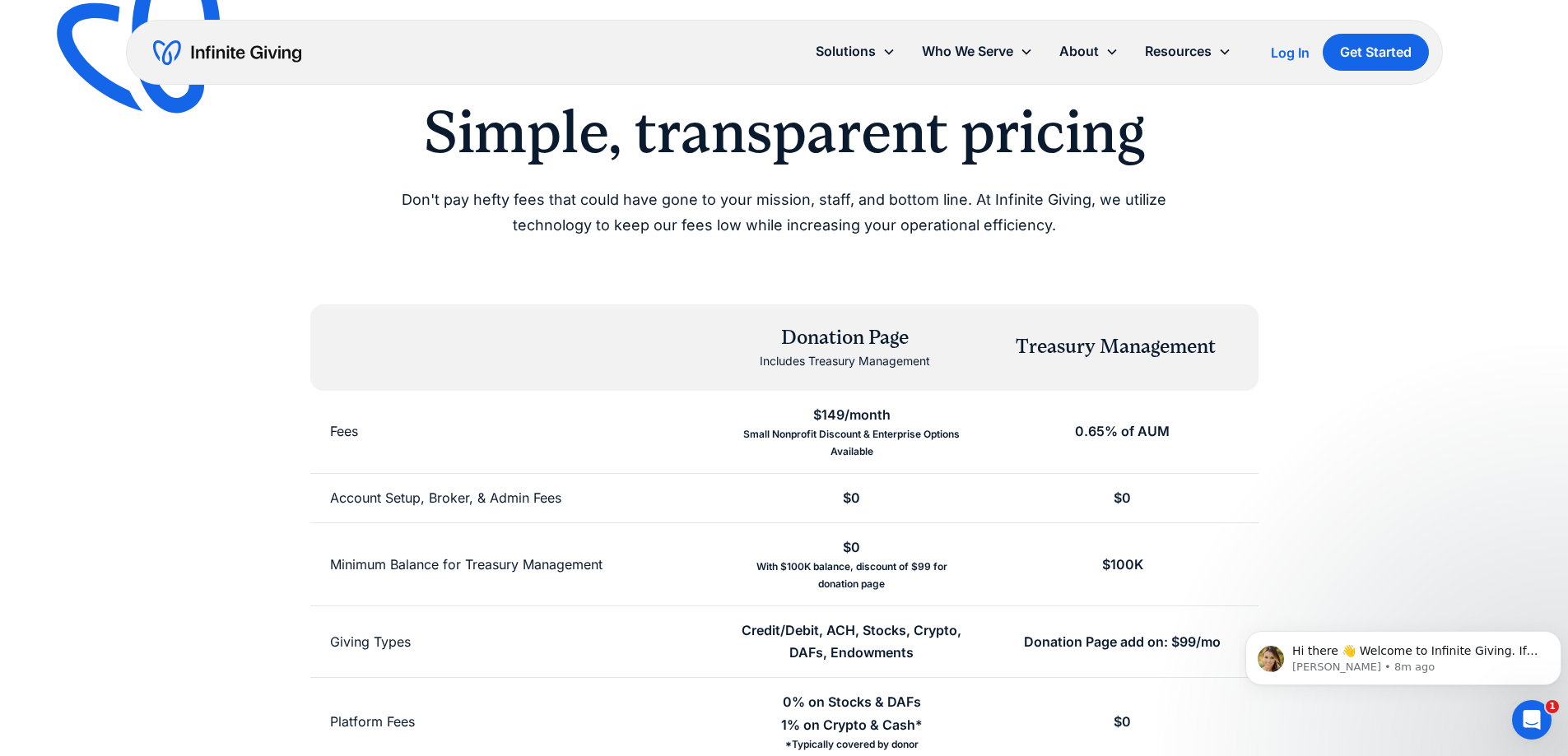
scroll to position [0, 0]
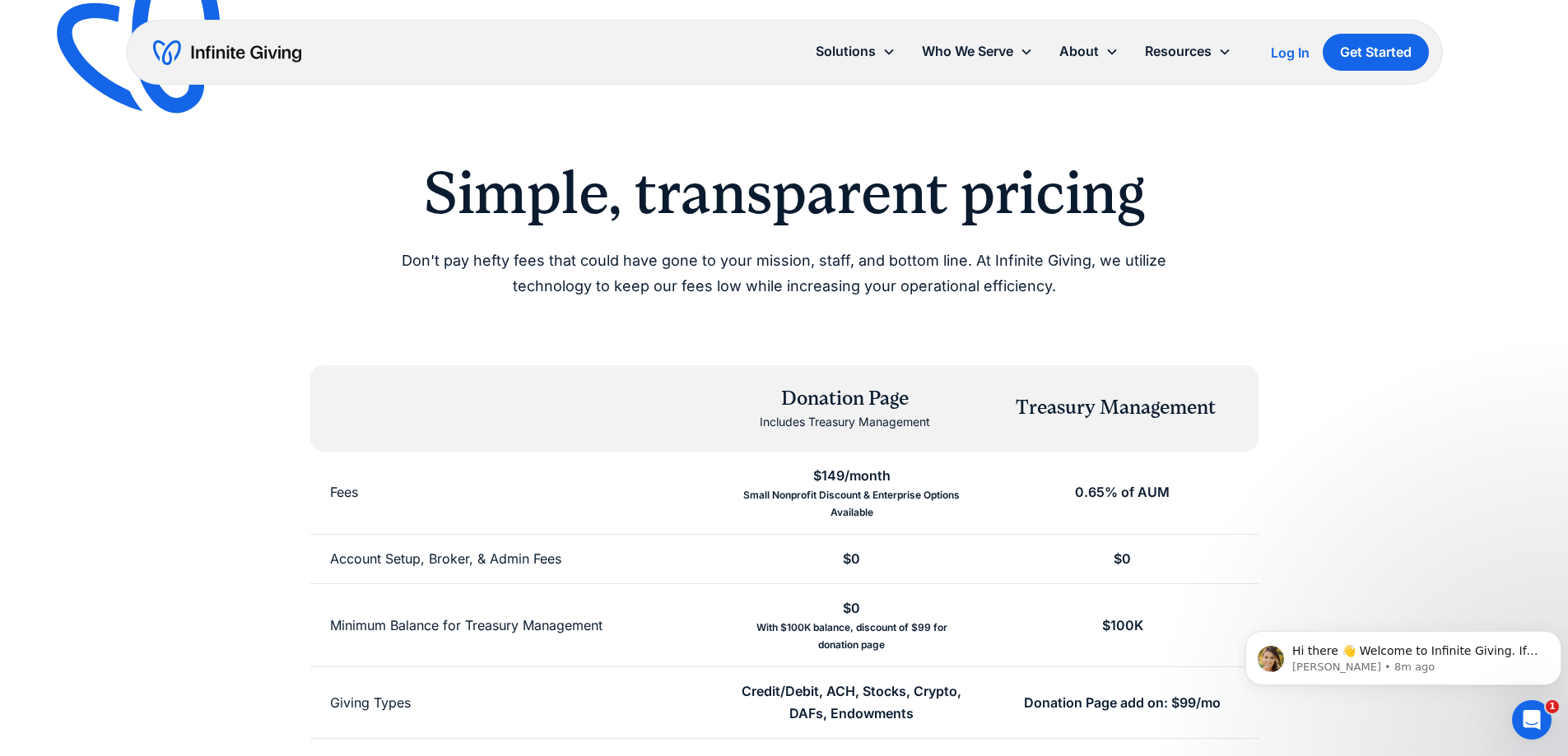
click at [1069, 418] on div "Treasury Management" at bounding box center [1116, 407] width 200 height 28
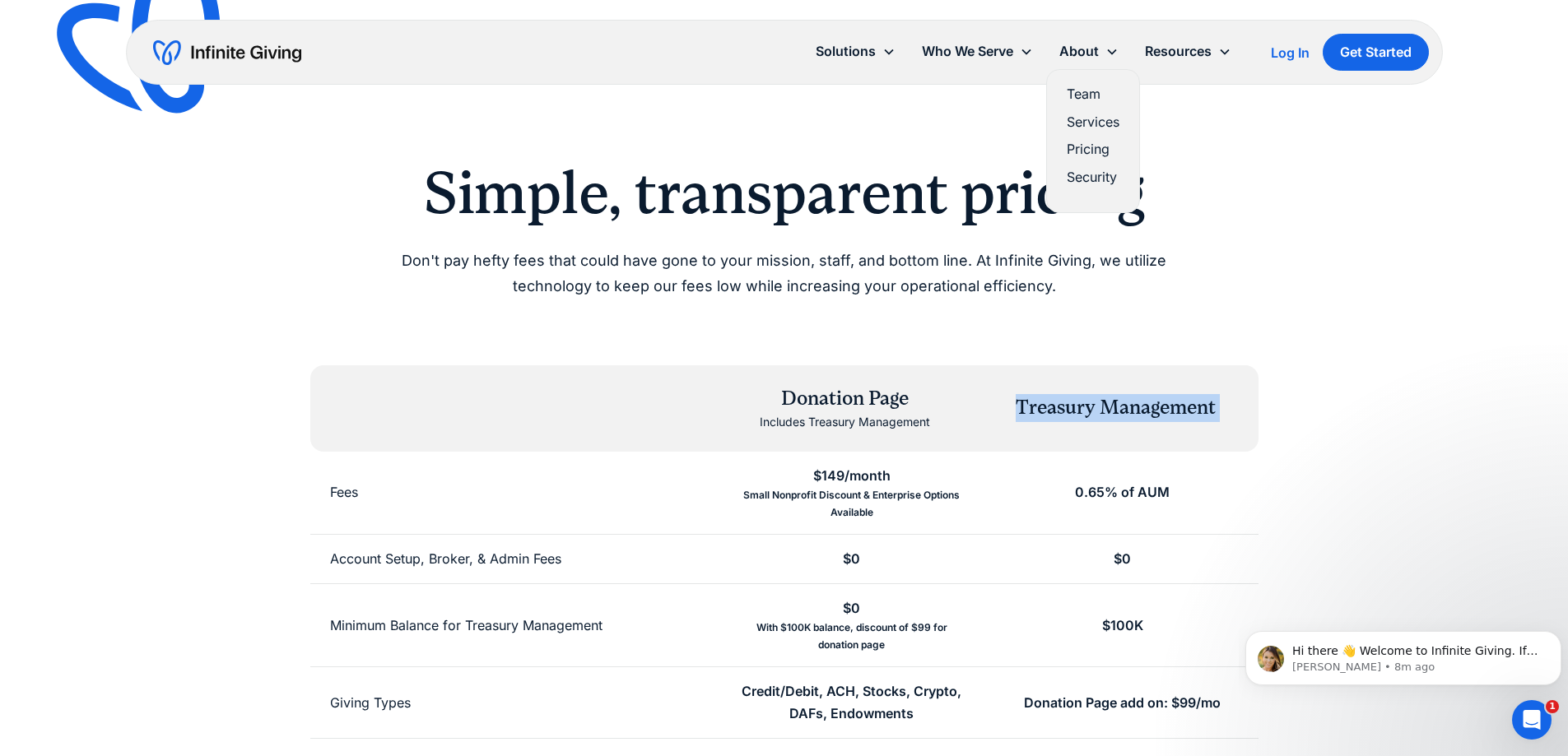
click at [1087, 118] on link "Services" at bounding box center [1092, 122] width 53 height 22
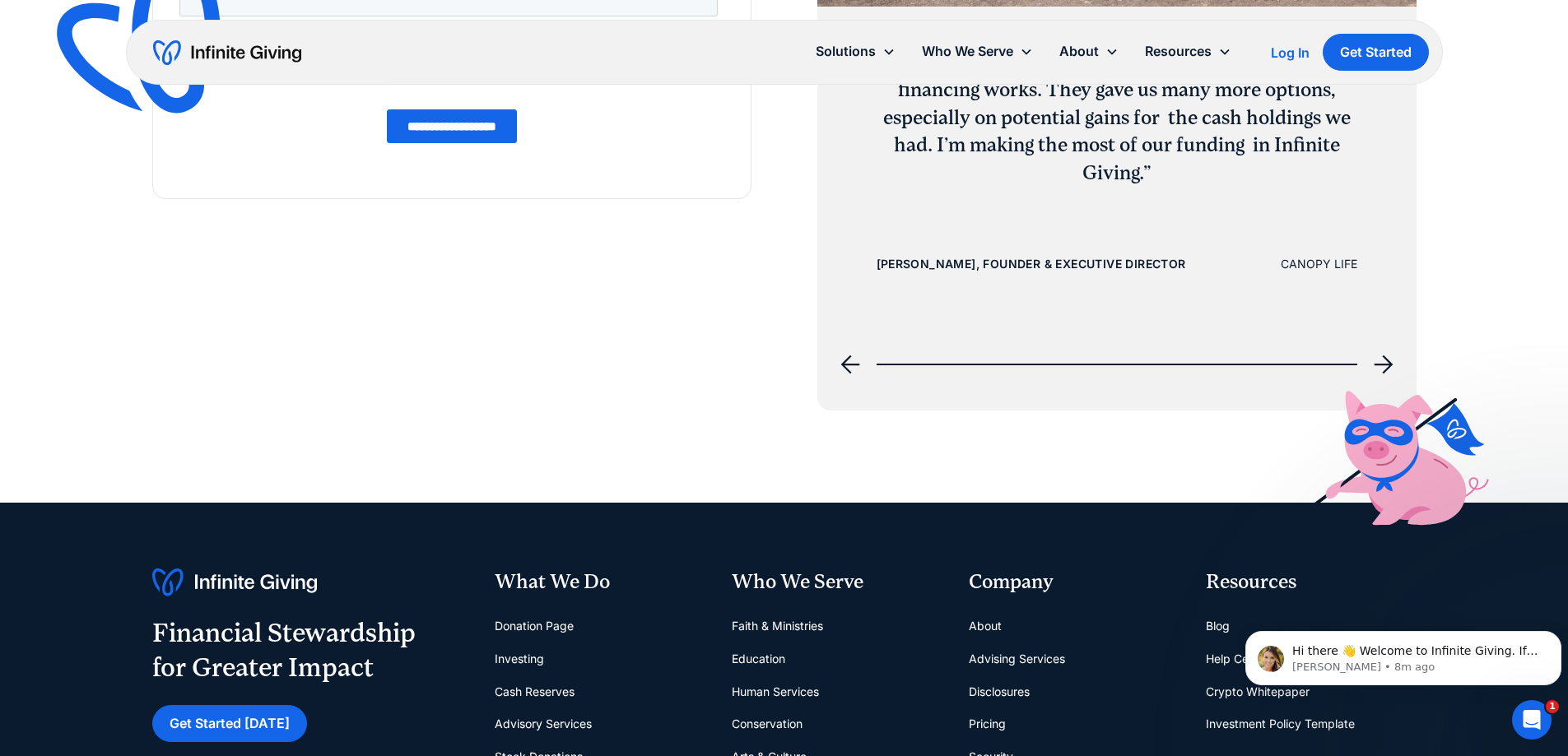
scroll to position [2962, 0]
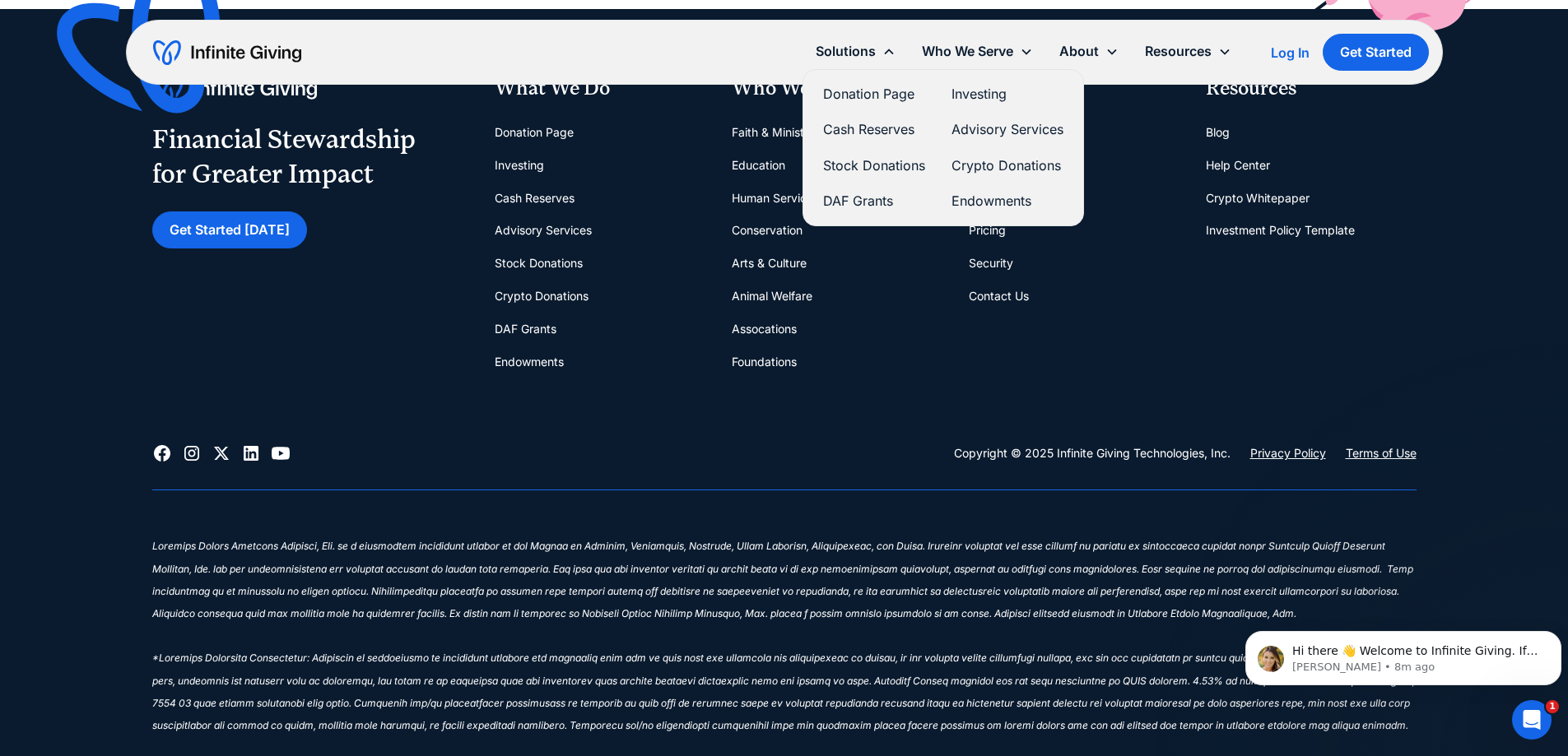
click at [963, 102] on link "Investing" at bounding box center [1007, 94] width 112 height 22
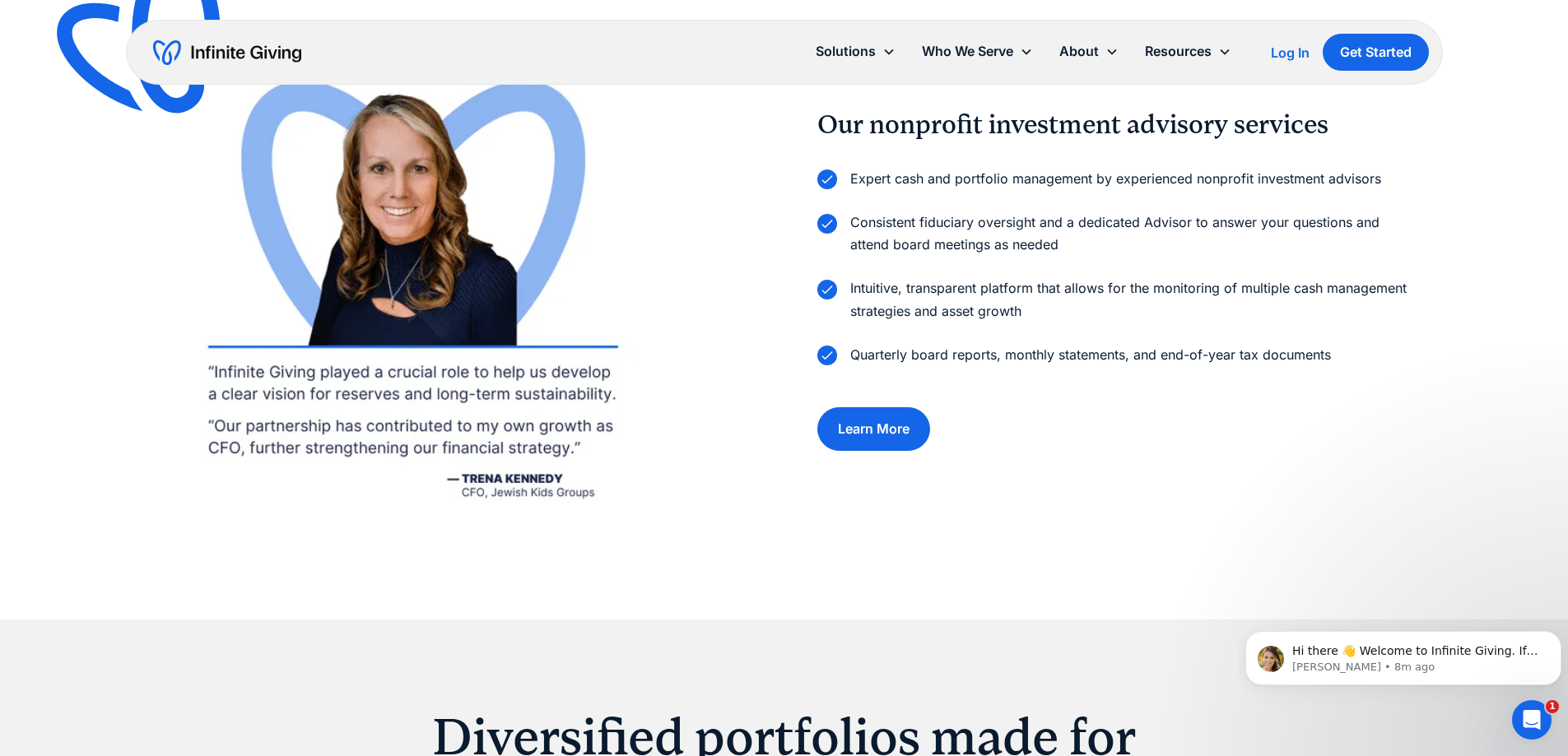
scroll to position [2303, 0]
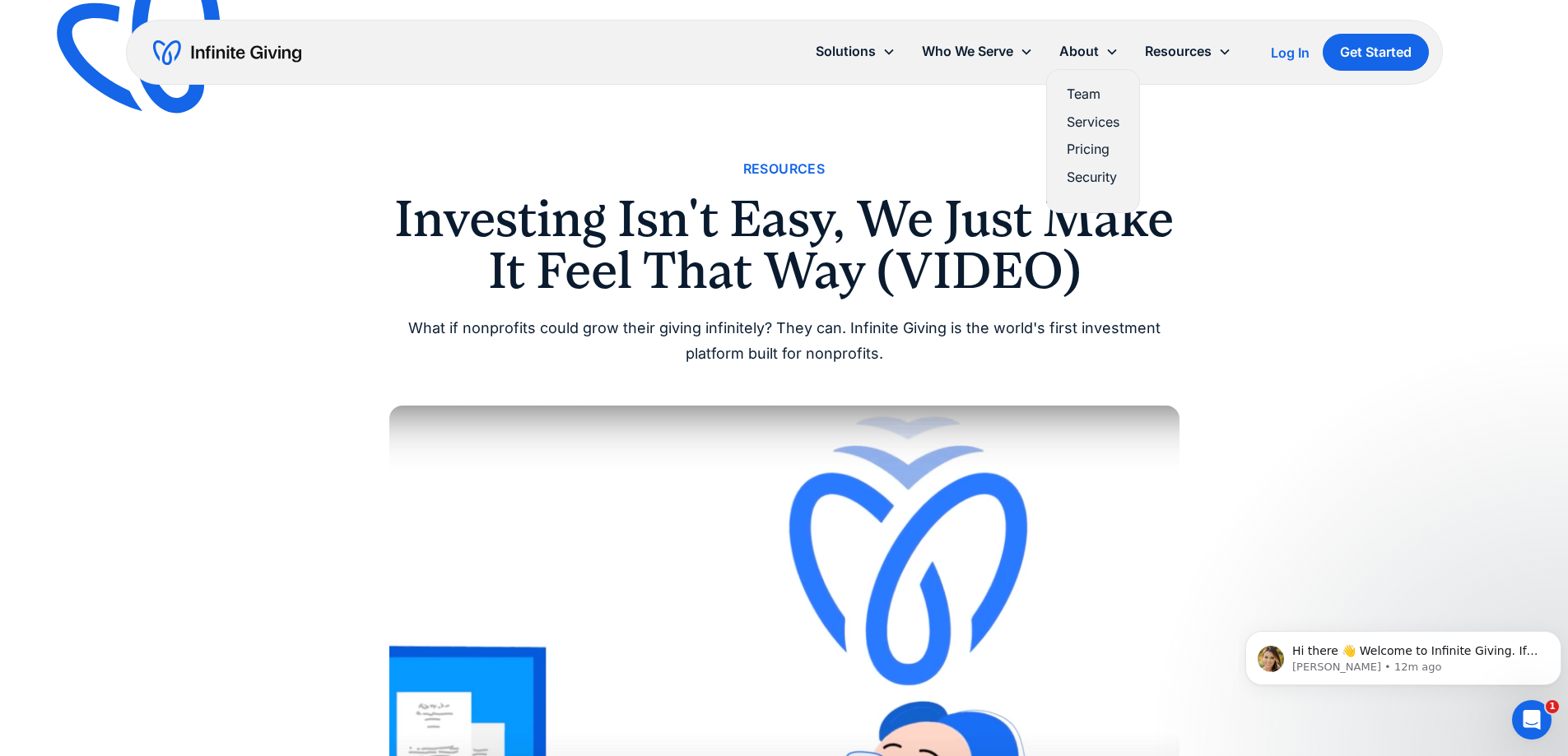
click at [1106, 139] on link "Pricing" at bounding box center [1092, 150] width 53 height 22
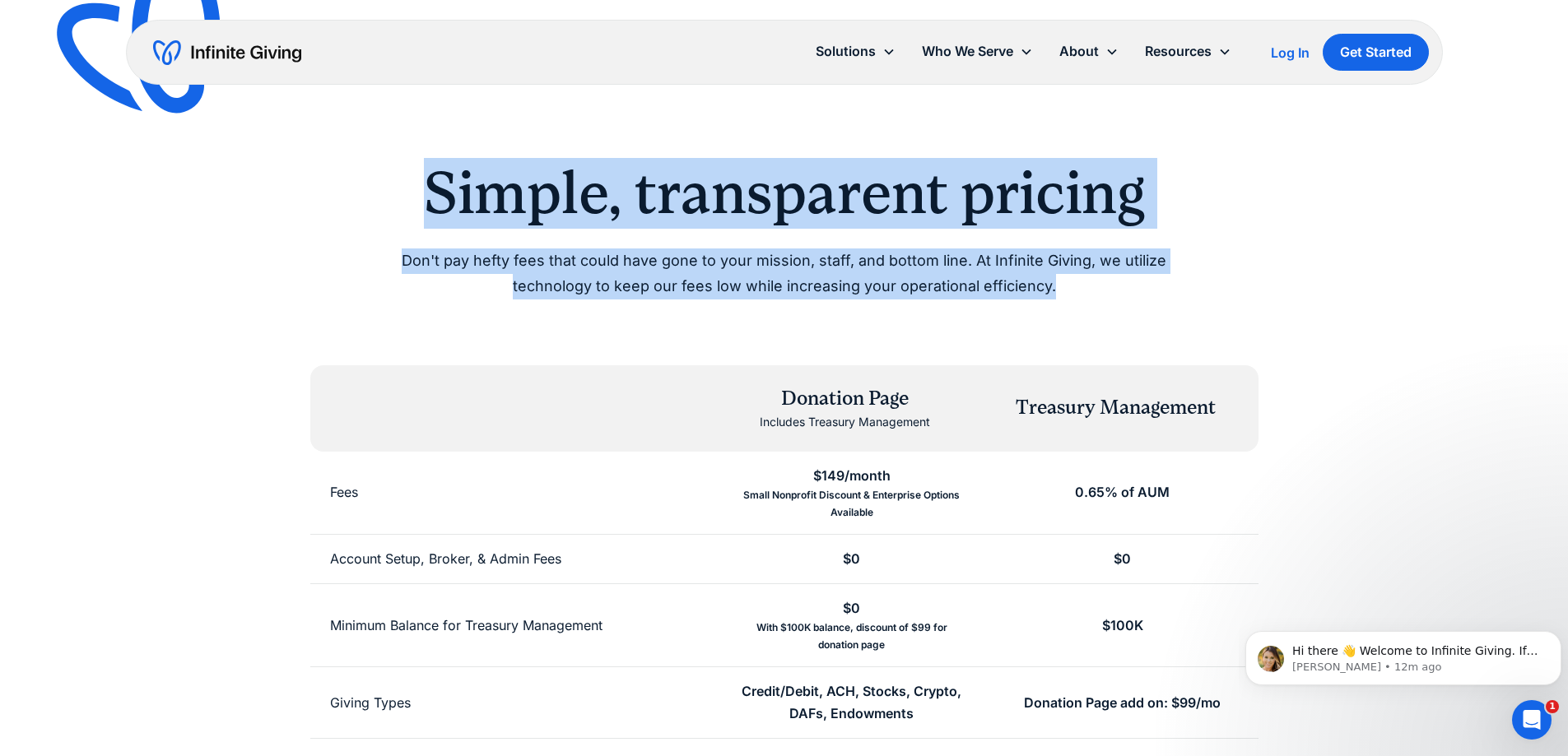
drag, startPoint x: 1020, startPoint y: 286, endPoint x: 395, endPoint y: 187, distance: 632.8
click at [395, 187] on div "Simple, transparent pricing Don't pay hefty fees that could have gone to your m…" at bounding box center [784, 228] width 843 height 141
click at [395, 187] on h2 "Simple, transparent pricing" at bounding box center [784, 193] width 843 height 71
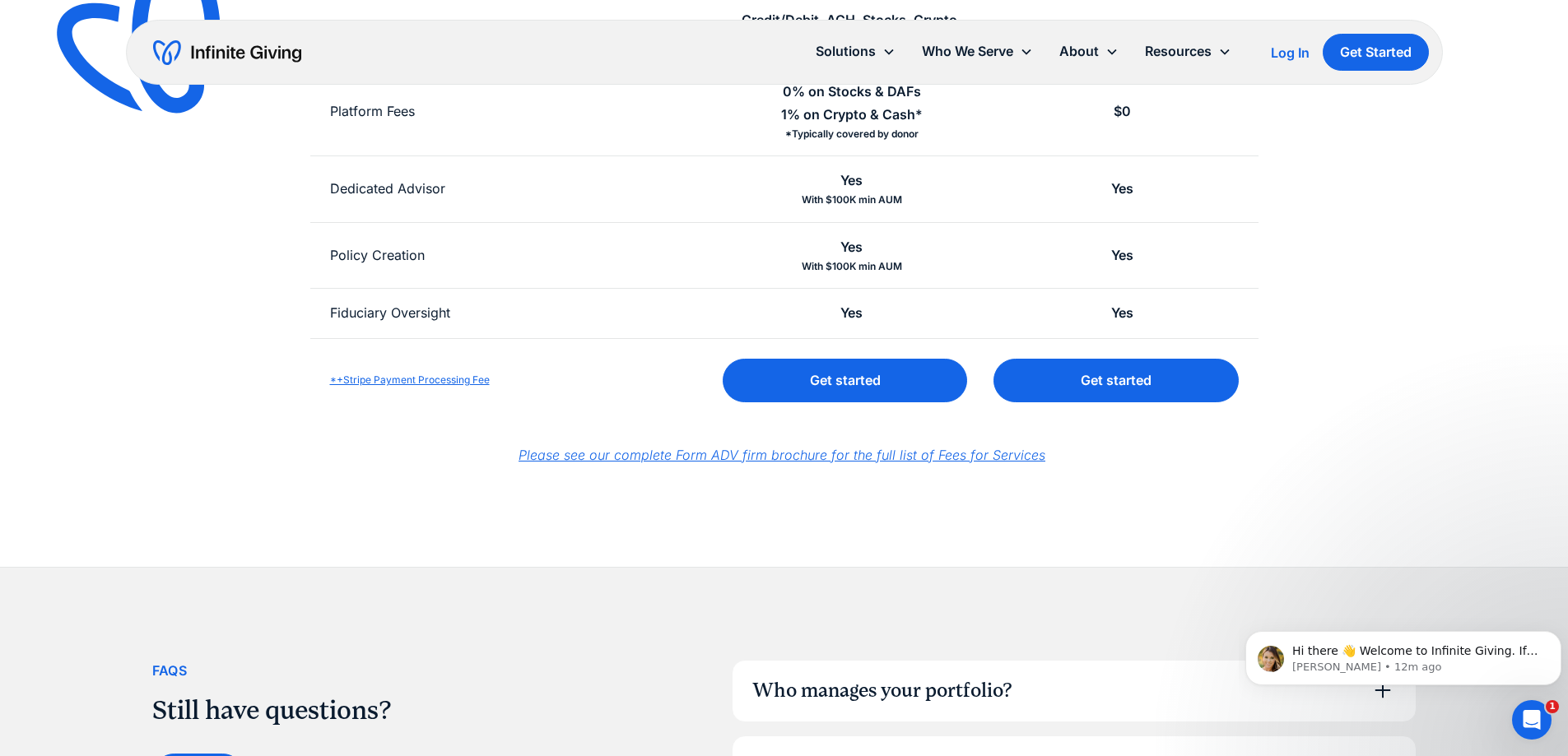
scroll to position [905, 0]
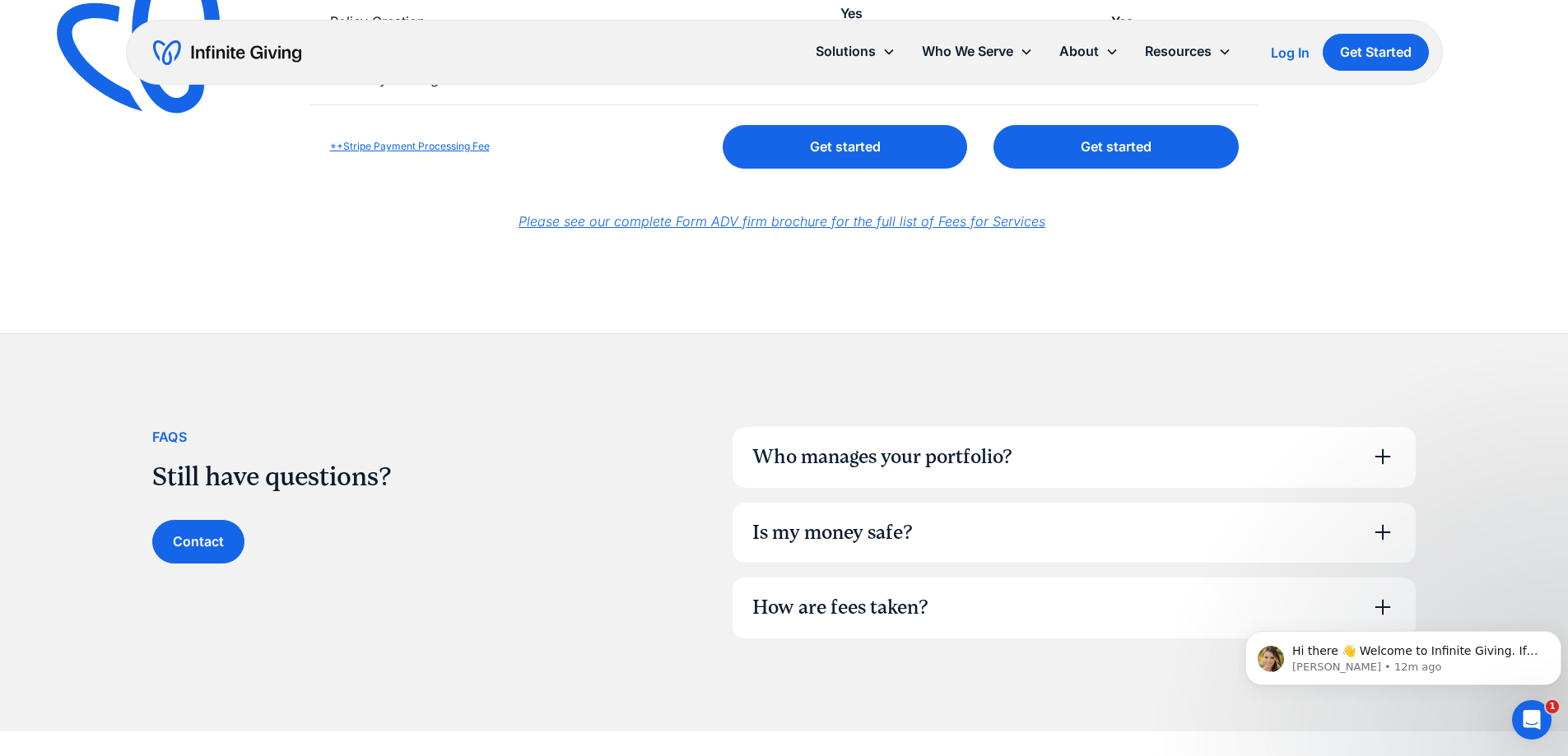
click at [1049, 455] on div "Who manages your portfolio?" at bounding box center [1074, 457] width 683 height 60
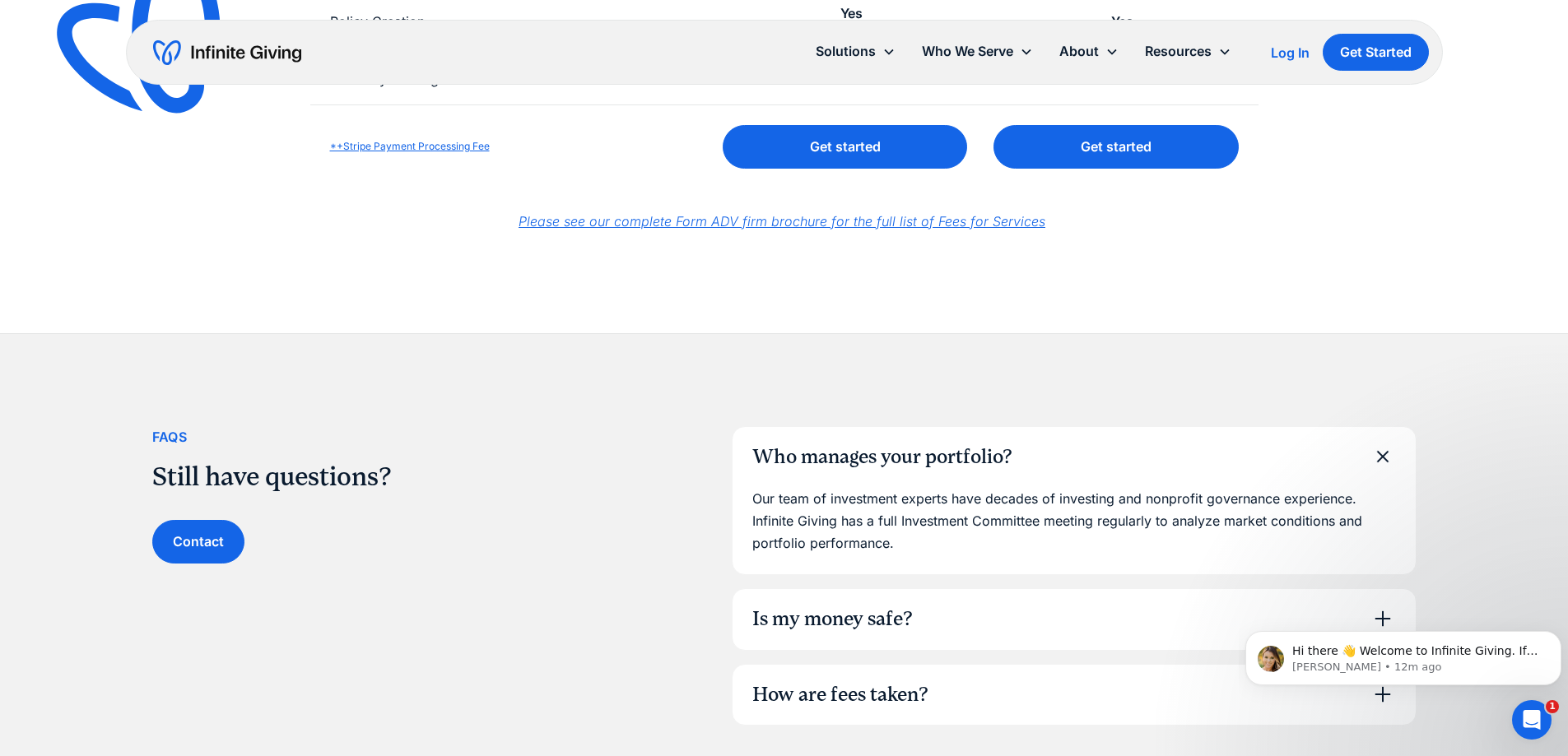
click at [1035, 449] on div "Who manages your portfolio?" at bounding box center [1074, 457] width 683 height 60
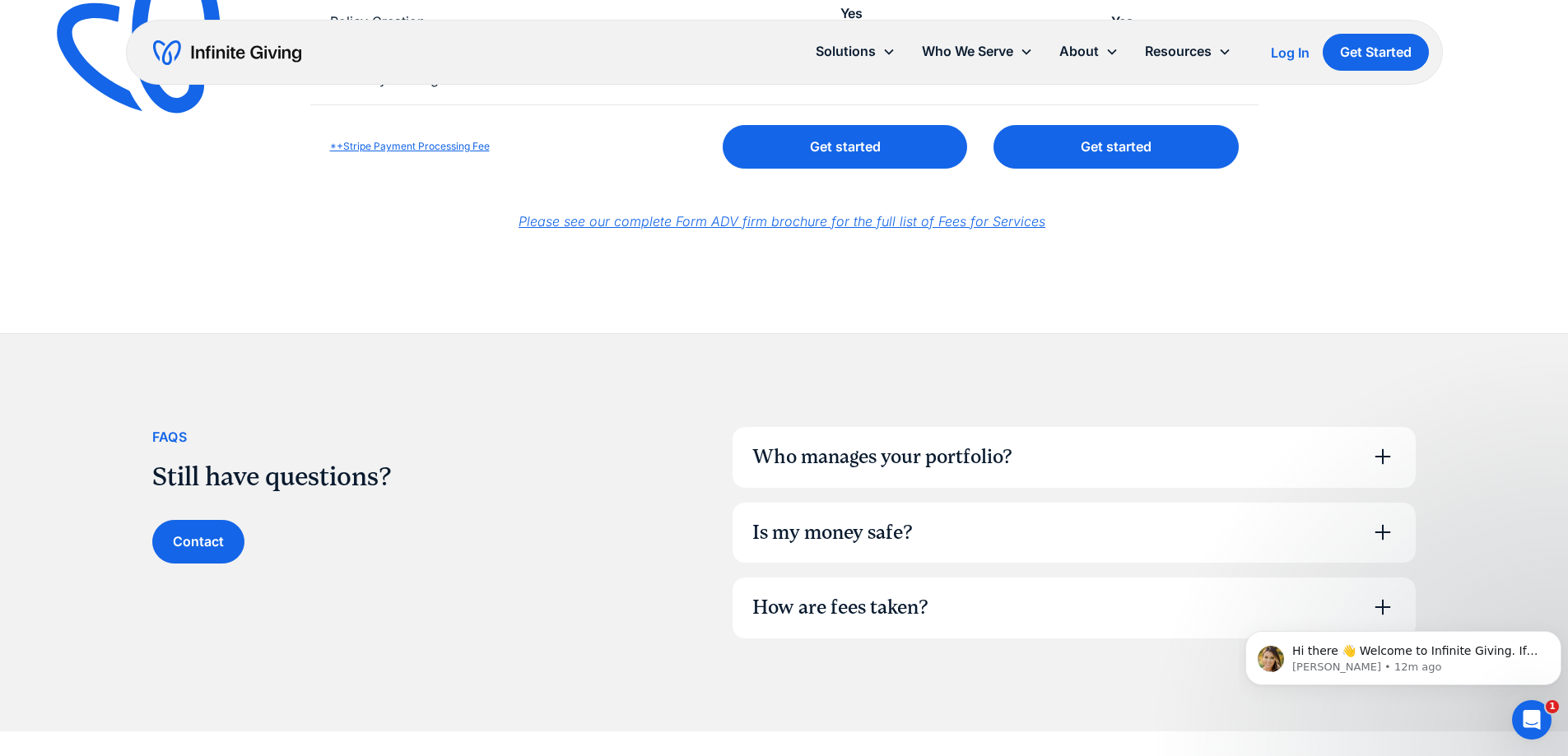
click at [987, 517] on div "Is my money safe?" at bounding box center [1074, 533] width 683 height 60
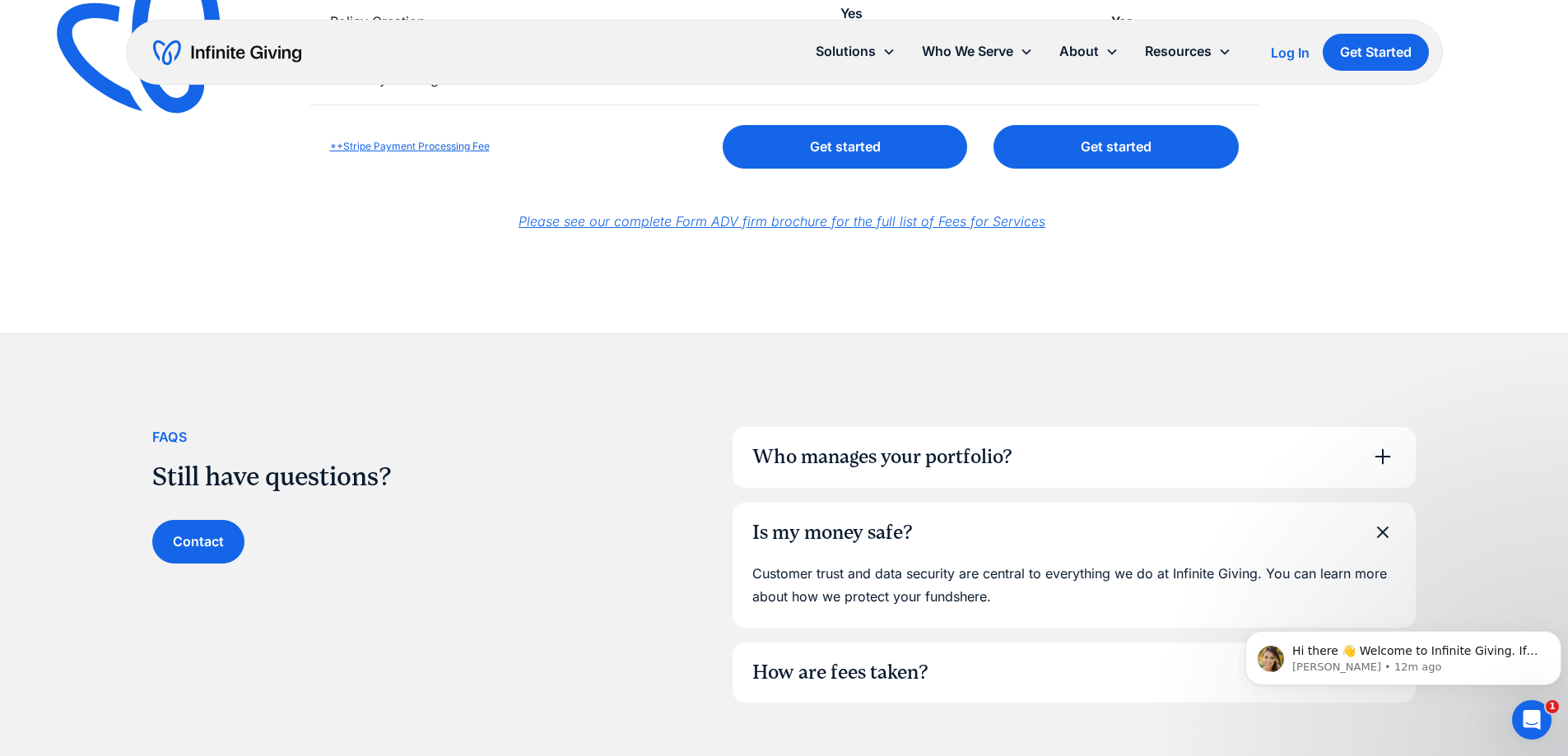
click at [987, 517] on div "Is my money safe?" at bounding box center [1074, 533] width 683 height 60
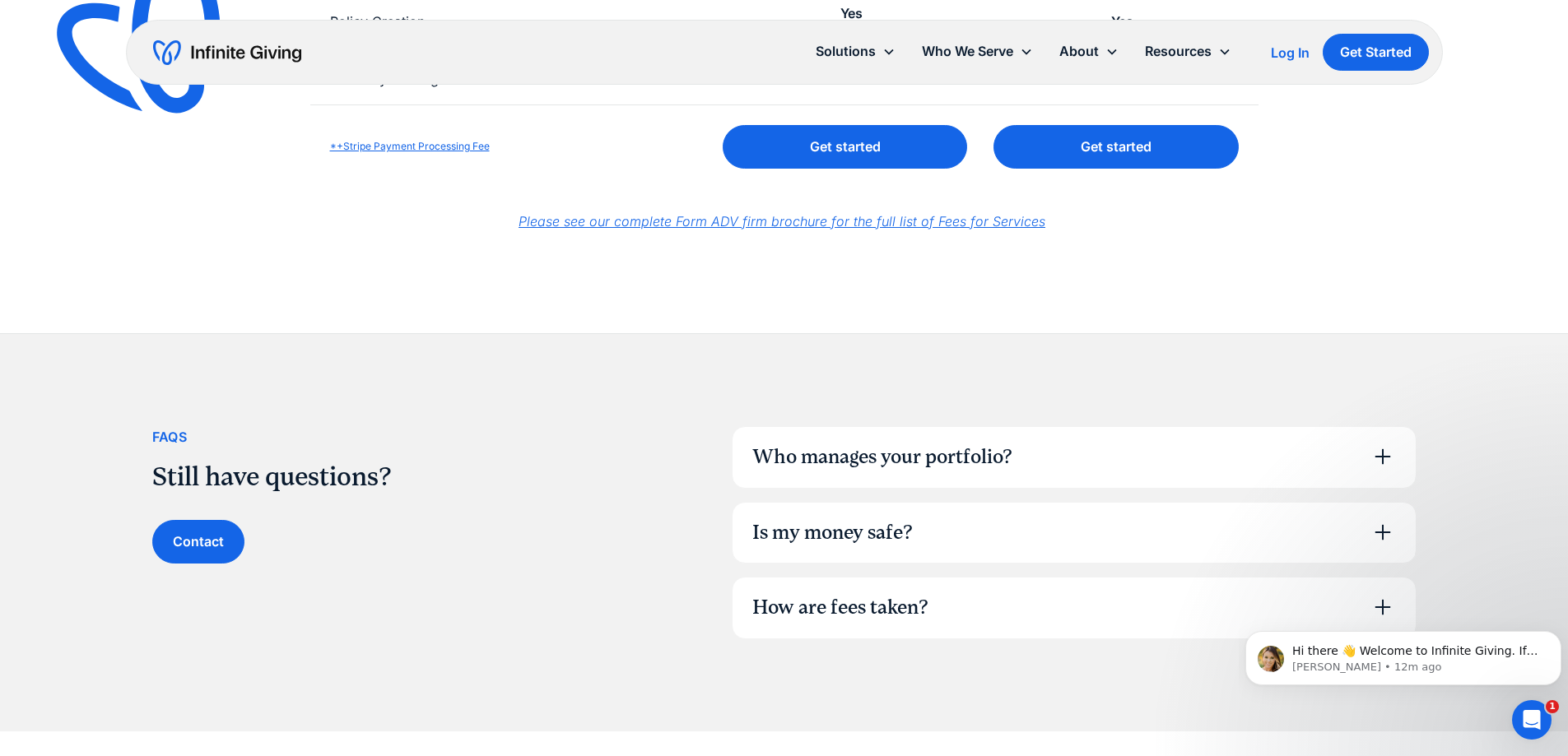
click at [932, 612] on div "How are fees taken?" at bounding box center [1074, 608] width 683 height 60
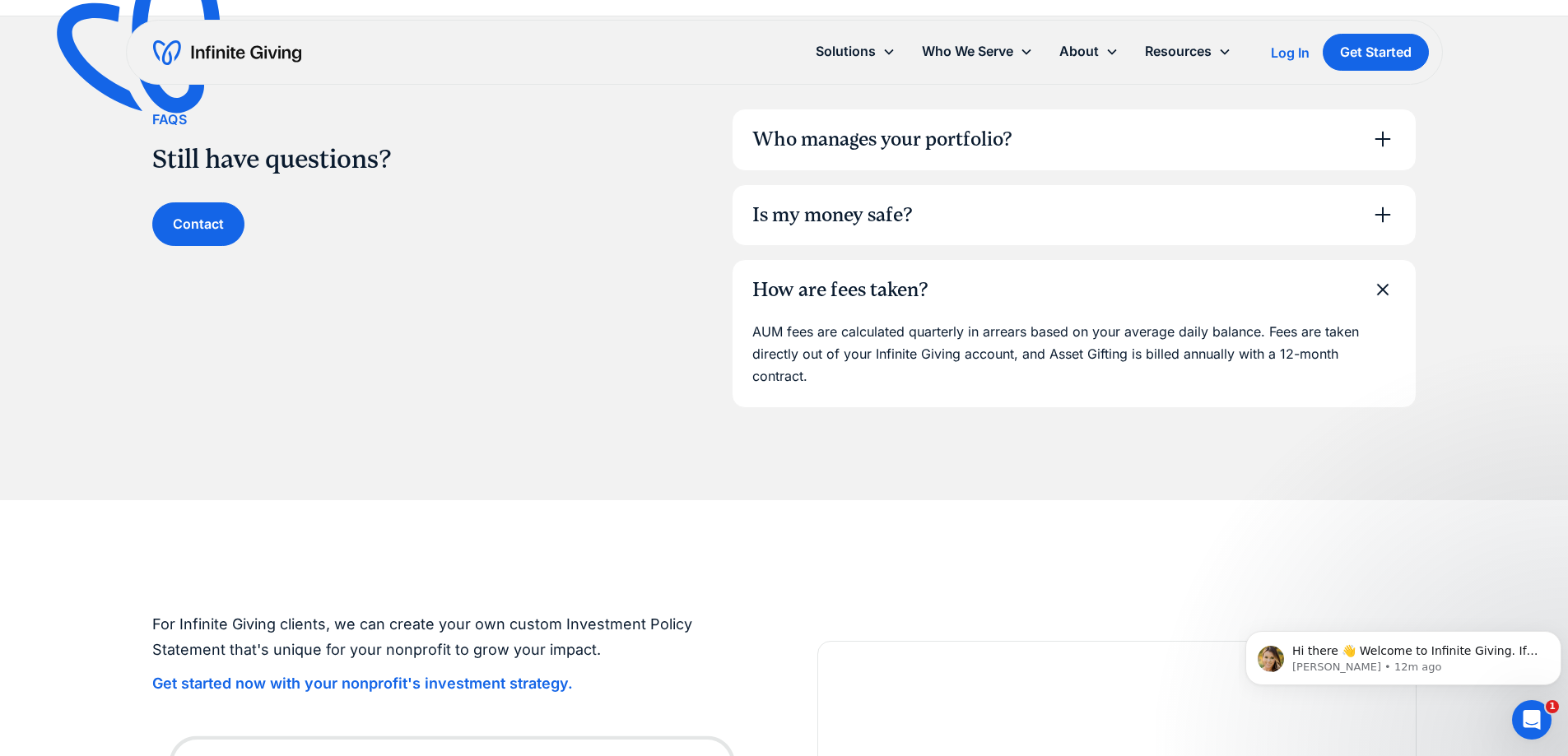
scroll to position [1234, 0]
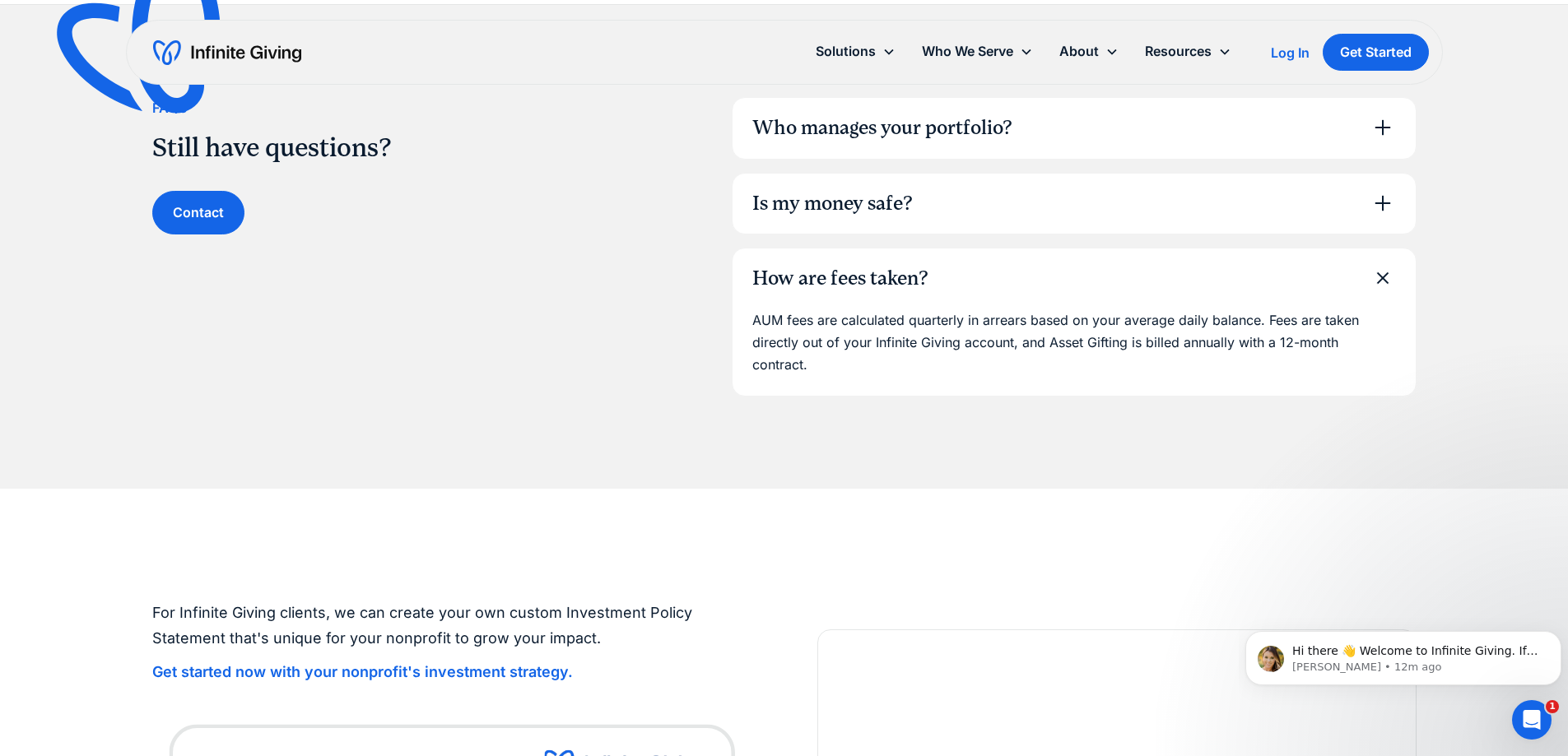
drag, startPoint x: 992, startPoint y: 266, endPoint x: 983, endPoint y: 276, distance: 13.5
click at [990, 268] on div "How are fees taken?" at bounding box center [1074, 279] width 683 height 60
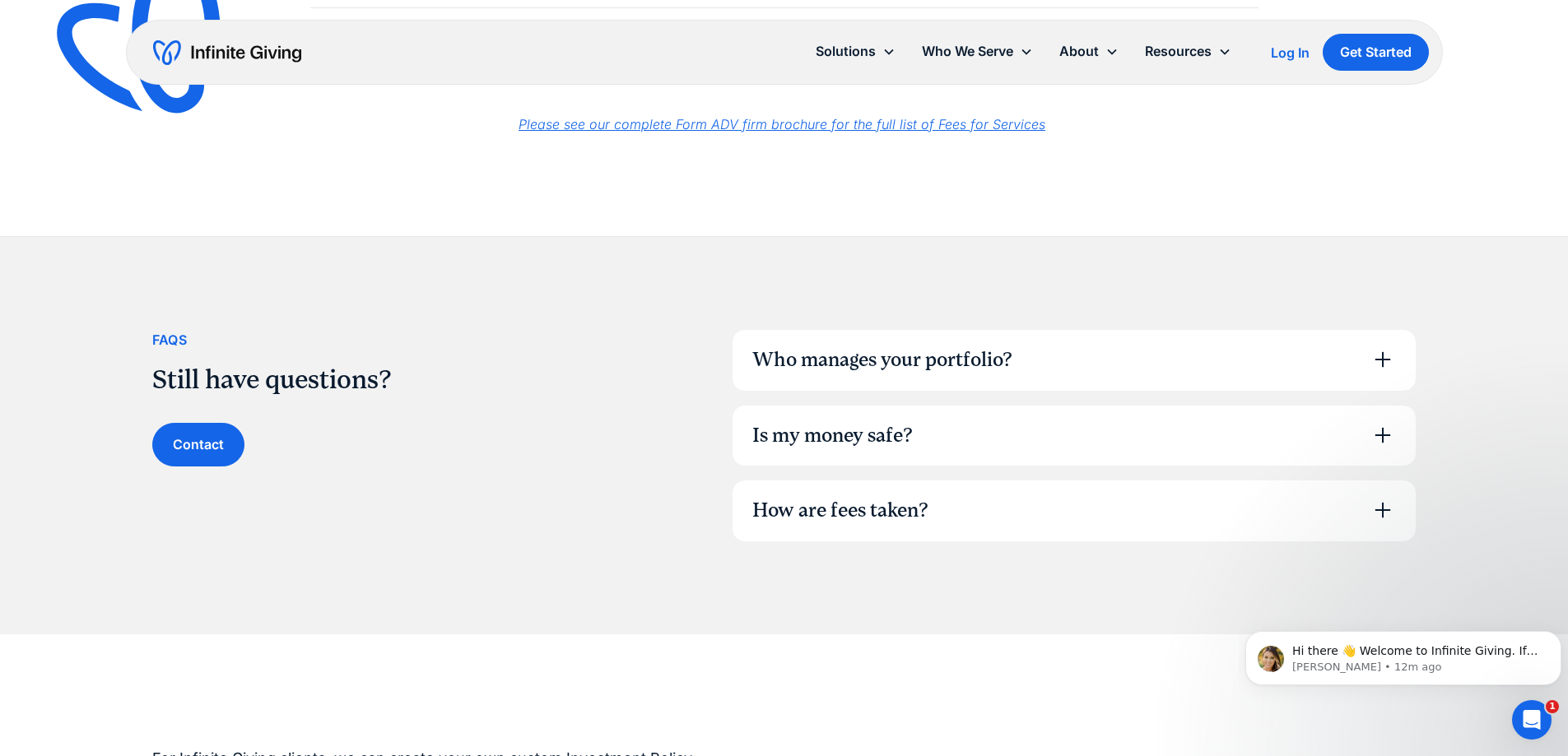
scroll to position [0, 0]
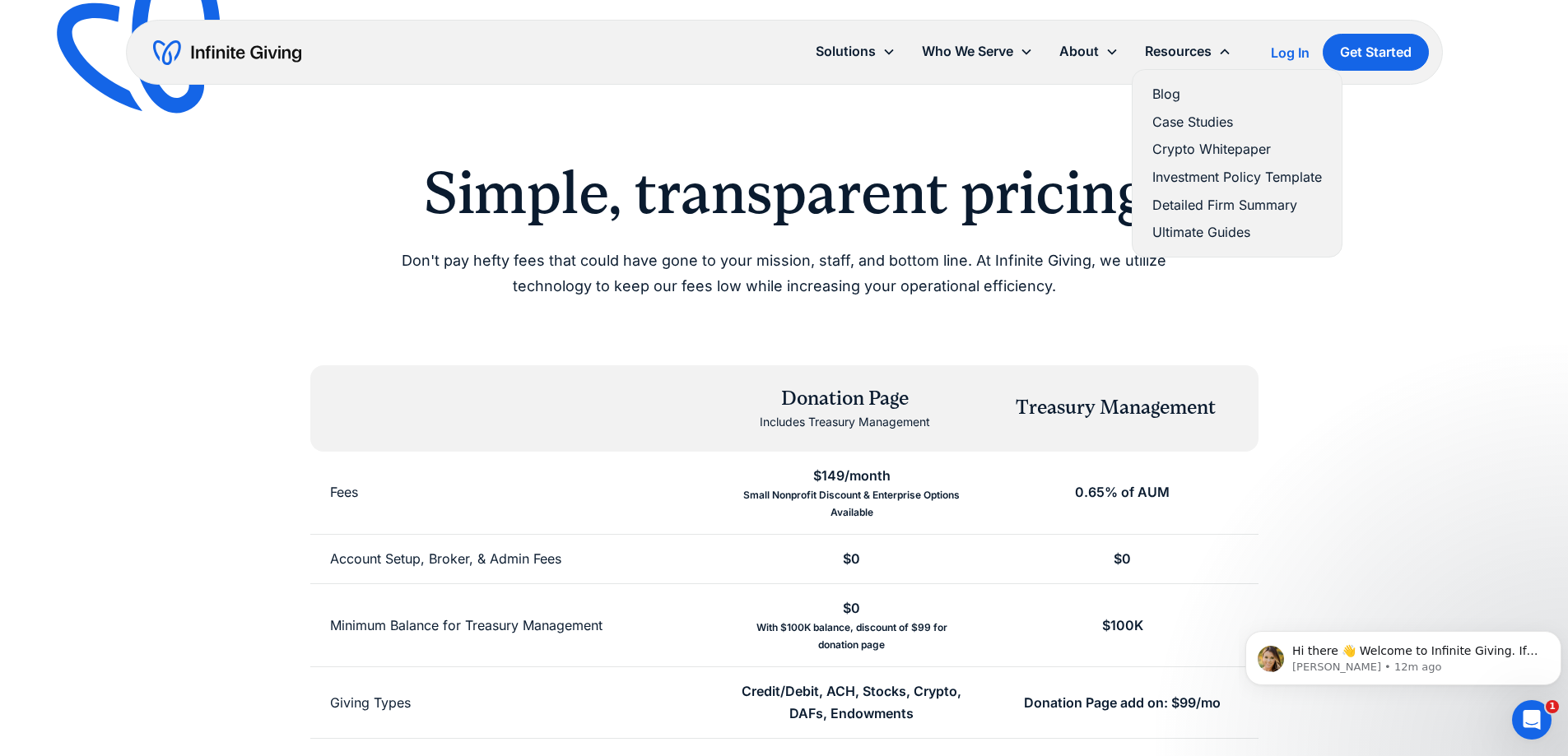
click at [1202, 124] on link "Case Studies" at bounding box center [1237, 122] width 170 height 22
